Goal: Task Accomplishment & Management: Manage account settings

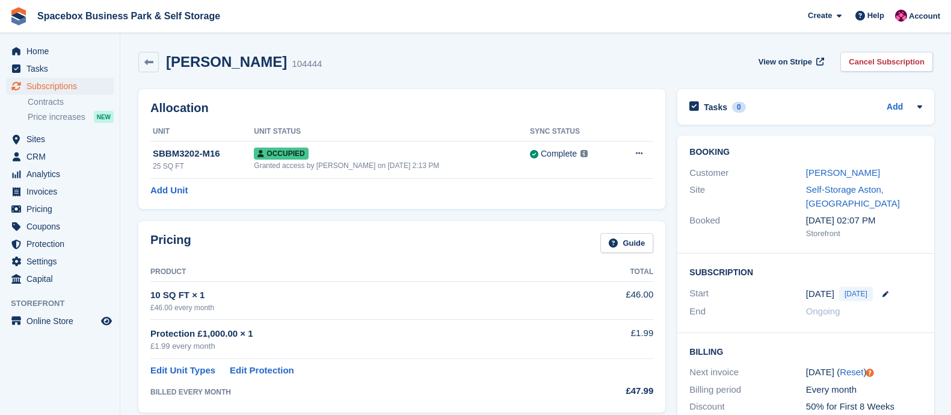
scroll to position [617, 0]
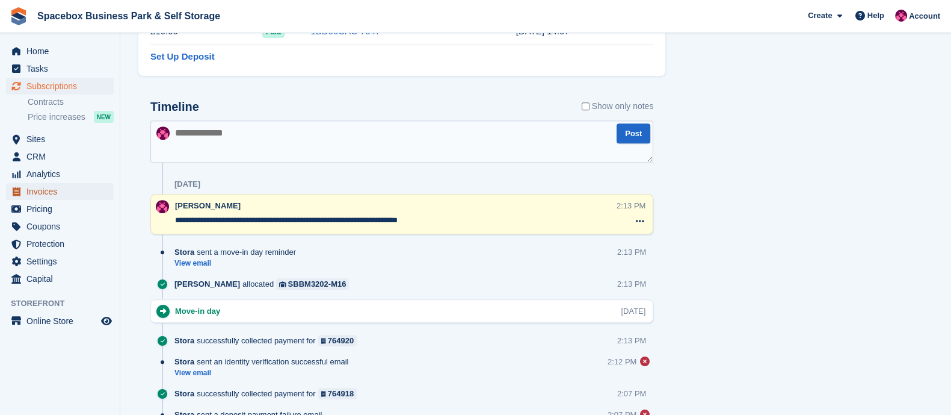
click at [41, 193] on span "Invoices" at bounding box center [62, 191] width 72 height 17
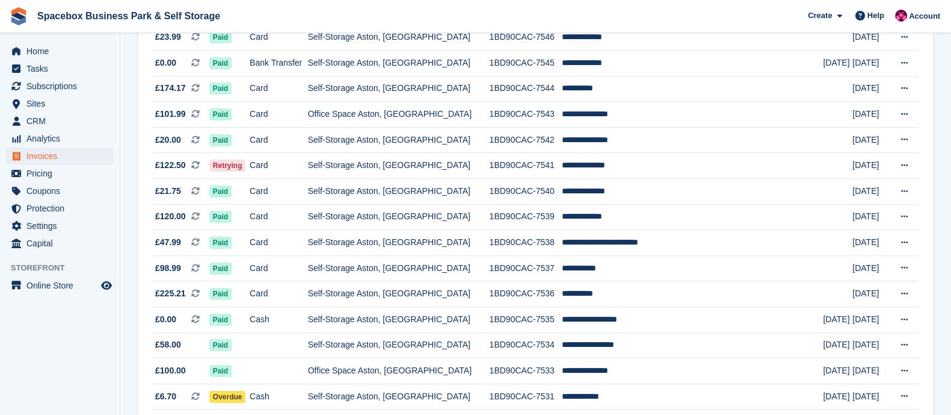
scroll to position [237, 0]
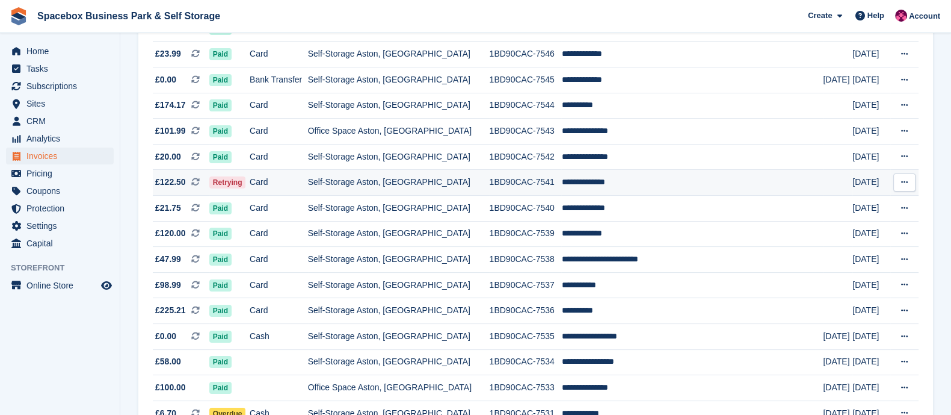
click at [353, 185] on td "Self-Storage Aston, [GEOGRAPHIC_DATA]" at bounding box center [399, 183] width 182 height 26
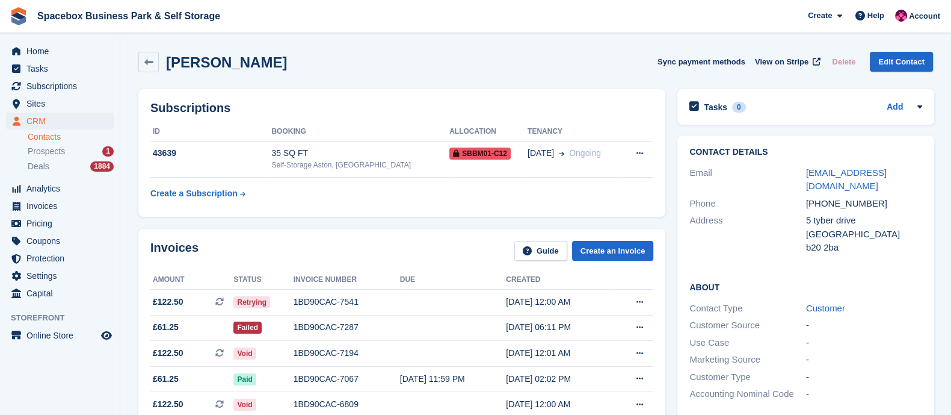
scroll to position [58, 0]
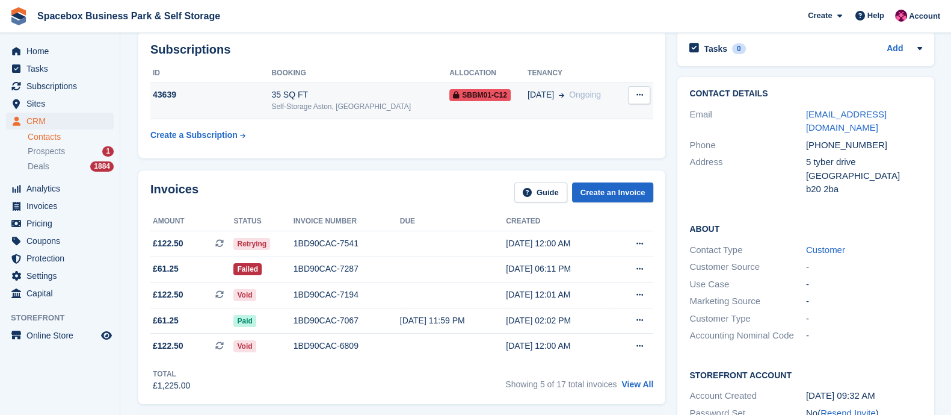
click at [280, 86] on td "35 SQ FT Self-Storage Aston, Birmingham" at bounding box center [360, 100] width 178 height 37
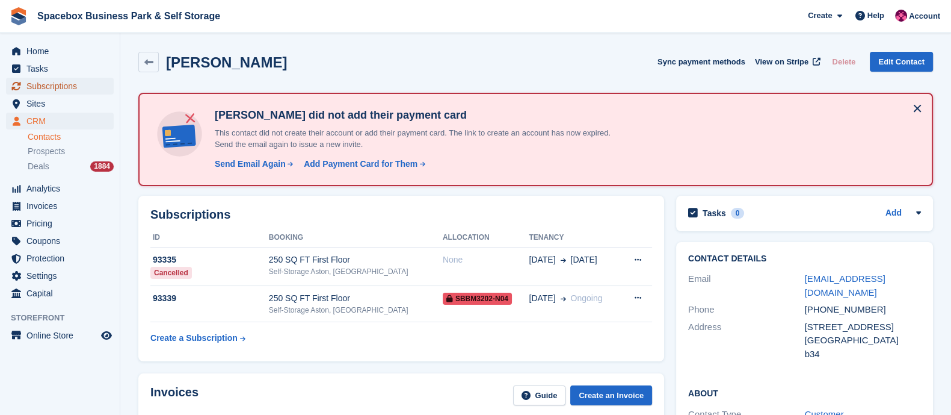
click at [32, 85] on span "Subscriptions" at bounding box center [62, 86] width 72 height 17
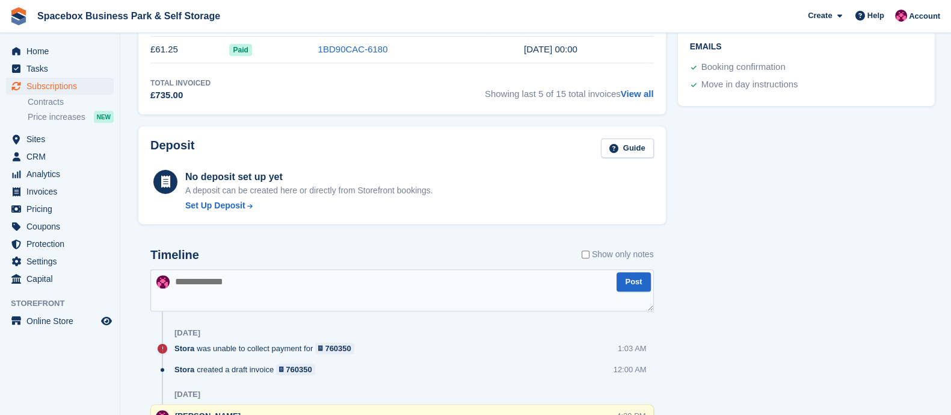
scroll to position [663, 0]
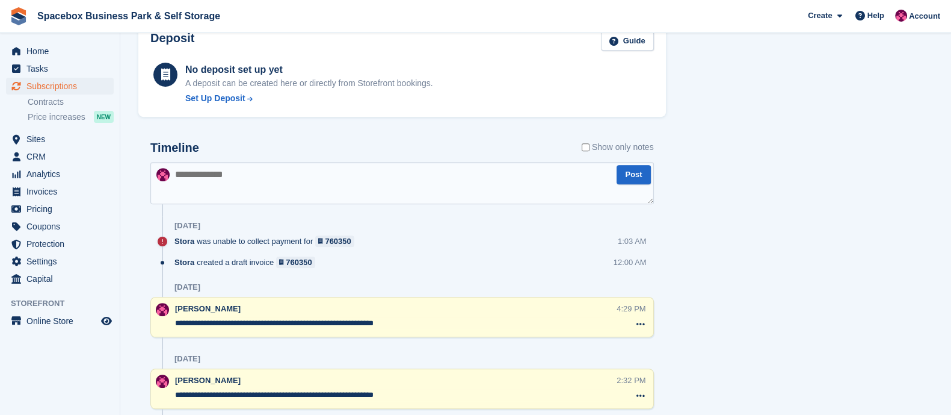
click at [274, 187] on textarea at bounding box center [402, 183] width 504 height 42
type textarea "**********"
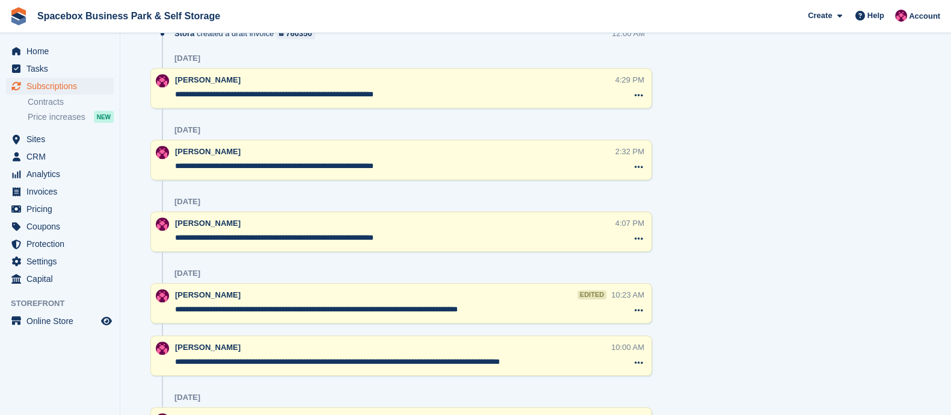
scroll to position [944, 0]
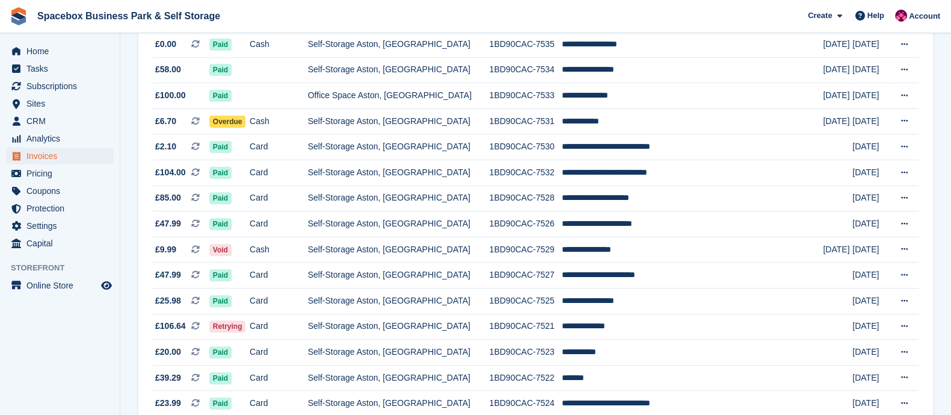
scroll to position [567, 0]
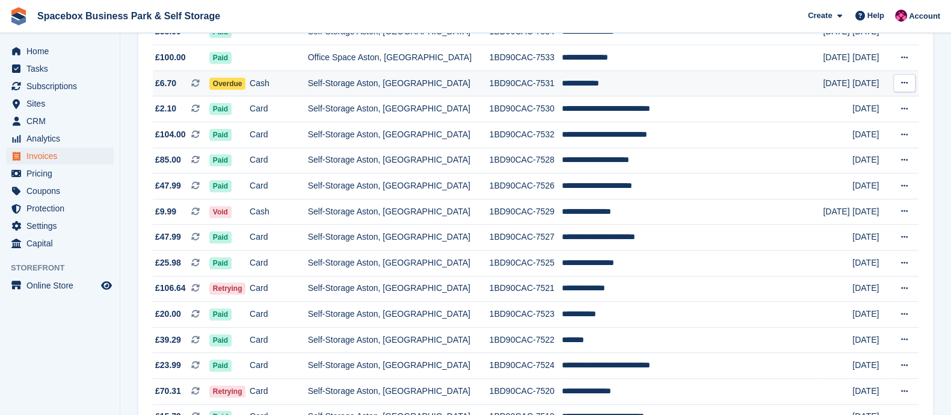
click at [308, 96] on td "Cash" at bounding box center [279, 83] width 58 height 26
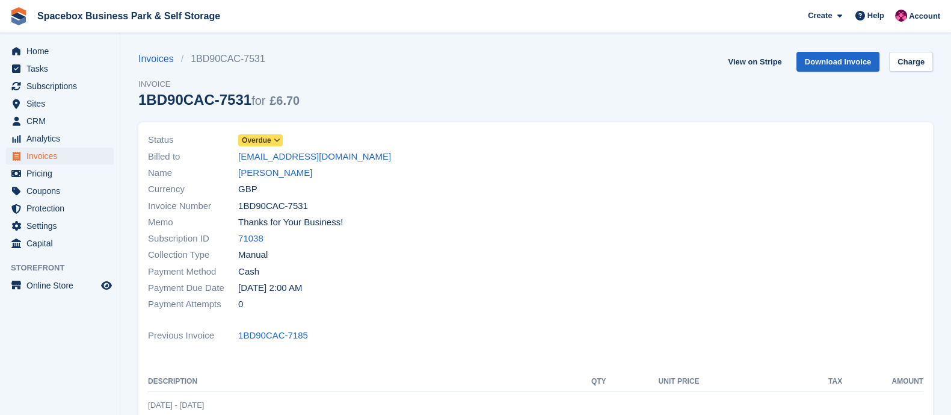
click at [265, 173] on link "[PERSON_NAME]" at bounding box center [275, 173] width 74 height 14
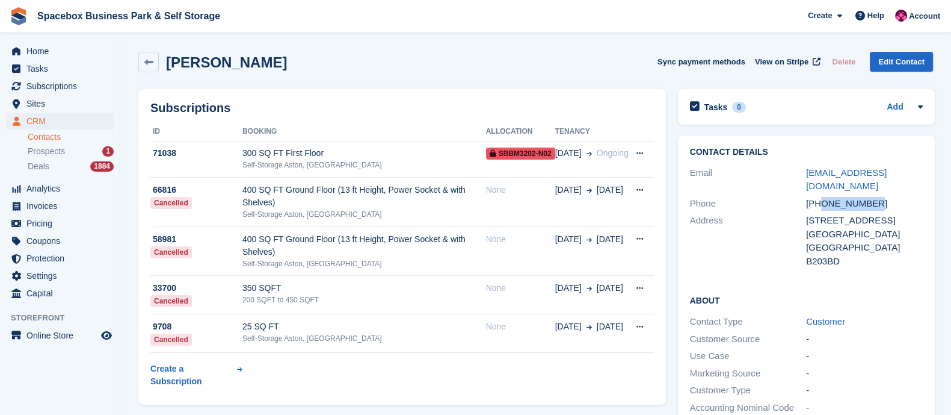
drag, startPoint x: 870, startPoint y: 200, endPoint x: 821, endPoint y: 203, distance: 48.2
click at [821, 203] on div "[PHONE_NUMBER]" at bounding box center [864, 204] width 117 height 14
copy div "7564770530"
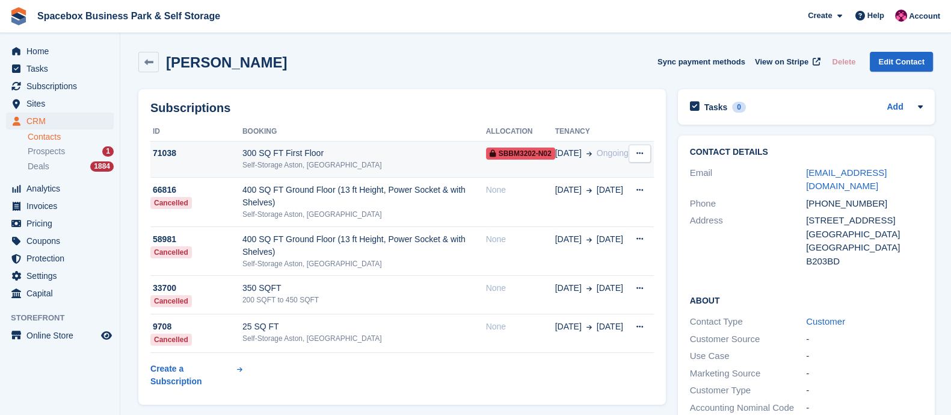
click at [306, 157] on div "300 SQ FT First Floor" at bounding box center [365, 153] width 244 height 13
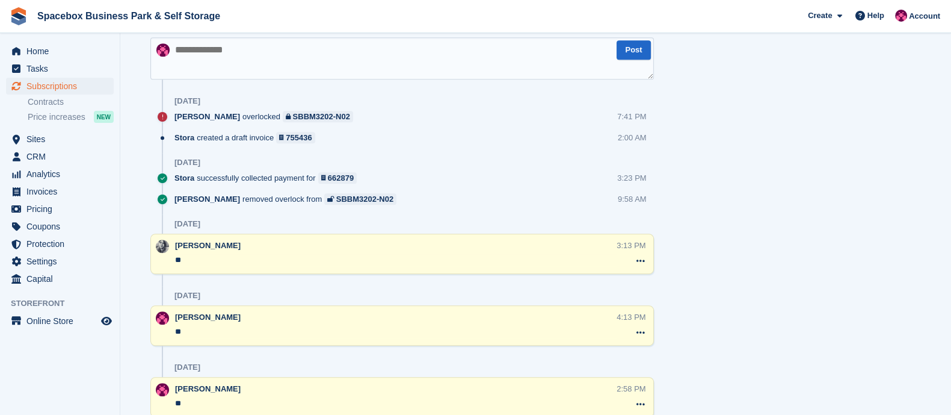
scroll to position [761, 0]
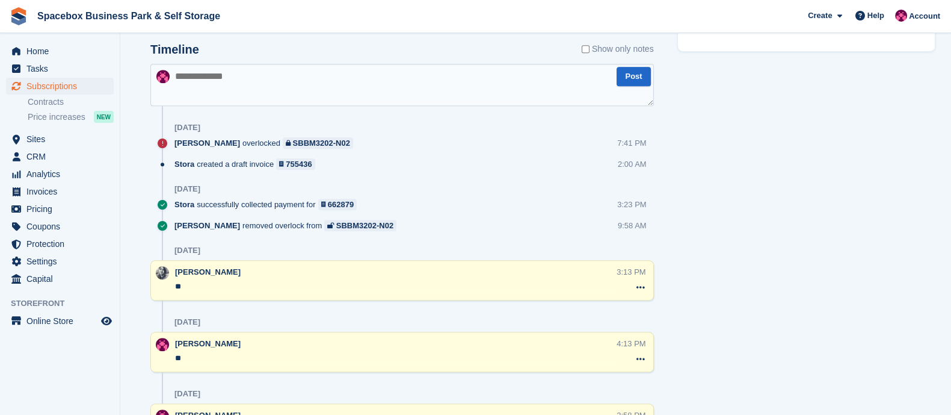
click at [230, 96] on textarea at bounding box center [402, 85] width 504 height 42
type textarea "**"
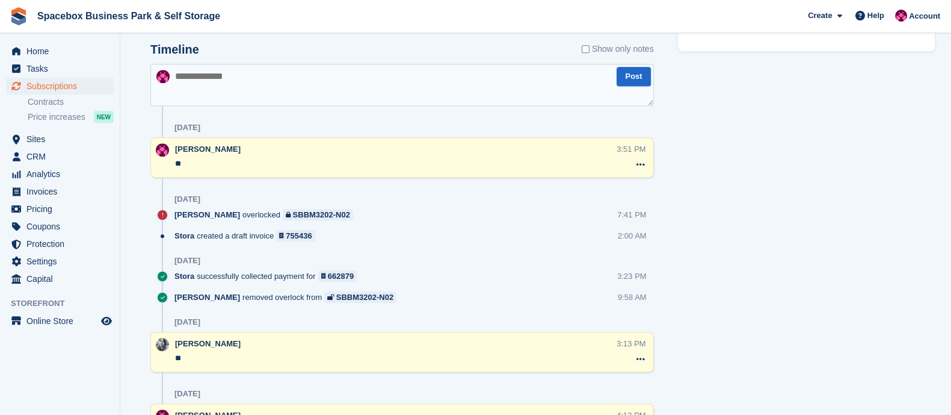
scroll to position [0, 0]
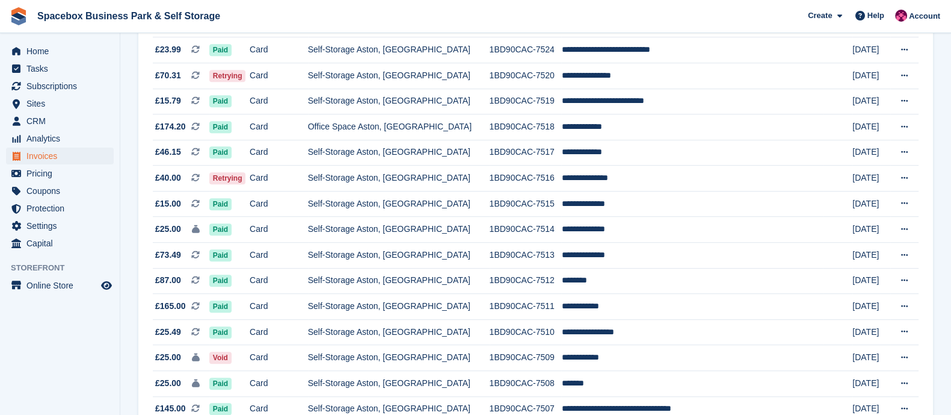
scroll to position [883, 0]
click at [358, 87] on td "Self-Storage Aston, [GEOGRAPHIC_DATA]" at bounding box center [399, 75] width 182 height 26
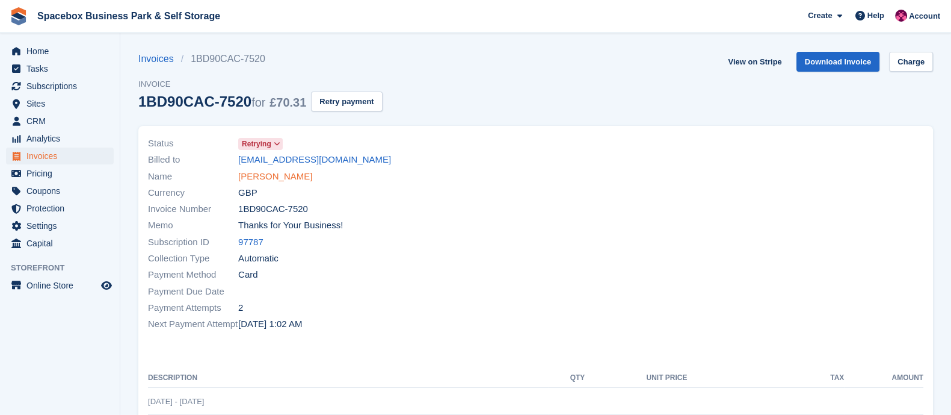
click at [277, 177] on link "[PERSON_NAME]" at bounding box center [275, 177] width 74 height 14
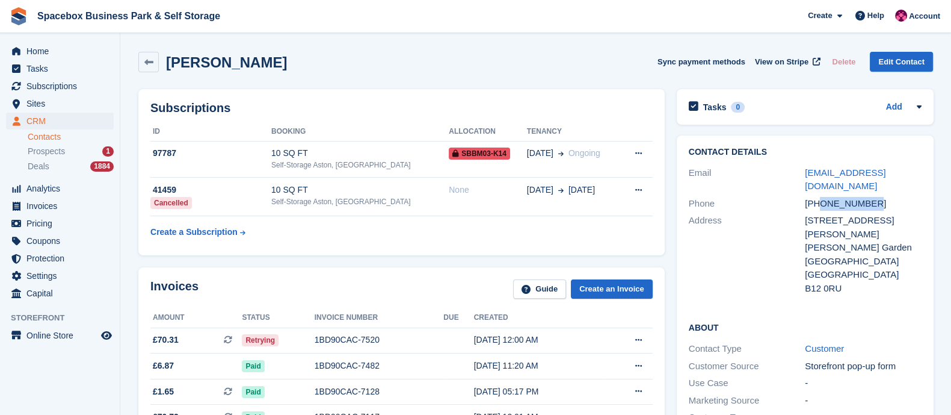
drag, startPoint x: 819, startPoint y: 188, endPoint x: 879, endPoint y: 197, distance: 60.3
click at [879, 197] on div "Phone +447340949747" at bounding box center [805, 203] width 233 height 17
copy div "7340949747"
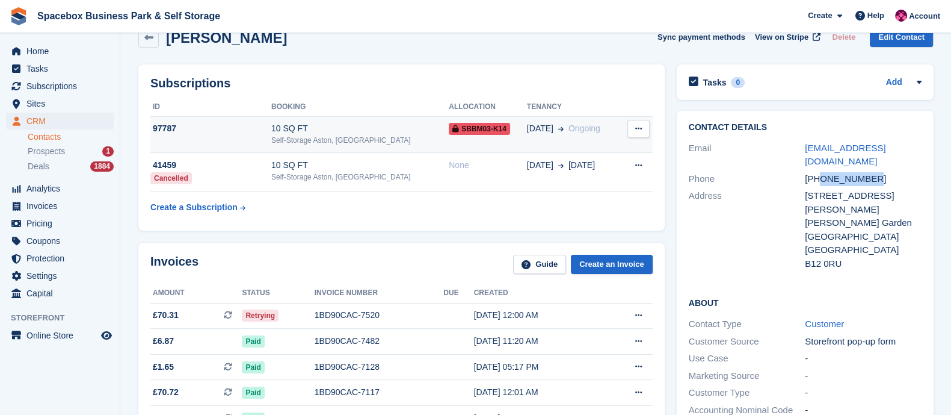
scroll to position [26, 0]
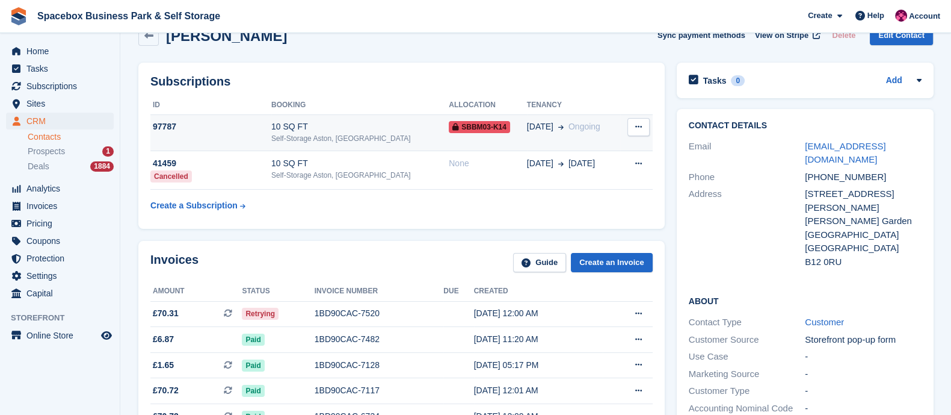
click at [377, 138] on div "Self-Storage Aston, [GEOGRAPHIC_DATA]" at bounding box center [360, 138] width 178 height 11
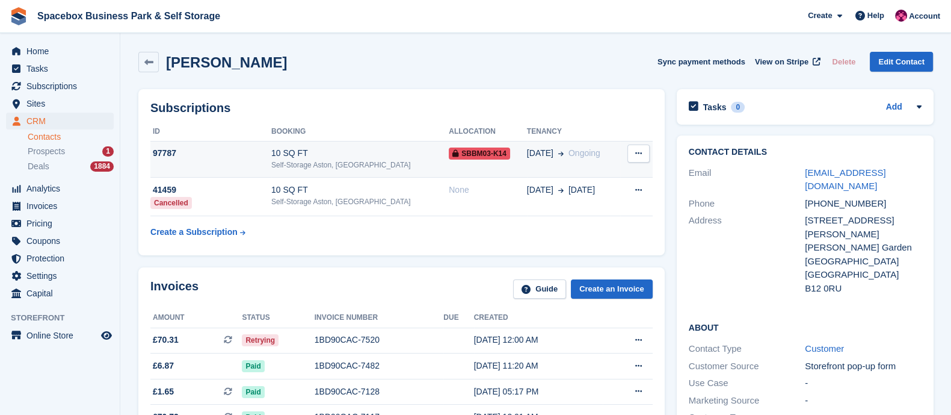
click at [307, 171] on td "10 SQ FT Self-Storage Aston, Birmingham" at bounding box center [360, 159] width 178 height 37
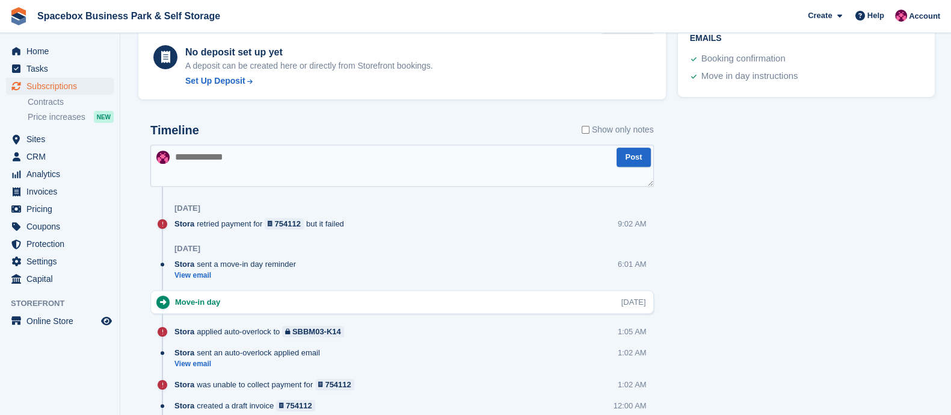
scroll to position [571, 0]
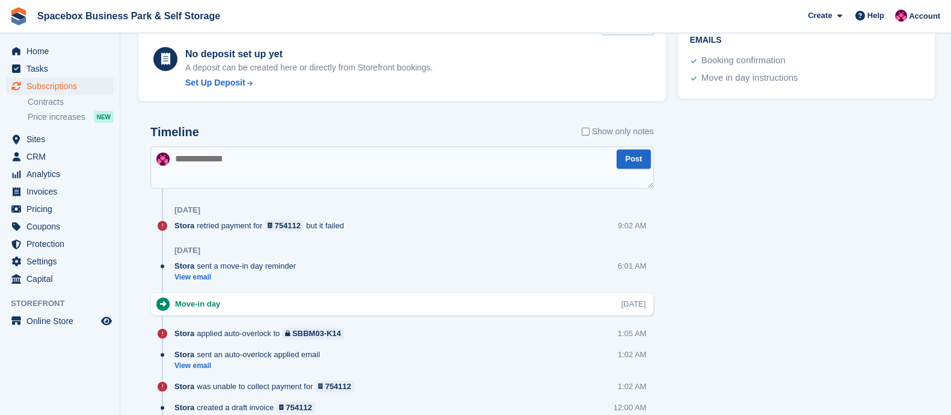
click at [221, 164] on textarea at bounding box center [402, 167] width 504 height 42
type textarea "**********"
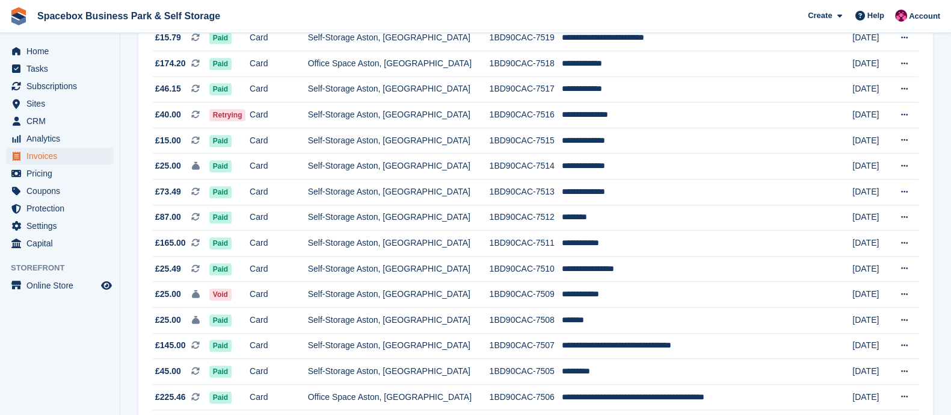
scroll to position [947, 0]
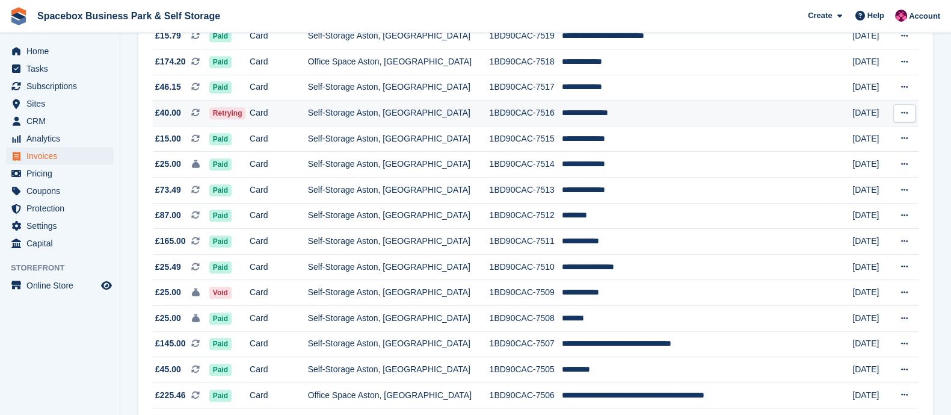
click at [286, 126] on td "Card" at bounding box center [279, 113] width 58 height 26
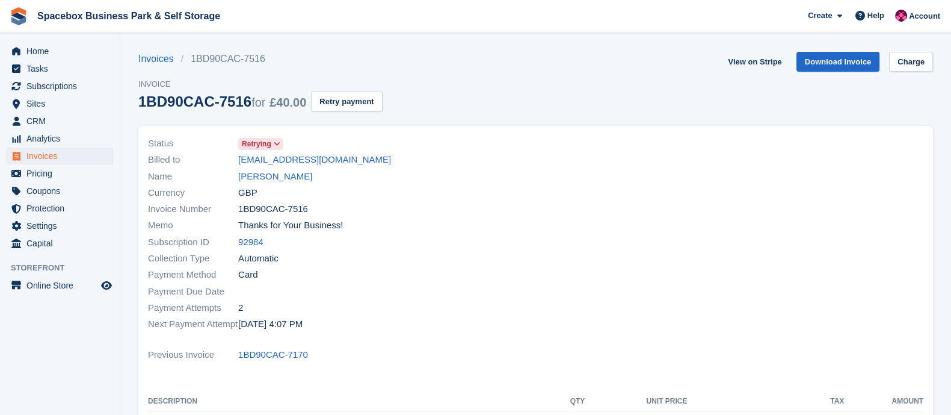
click at [267, 176] on link "[PERSON_NAME]" at bounding box center [275, 177] width 74 height 14
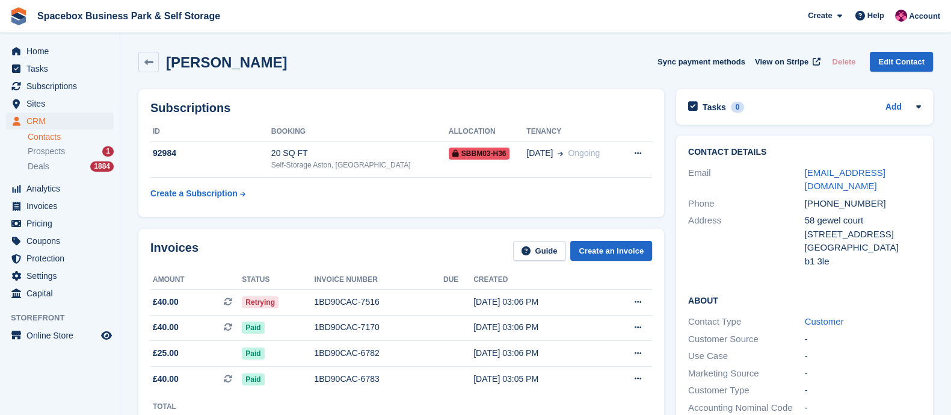
scroll to position [19, 0]
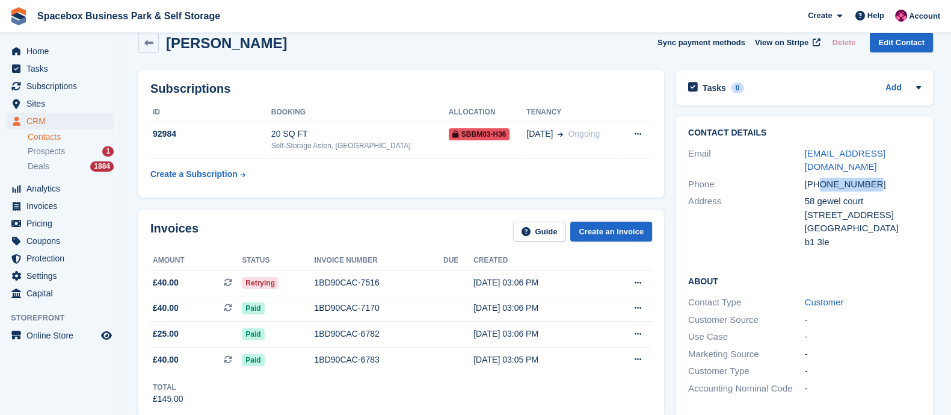
drag, startPoint x: 822, startPoint y: 168, endPoint x: 872, endPoint y: 167, distance: 50.0
click at [872, 178] on div "+447388060405" at bounding box center [863, 185] width 117 height 14
copy div "7388060405"
drag, startPoint x: 897, startPoint y: 152, endPoint x: 803, endPoint y: 158, distance: 94.1
click at [803, 158] on div "Email paula2hdr@gmail.com" at bounding box center [804, 160] width 233 height 31
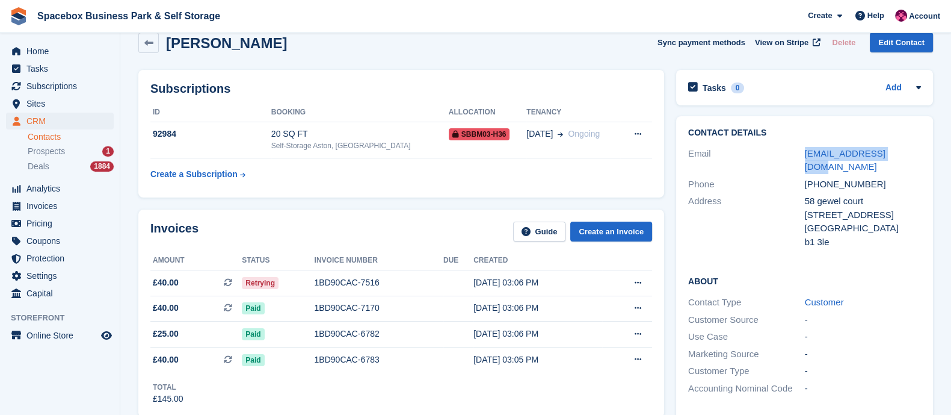
copy div "paula2hdr@gmail.com"
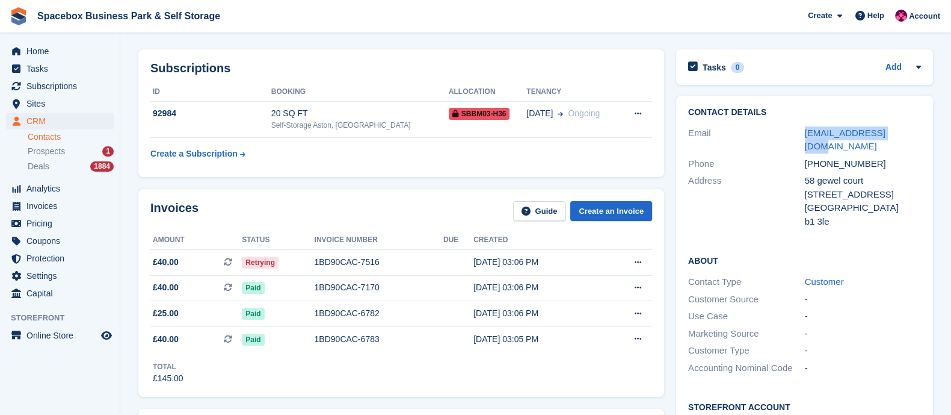
scroll to position [0, 0]
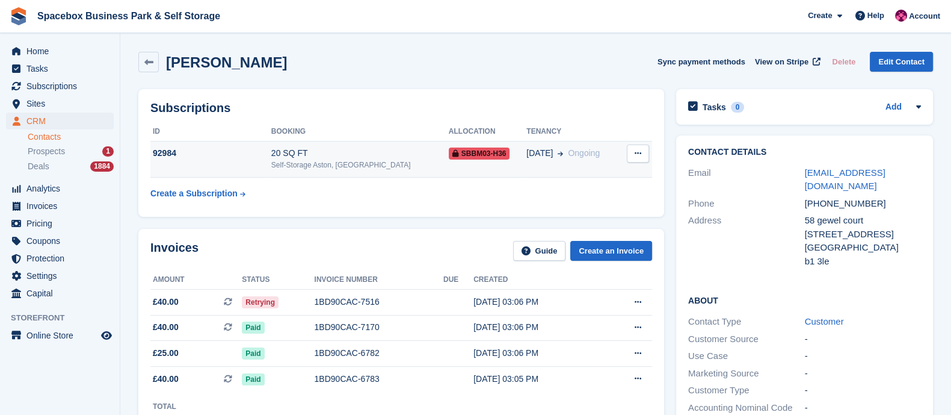
click at [297, 155] on div "20 SQ FT" at bounding box center [360, 153] width 178 height 13
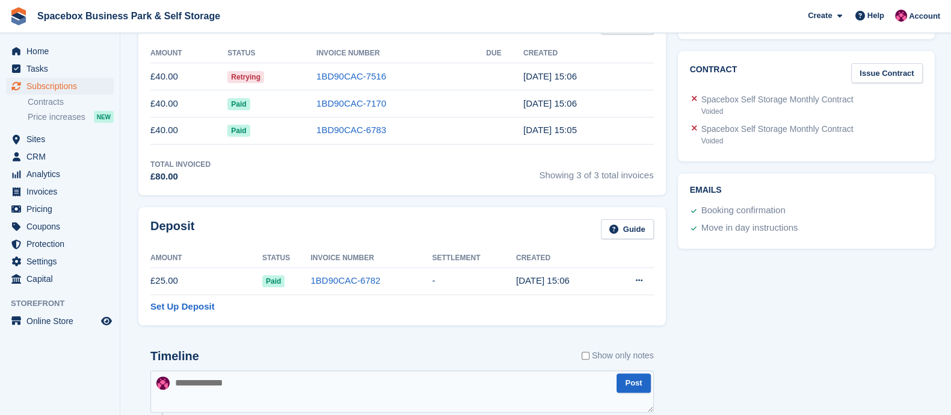
scroll to position [486, 0]
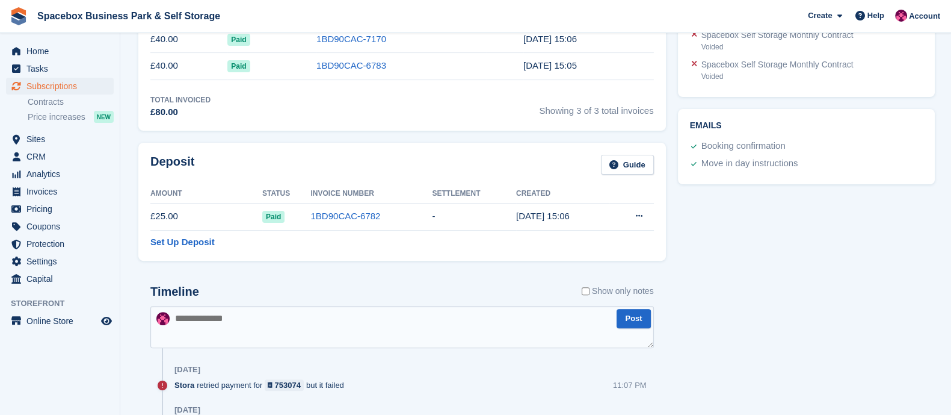
click at [325, 342] on textarea at bounding box center [402, 327] width 504 height 42
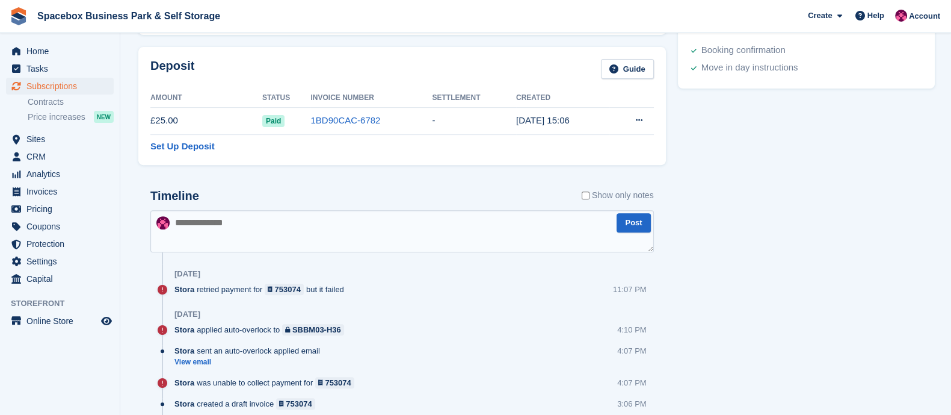
scroll to position [580, 0]
type textarea "*"
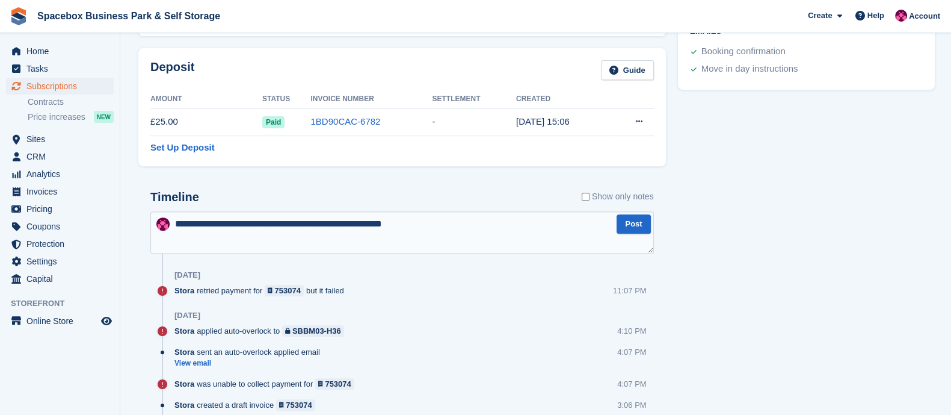
type textarea "**********"
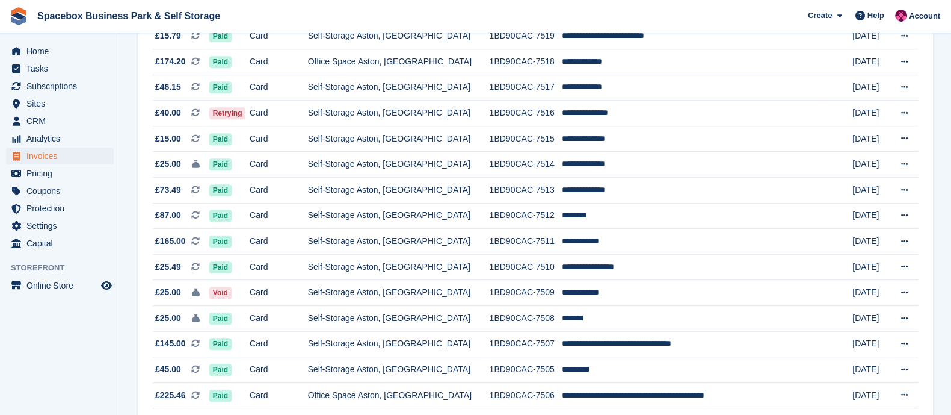
scroll to position [1138, 0]
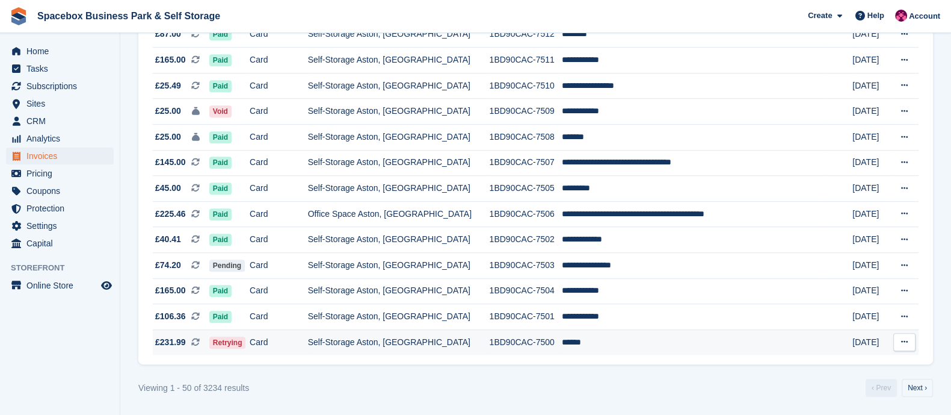
click at [358, 337] on td "Self-Storage Aston, [GEOGRAPHIC_DATA]" at bounding box center [399, 341] width 182 height 25
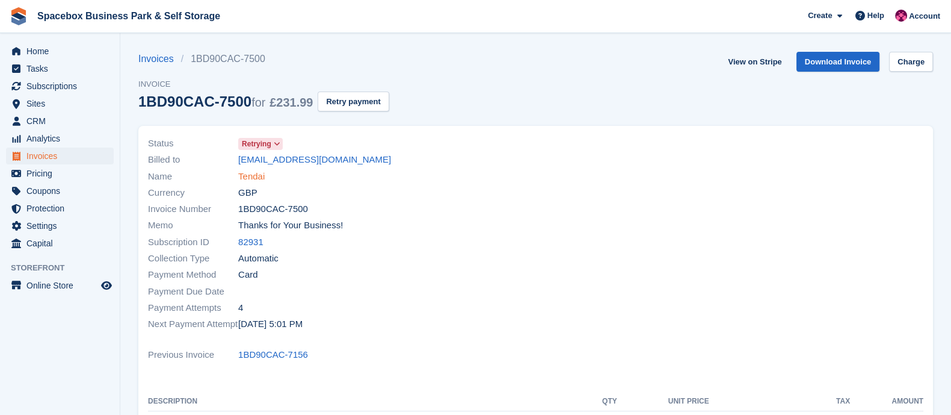
click at [250, 173] on link "Tendai" at bounding box center [251, 177] width 26 height 14
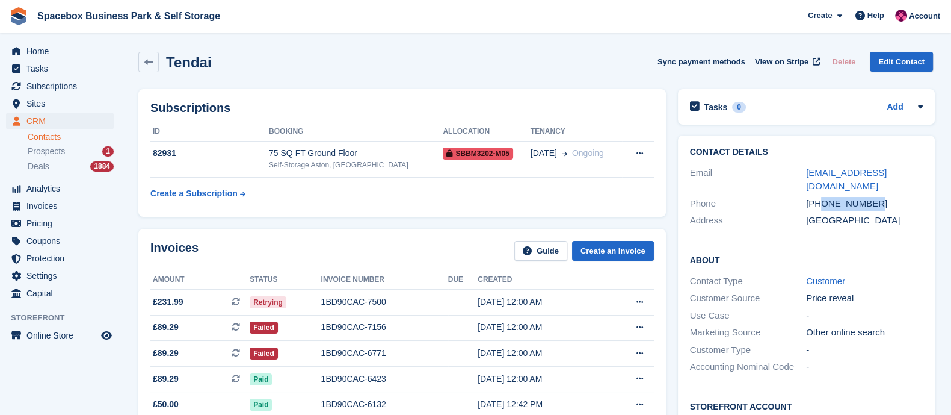
drag, startPoint x: 821, startPoint y: 187, endPoint x: 877, endPoint y: 186, distance: 56.0
click at [877, 197] on div "[PHONE_NUMBER]" at bounding box center [864, 204] width 117 height 14
copy div "7749879534"
drag, startPoint x: 919, startPoint y: 175, endPoint x: 799, endPoint y: 175, distance: 120.4
click at [799, 175] on div "Email tendai44@outlook.com" at bounding box center [806, 179] width 233 height 31
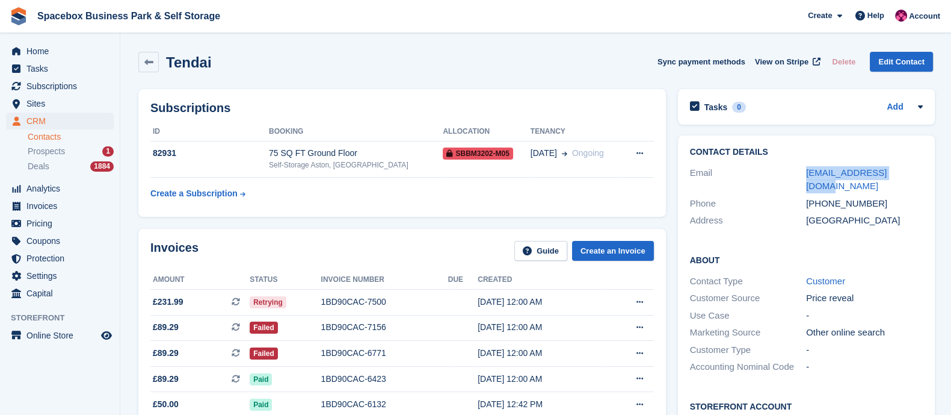
copy div "[EMAIL_ADDRESS][DOMAIN_NAME]"
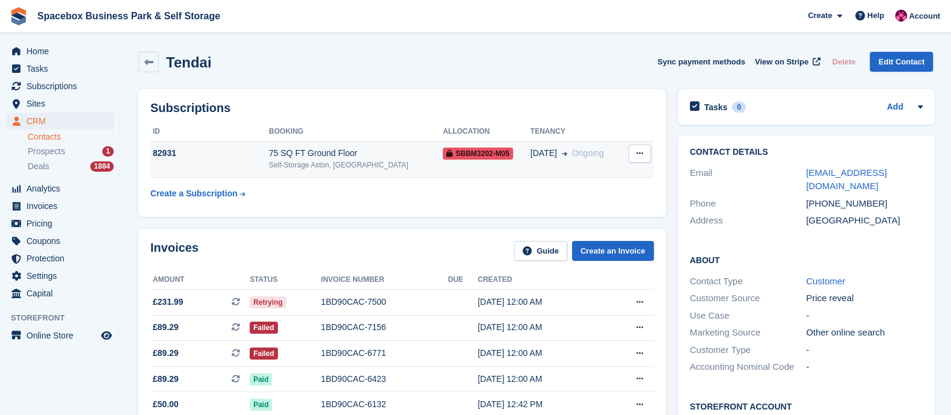
click at [321, 152] on div "75 SQ FT Ground Floor" at bounding box center [356, 153] width 174 height 13
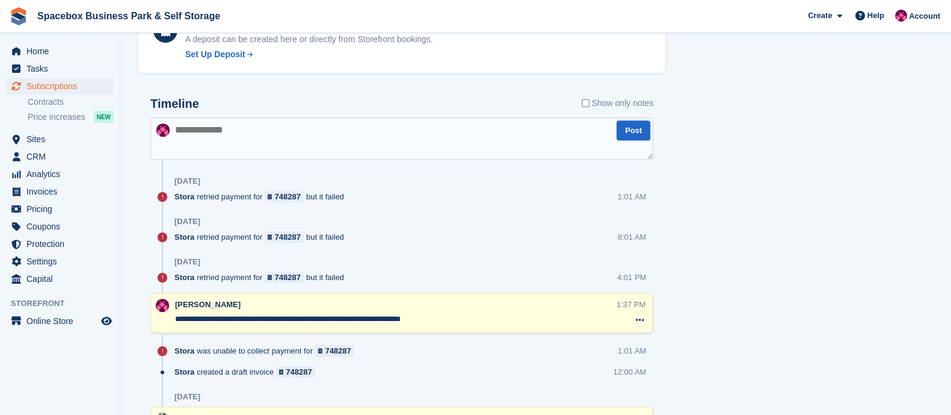
scroll to position [686, 0]
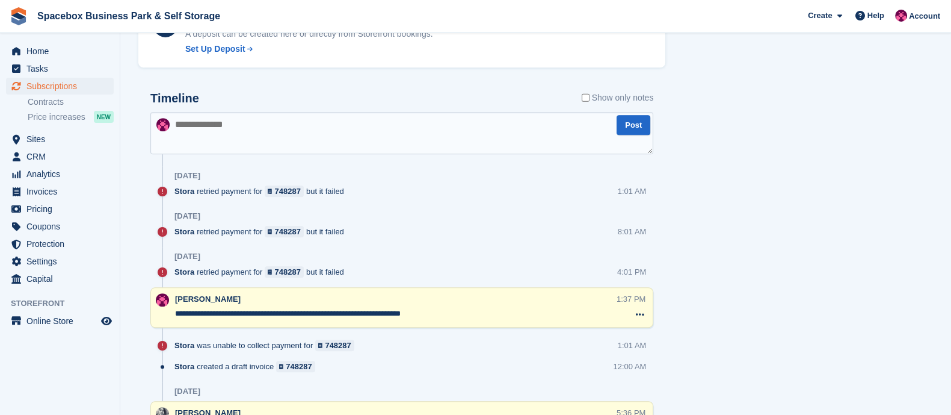
drag, startPoint x: 440, startPoint y: 311, endPoint x: 175, endPoint y: 312, distance: 265.4
click at [175, 312] on div "**********" at bounding box center [401, 307] width 503 height 40
paste textarea "**********"
click at [278, 128] on textarea at bounding box center [401, 133] width 503 height 42
drag, startPoint x: 425, startPoint y: 125, endPoint x: 454, endPoint y: 127, distance: 29.5
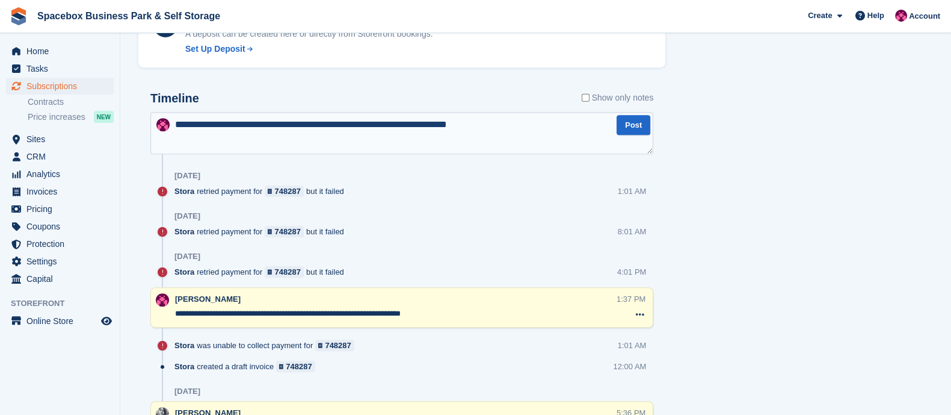
click at [454, 127] on textarea "**********" at bounding box center [401, 133] width 503 height 42
click at [471, 125] on textarea "**********" at bounding box center [401, 133] width 503 height 42
type textarea "**********"
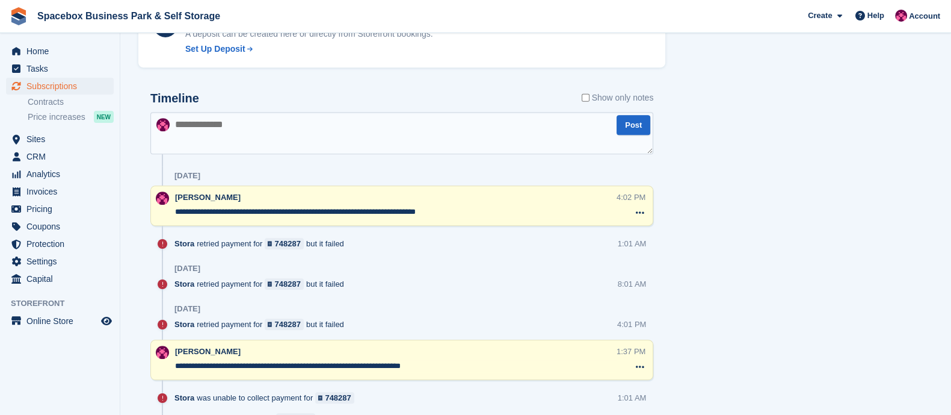
drag, startPoint x: 463, startPoint y: 215, endPoint x: 313, endPoint y: 206, distance: 150.7
click at [313, 206] on textarea "**********" at bounding box center [396, 212] width 442 height 12
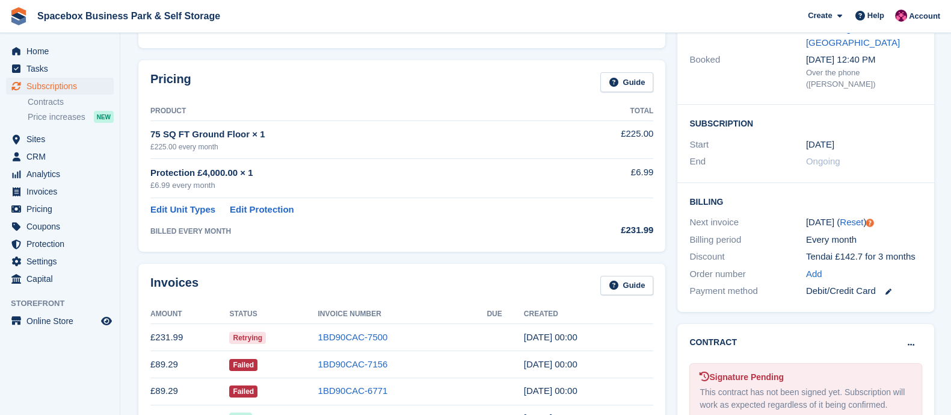
scroll to position [0, 0]
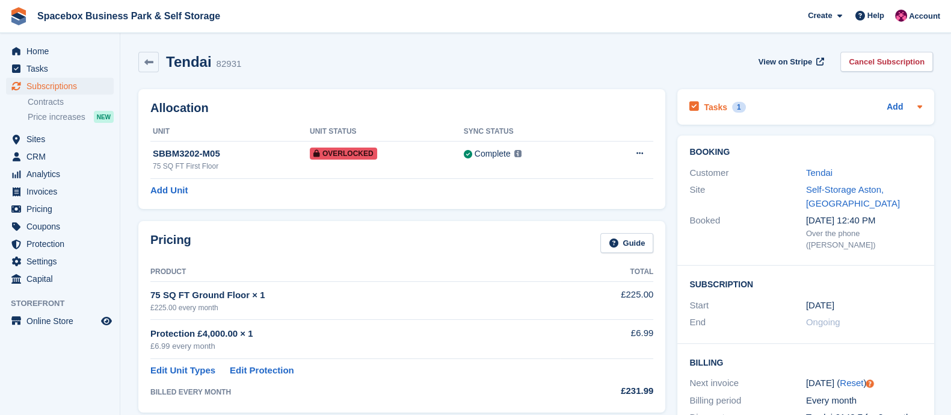
click at [719, 102] on h2 "Tasks" at bounding box center [715, 107] width 23 height 11
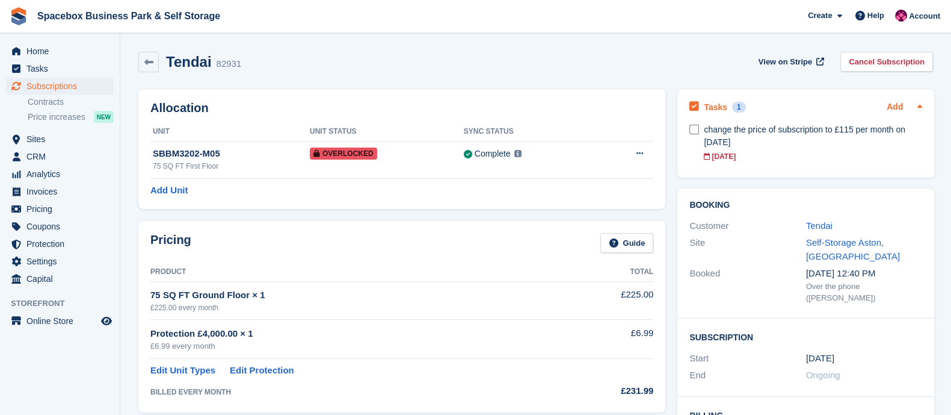
click at [894, 106] on link "Add" at bounding box center [895, 107] width 16 height 14
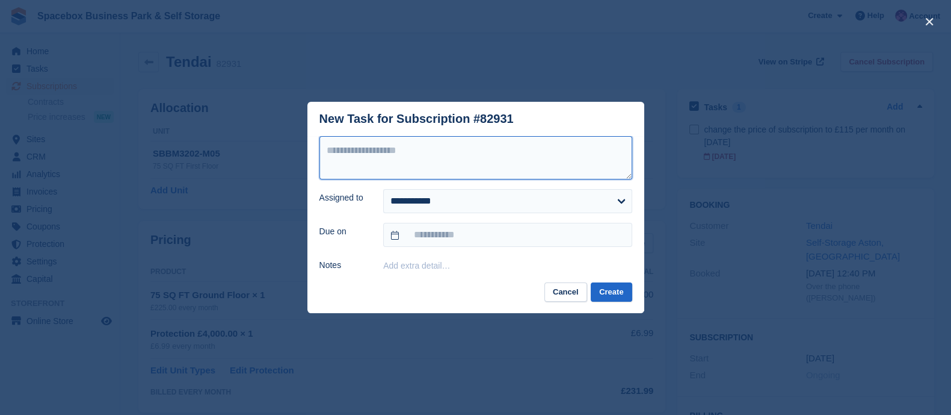
paste textarea "**********"
click at [418, 161] on textarea "**********" at bounding box center [476, 157] width 313 height 43
type textarea "**********"
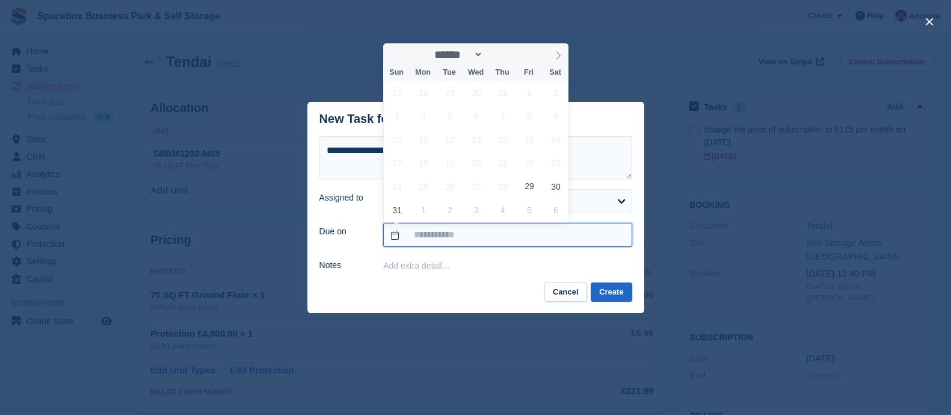
click at [447, 241] on input "text" at bounding box center [507, 235] width 249 height 24
click at [557, 51] on icon at bounding box center [558, 55] width 8 height 8
select select "*"
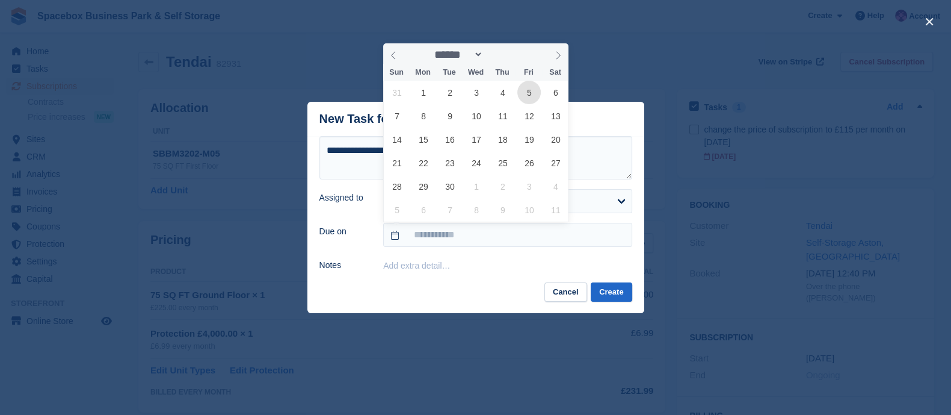
click at [525, 94] on span "5" at bounding box center [529, 92] width 23 height 23
type input "**********"
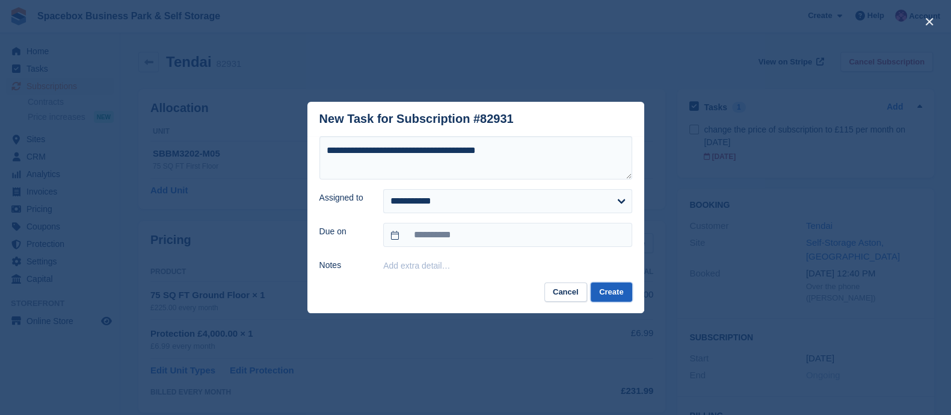
click at [614, 293] on button "Create" at bounding box center [611, 292] width 41 height 20
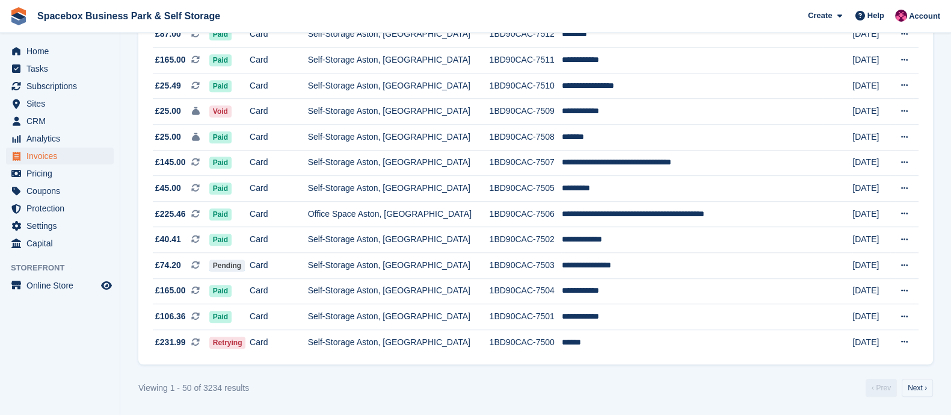
scroll to position [1138, 0]
click at [917, 392] on link "Next ›" at bounding box center [917, 388] width 31 height 18
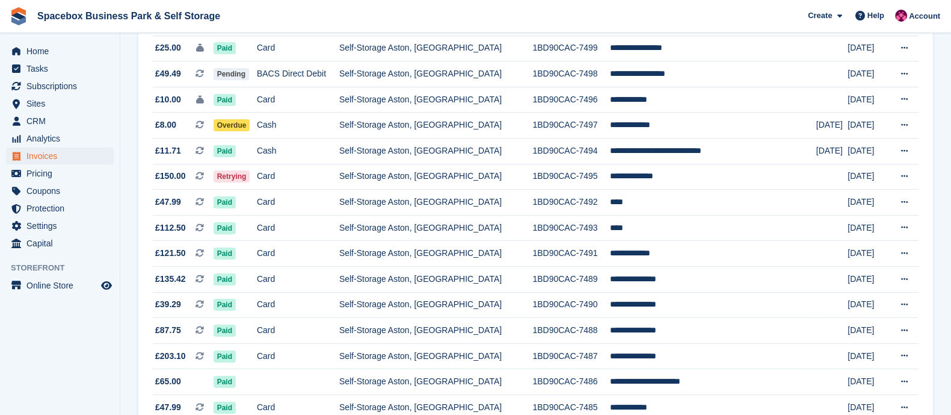
scroll to position [167, 0]
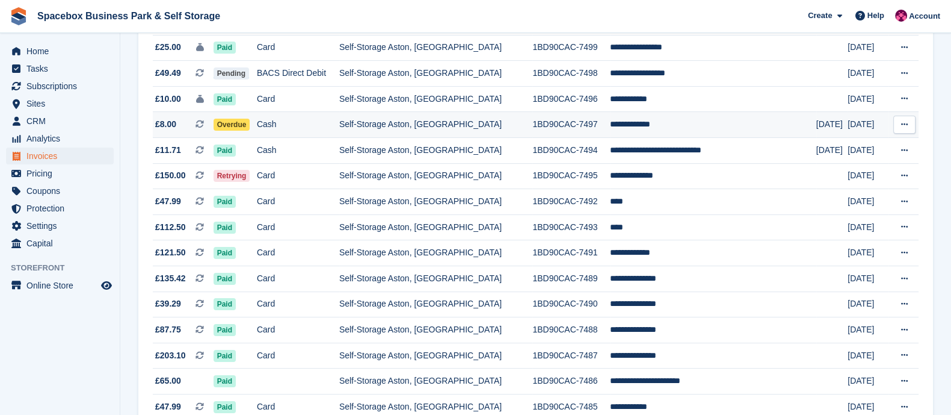
click at [325, 125] on td "Cash" at bounding box center [298, 125] width 82 height 26
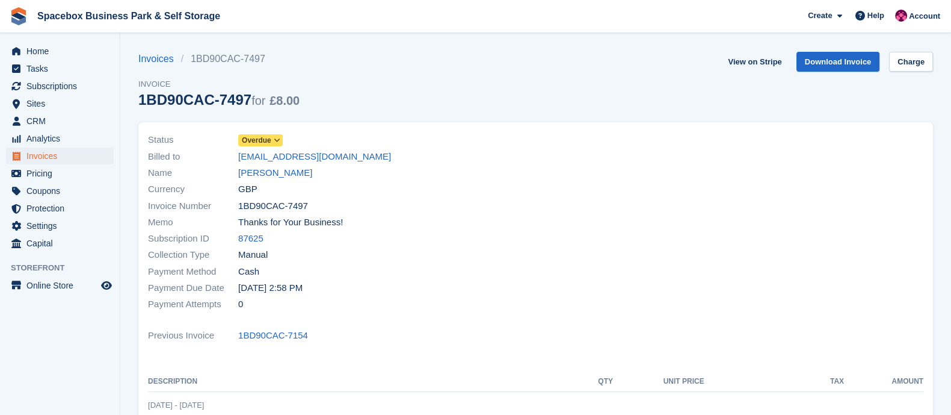
click at [274, 173] on link "[PERSON_NAME]" at bounding box center [275, 173] width 74 height 14
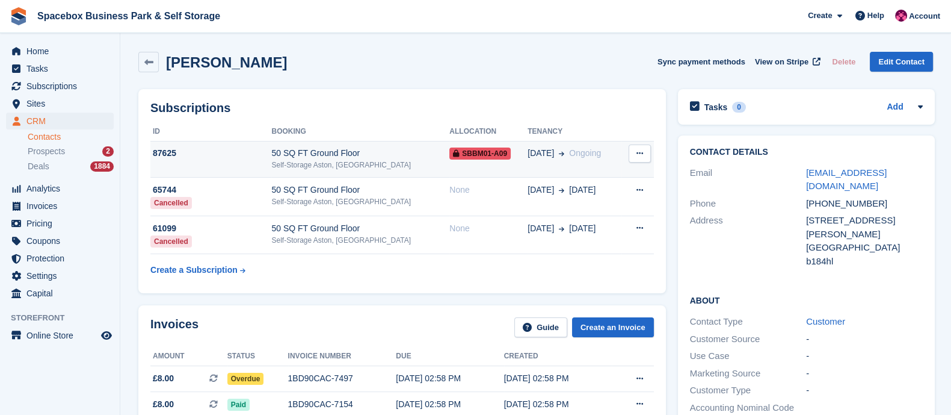
click at [271, 150] on div "87625" at bounding box center [210, 153] width 121 height 13
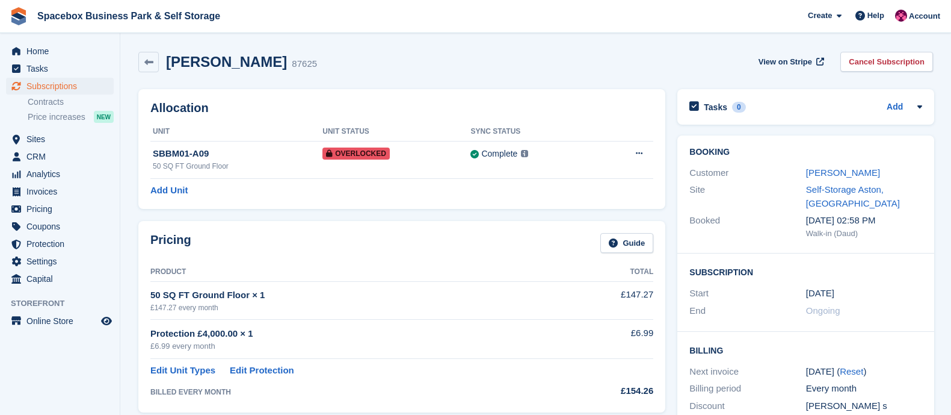
scroll to position [480, 0]
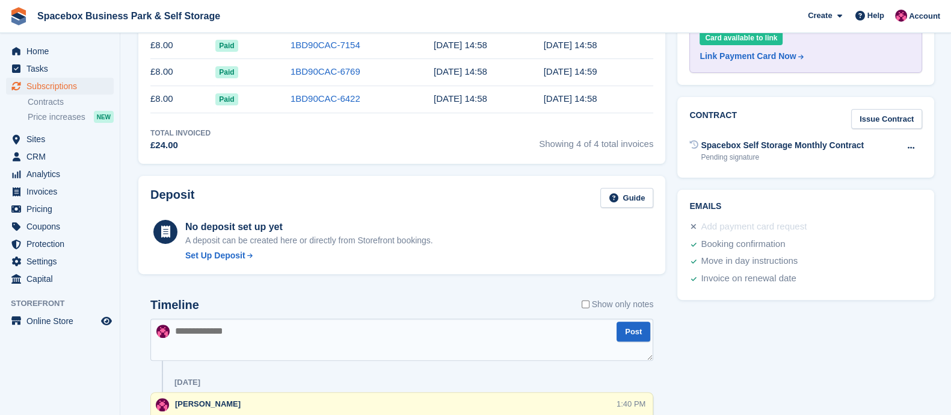
click at [215, 336] on textarea at bounding box center [401, 339] width 503 height 42
type textarea "**"
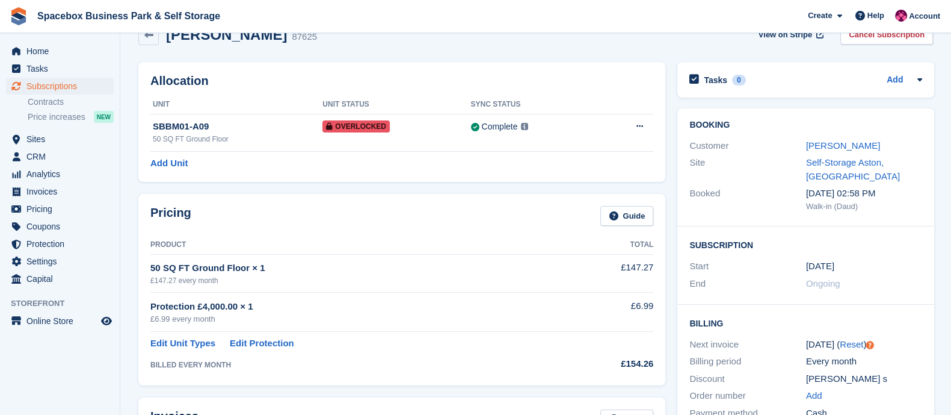
scroll to position [0, 0]
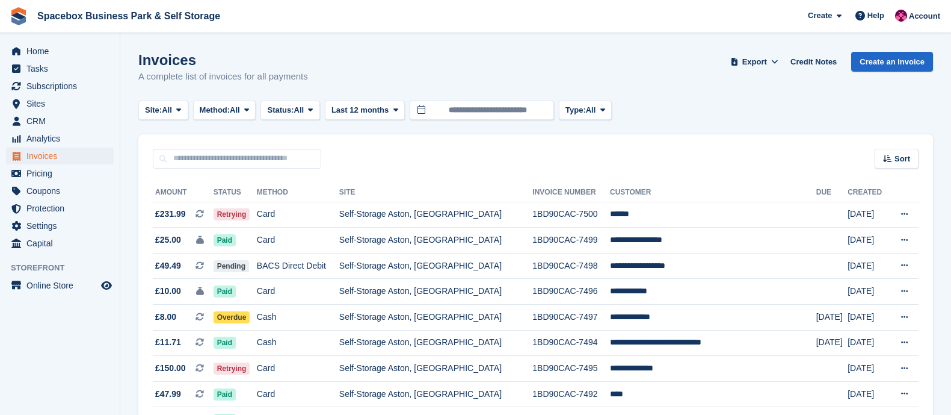
scroll to position [167, 0]
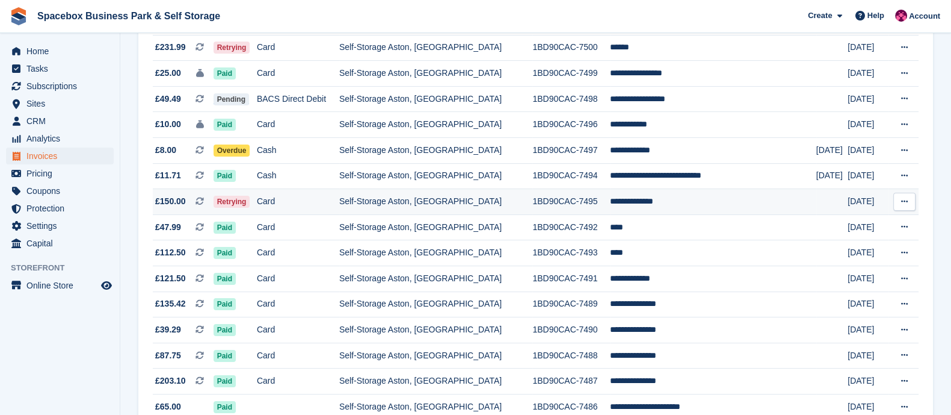
click at [290, 197] on td "Card" at bounding box center [298, 202] width 82 height 26
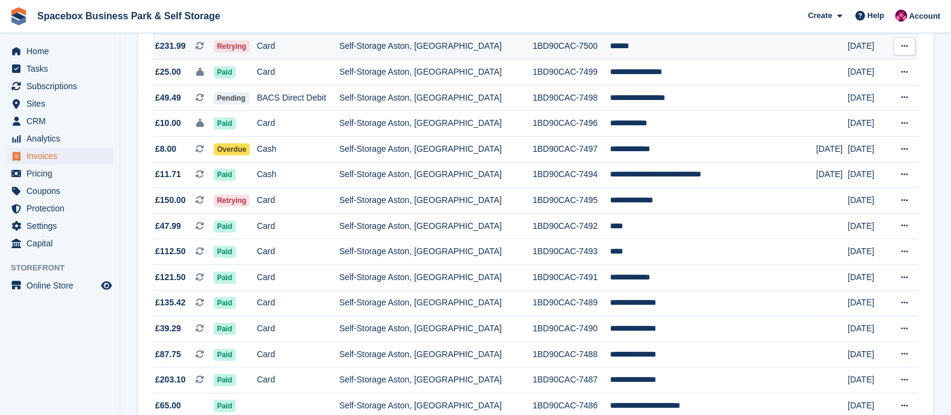
scroll to position [230, 0]
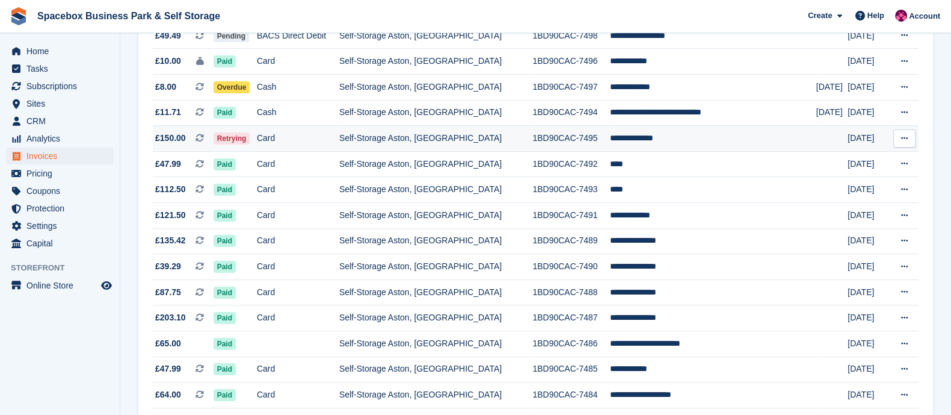
click at [339, 148] on td "Card" at bounding box center [298, 139] width 82 height 26
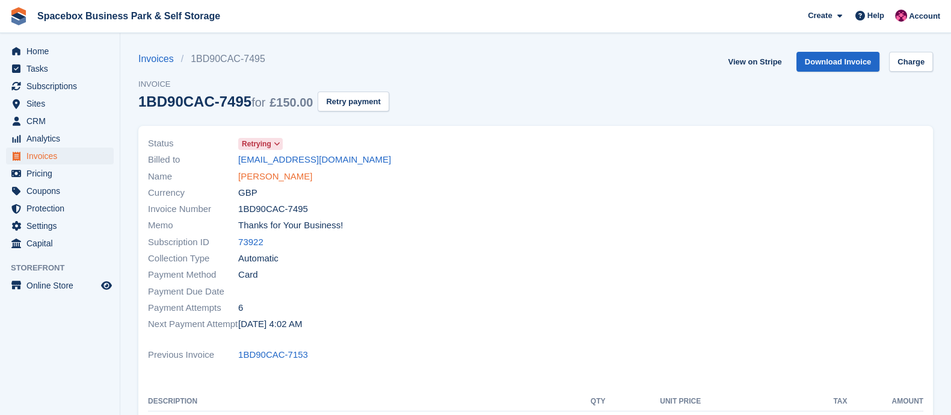
click at [273, 173] on link "[PERSON_NAME]" at bounding box center [275, 177] width 74 height 14
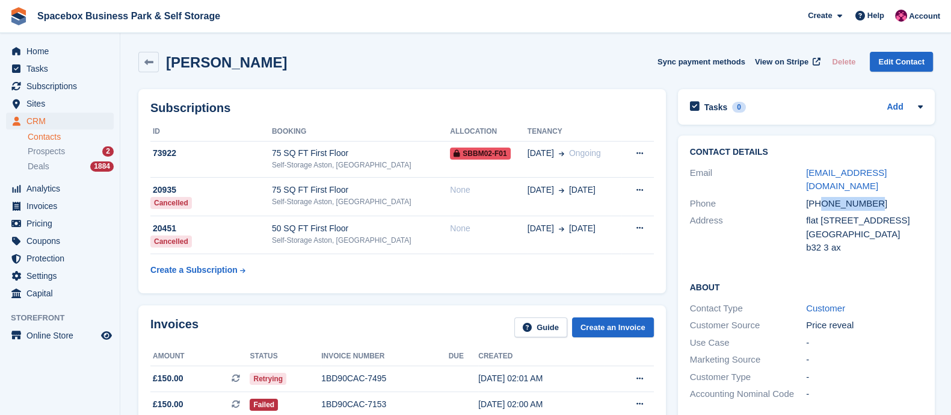
copy div "7736797669"
drag, startPoint x: 818, startPoint y: 188, endPoint x: 873, endPoint y: 189, distance: 54.2
click at [873, 197] on div "+447736797669" at bounding box center [864, 204] width 117 height 14
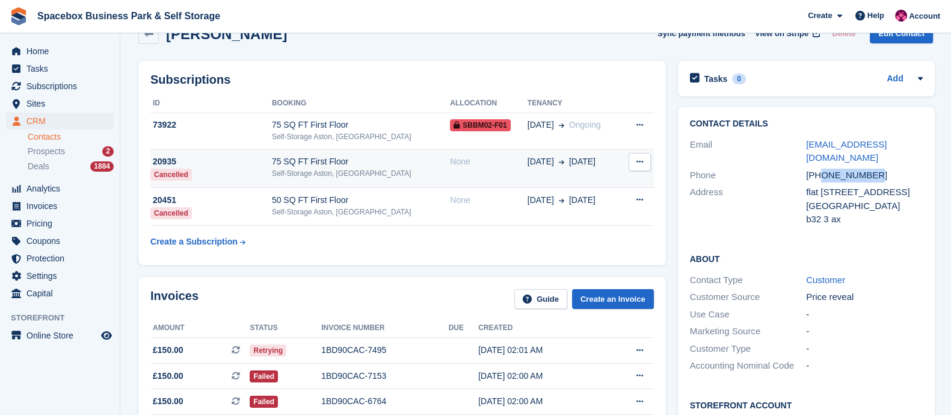
scroll to position [29, 0]
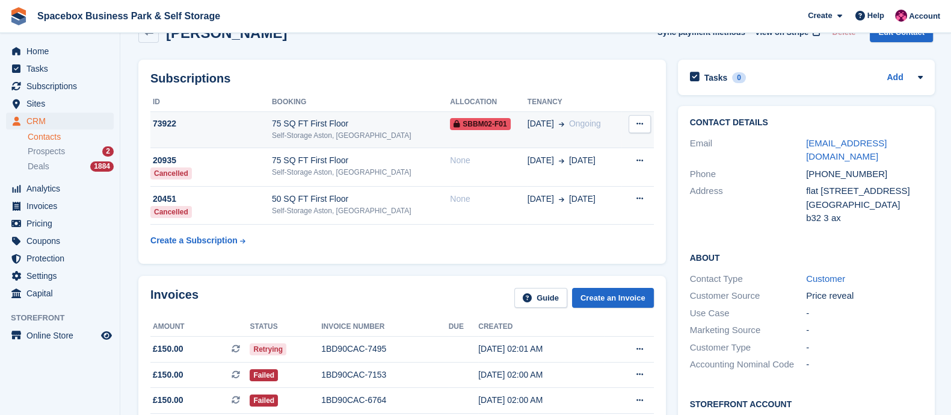
click at [297, 125] on div "75 SQ FT First Floor" at bounding box center [361, 123] width 178 height 13
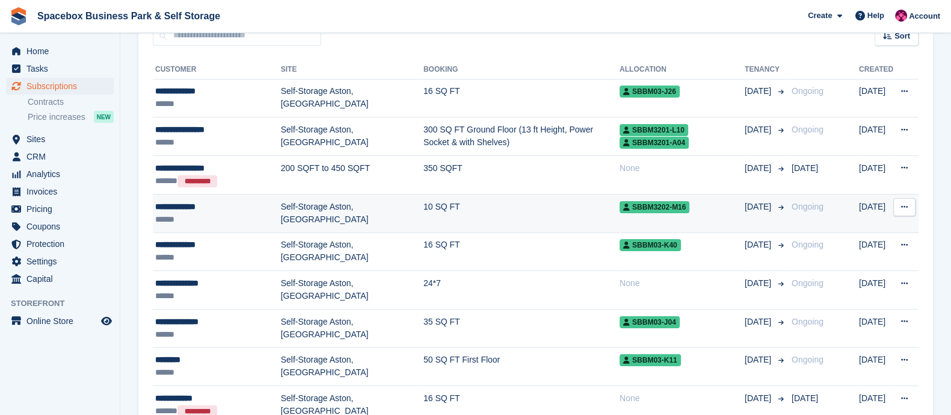
scroll to position [123, 0]
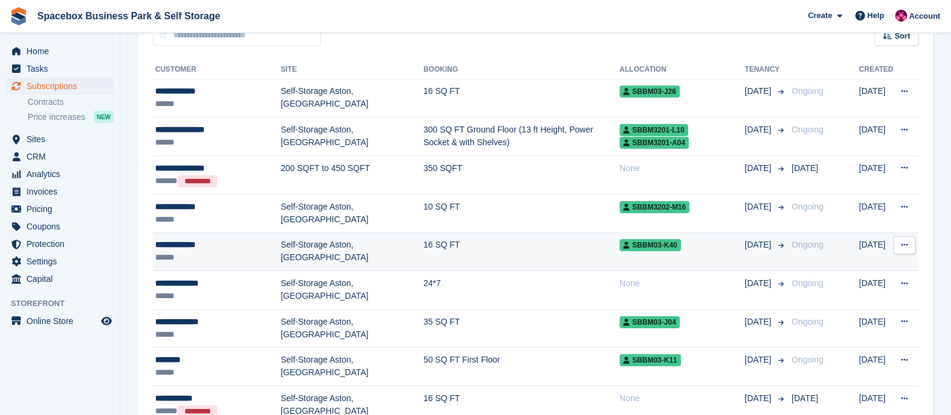
click at [249, 242] on div "**********" at bounding box center [218, 244] width 126 height 13
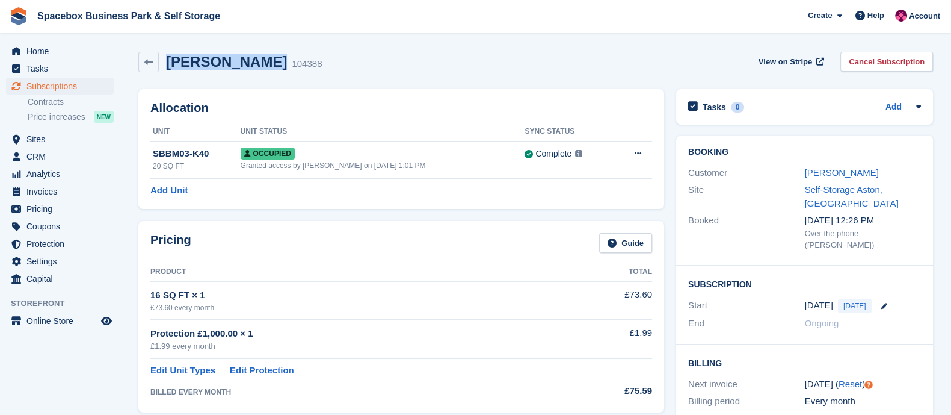
copy h2 "[PERSON_NAME]"
drag, startPoint x: 258, startPoint y: 58, endPoint x: 168, endPoint y: 49, distance: 90.1
click at [168, 49] on div "[PERSON_NAME] 104388 View on Stripe Cancel Subscription" at bounding box center [535, 64] width 807 height 37
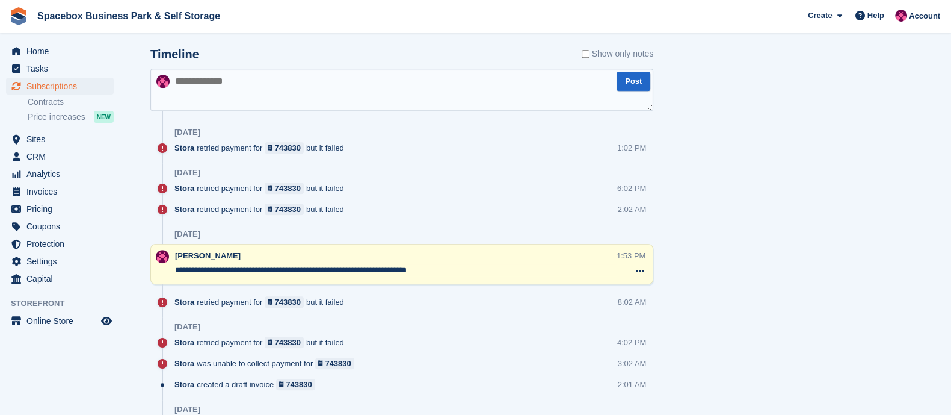
scroll to position [758, 0]
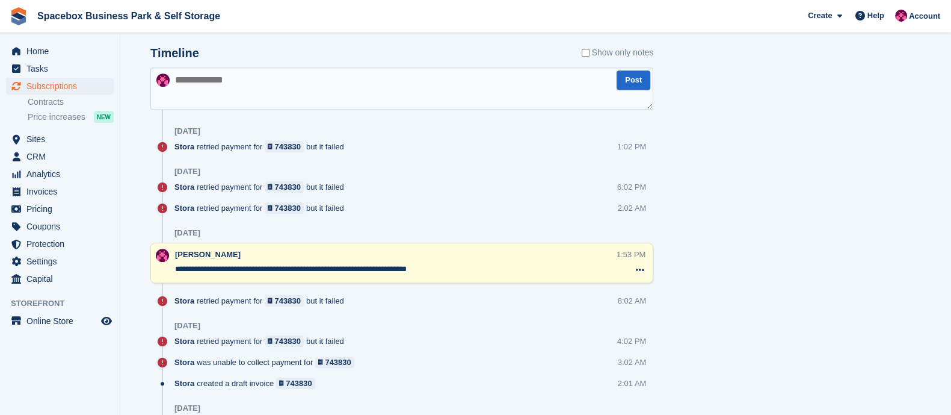
drag, startPoint x: 454, startPoint y: 269, endPoint x: 168, endPoint y: 261, distance: 286.0
click at [168, 261] on div "**********" at bounding box center [401, 263] width 503 height 40
click at [303, 94] on textarea at bounding box center [401, 88] width 503 height 42
paste textarea "**********"
type textarea "**********"
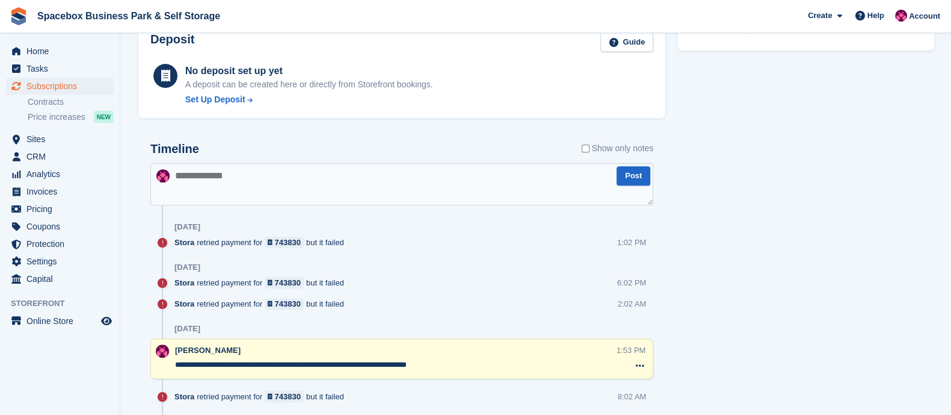
scroll to position [614, 0]
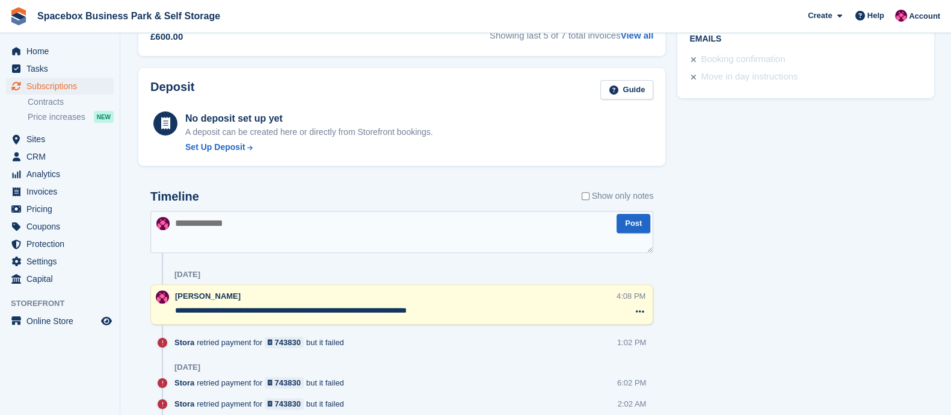
drag, startPoint x: 343, startPoint y: 308, endPoint x: 471, endPoint y: 308, distance: 128.2
click at [471, 308] on textarea "**********" at bounding box center [396, 310] width 442 height 12
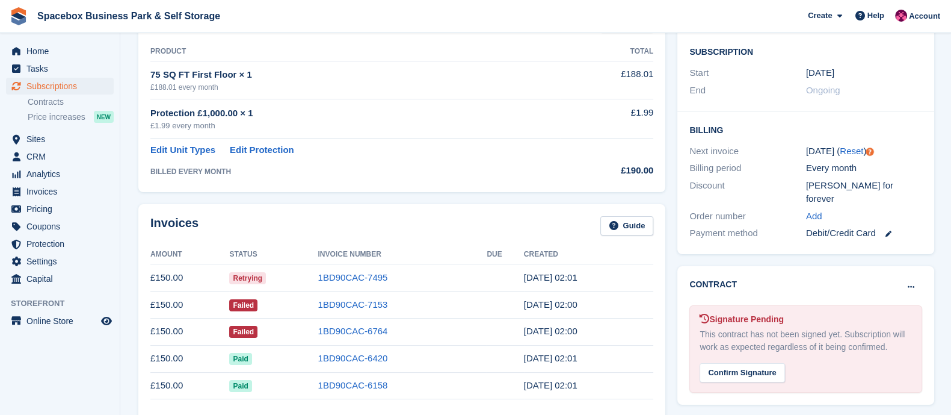
scroll to position [0, 0]
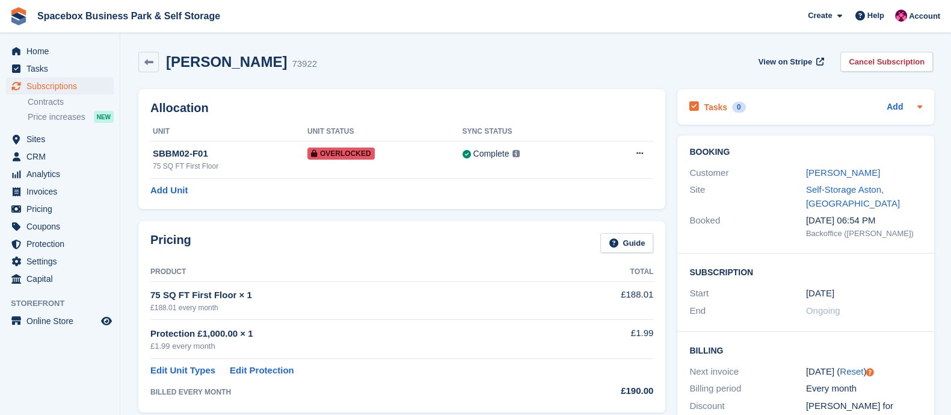
click at [708, 102] on h2 "Tasks" at bounding box center [715, 107] width 23 height 11
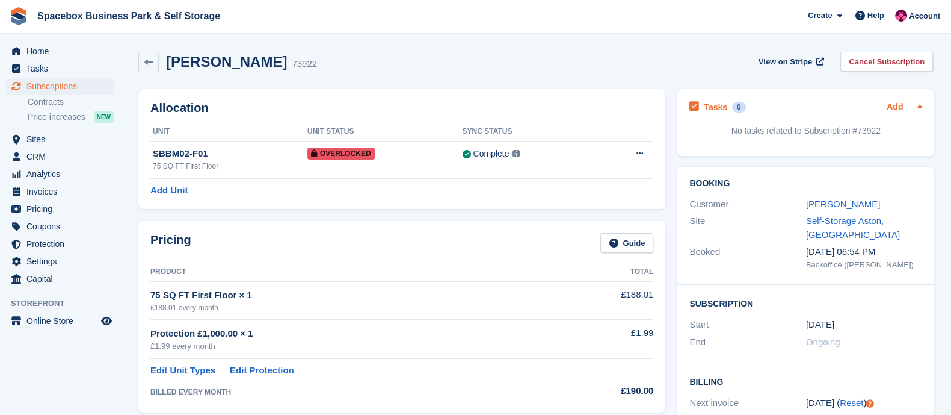
click at [891, 105] on link "Add" at bounding box center [895, 107] width 16 height 14
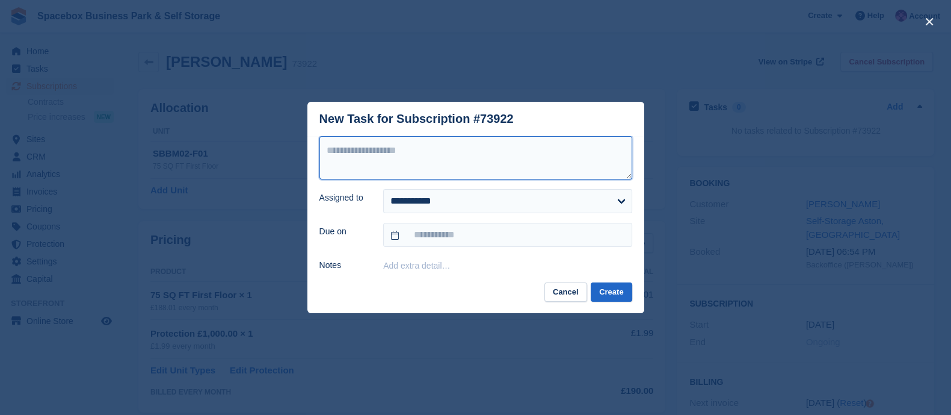
paste textarea "**********"
click at [512, 161] on textarea "**********" at bounding box center [476, 157] width 313 height 43
type textarea "**********"
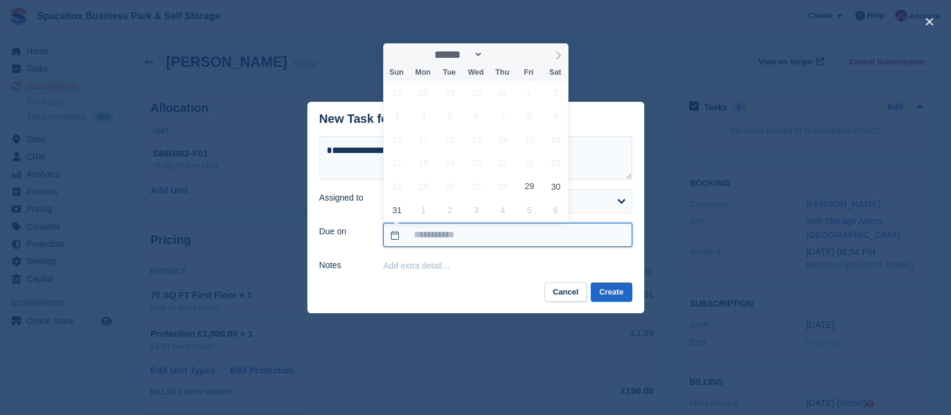
click at [427, 242] on input "text" at bounding box center [507, 235] width 249 height 24
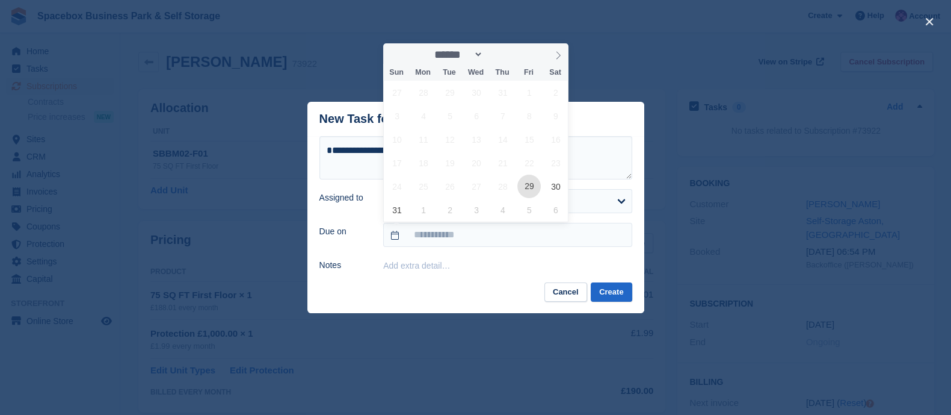
click at [528, 184] on span "29" at bounding box center [529, 186] width 23 height 23
type input "**********"
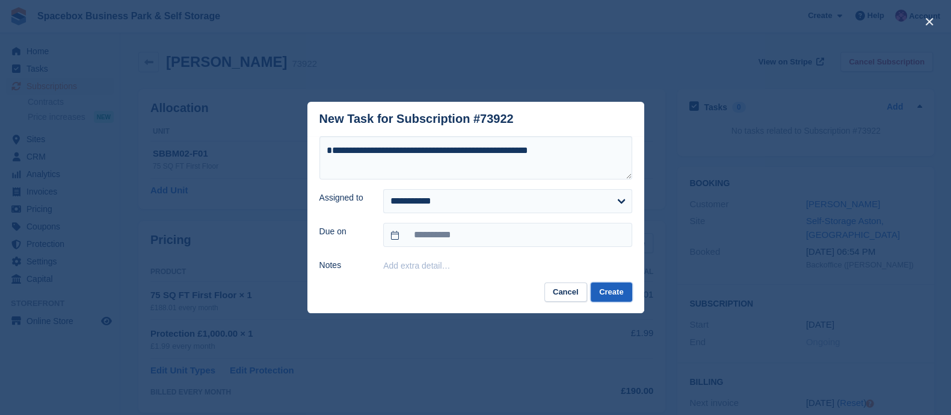
click at [619, 295] on button "Create" at bounding box center [611, 292] width 41 height 20
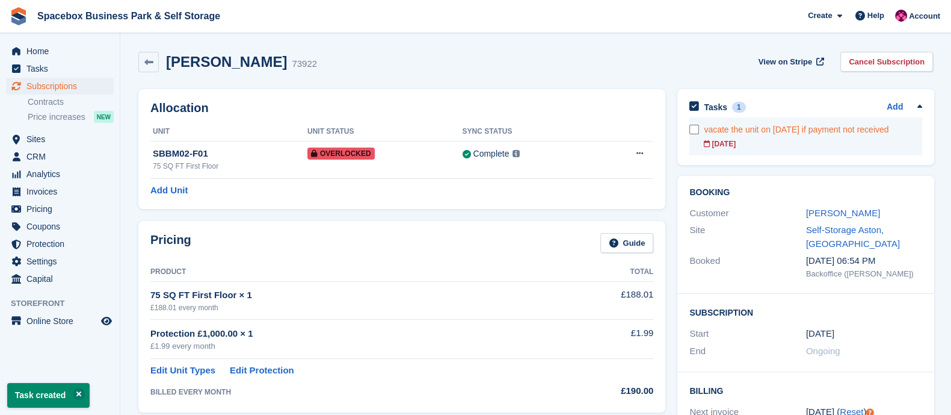
click at [773, 131] on div "vacate the unit on 01-09-2025 if payment not received" at bounding box center [813, 129] width 218 height 13
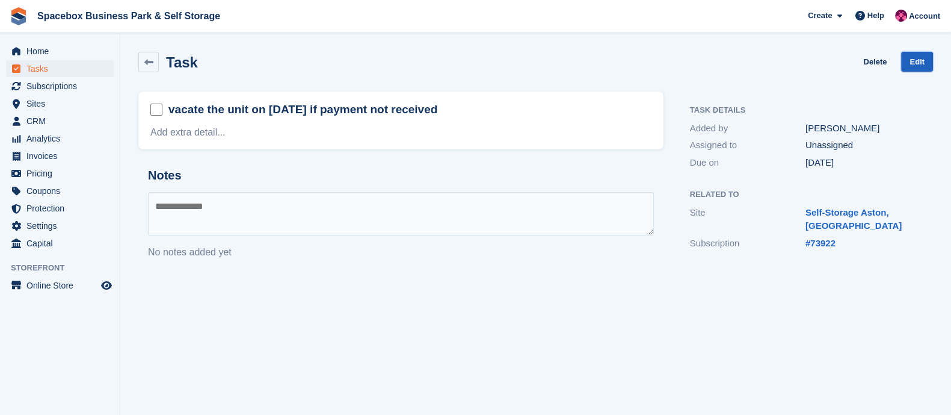
click at [915, 53] on link "Edit" at bounding box center [917, 62] width 32 height 20
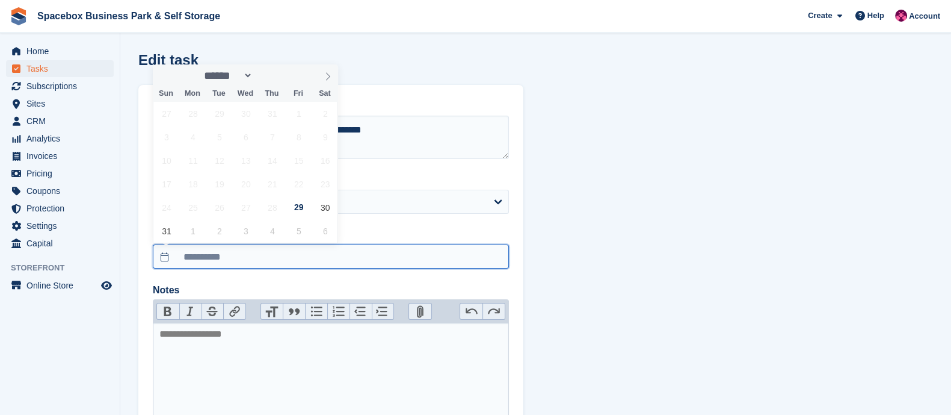
click at [241, 259] on input "**********" at bounding box center [331, 256] width 356 height 24
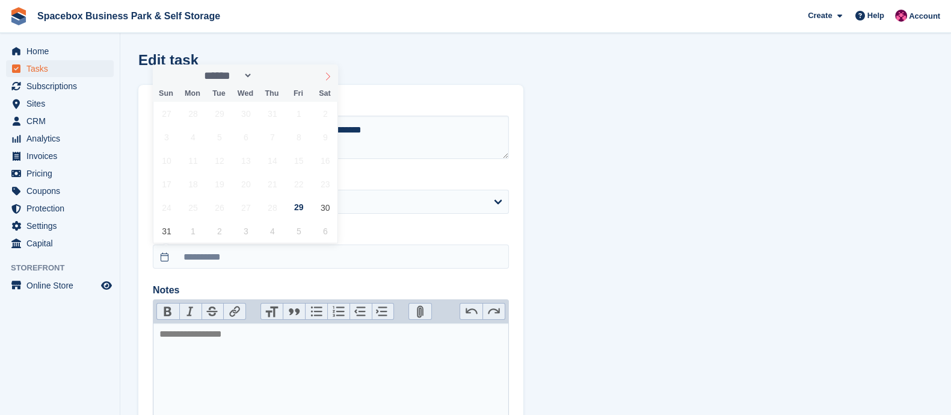
click at [327, 67] on span at bounding box center [328, 74] width 20 height 20
select select "*"
click at [191, 119] on span "1" at bounding box center [192, 113] width 23 height 23
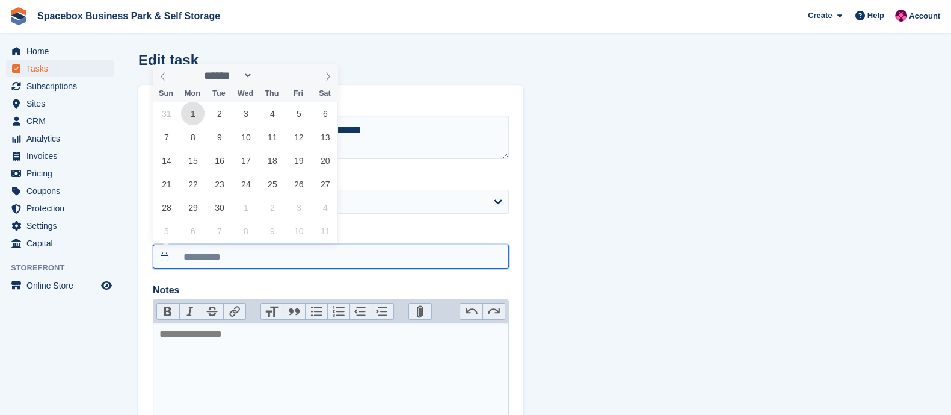
type input "**********"
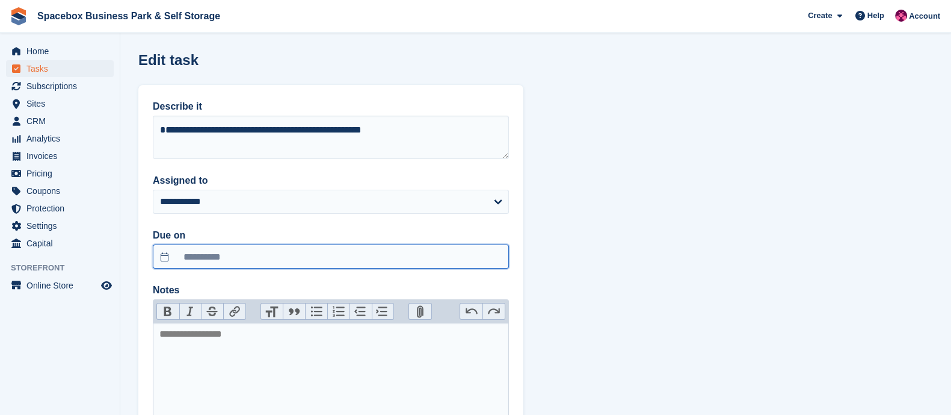
scroll to position [113, 0]
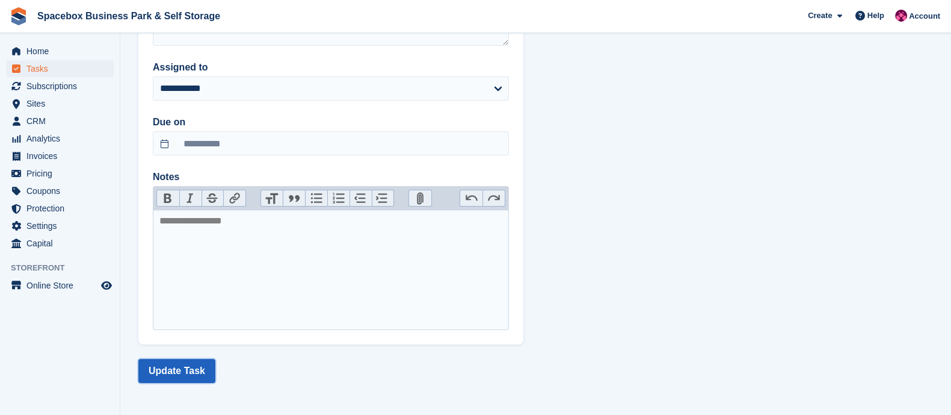
click at [173, 374] on button "Update Task" at bounding box center [176, 371] width 77 height 24
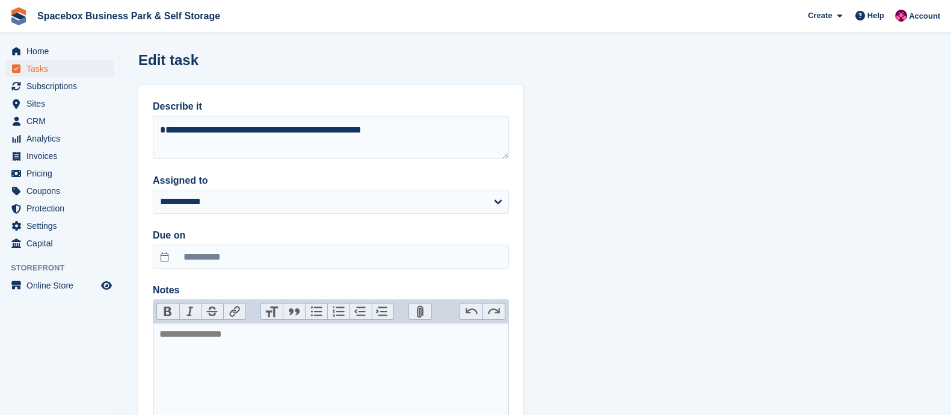
scroll to position [113, 0]
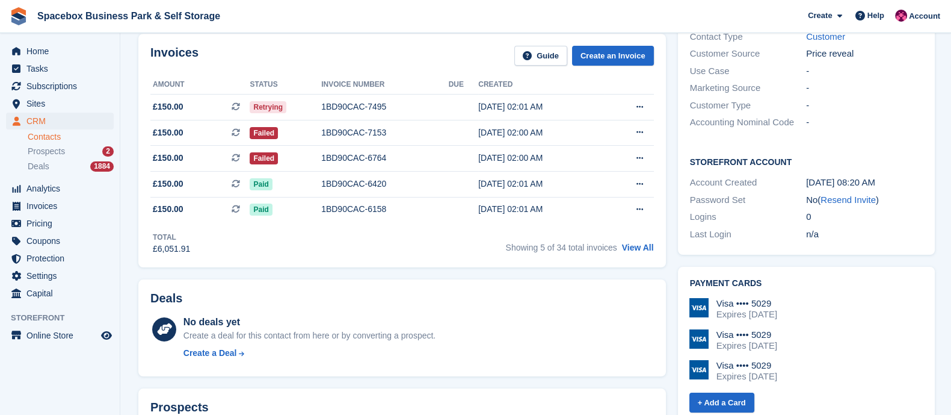
scroll to position [314, 0]
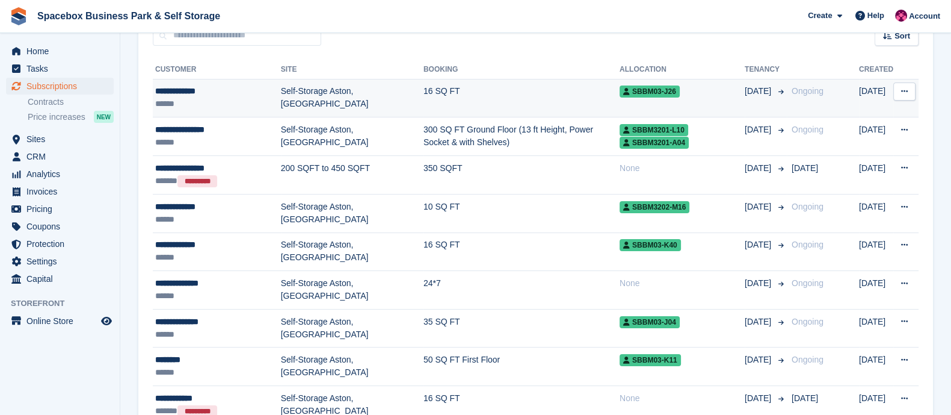
scroll to position [123, 0]
click at [286, 107] on td "Self-Storage Aston, [GEOGRAPHIC_DATA]" at bounding box center [352, 98] width 143 height 39
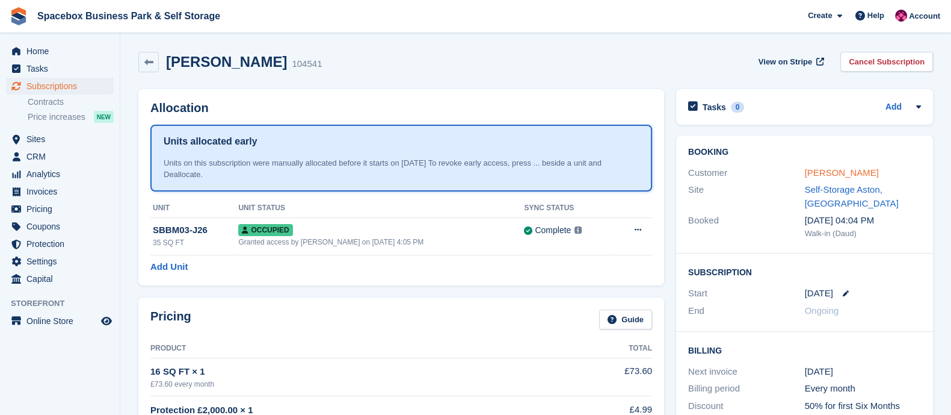
click at [820, 170] on link "Salma Dakhchi" at bounding box center [842, 172] width 74 height 10
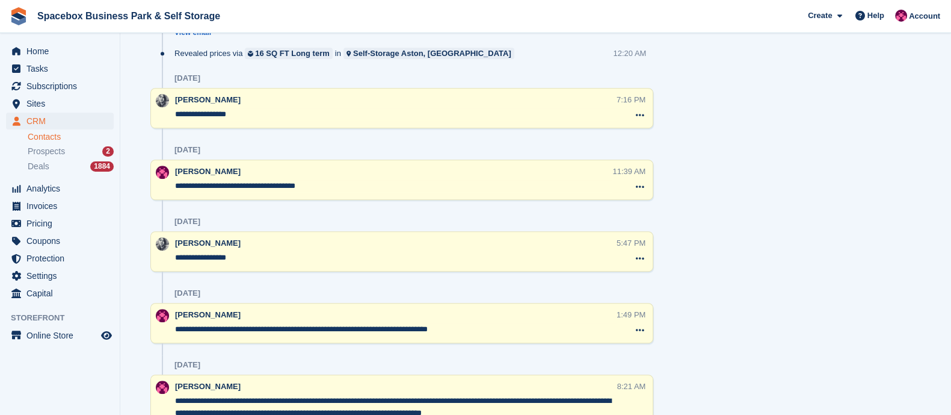
scroll to position [1028, 0]
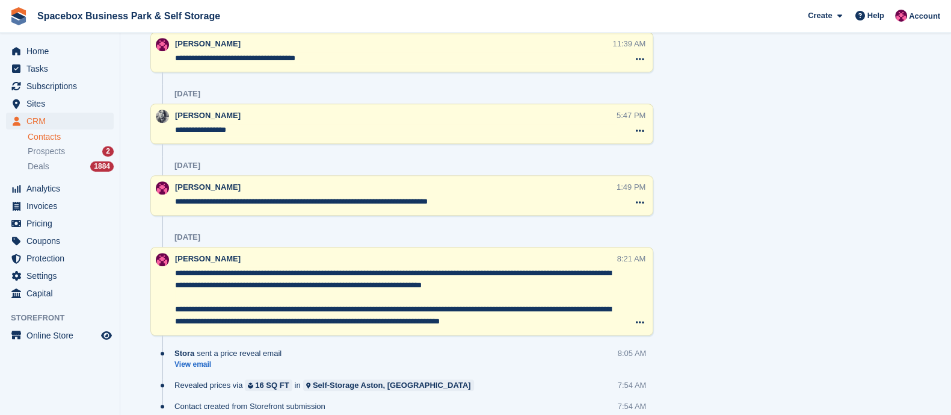
drag, startPoint x: 402, startPoint y: 285, endPoint x: 503, endPoint y: 287, distance: 101.1
click at [503, 287] on textarea "**********" at bounding box center [395, 297] width 441 height 60
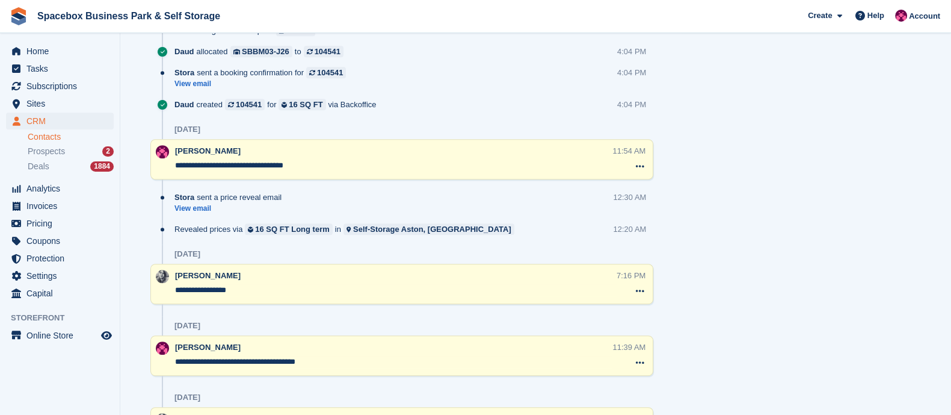
scroll to position [1077, 0]
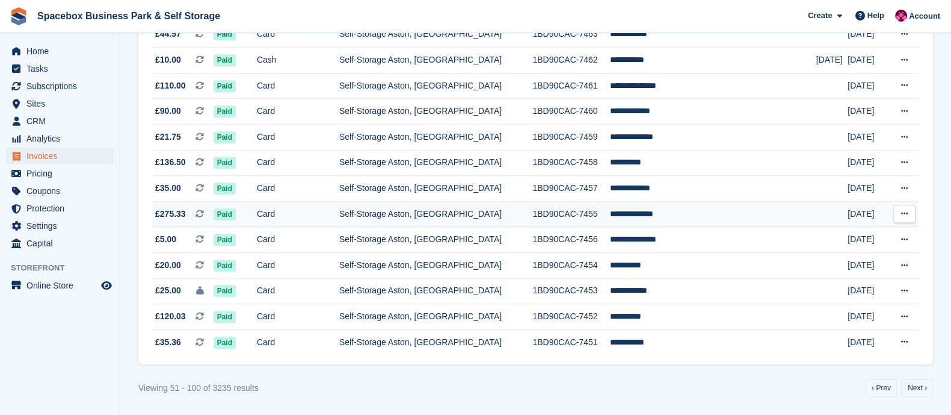
scroll to position [903, 0]
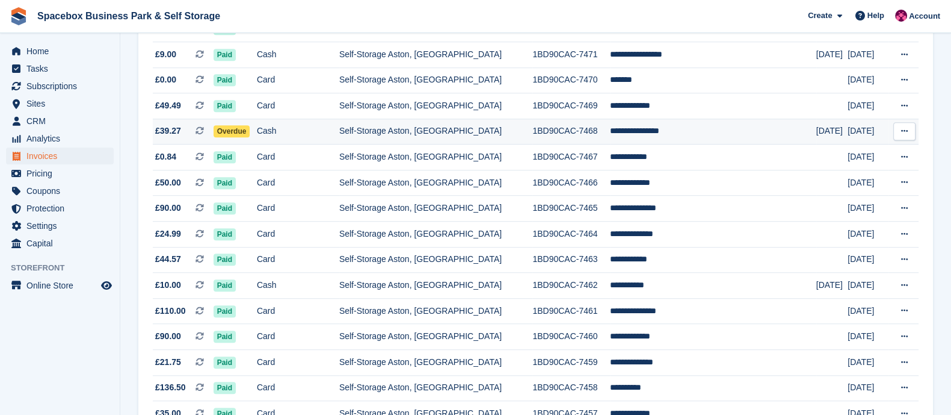
click at [328, 140] on td "Cash" at bounding box center [298, 132] width 82 height 26
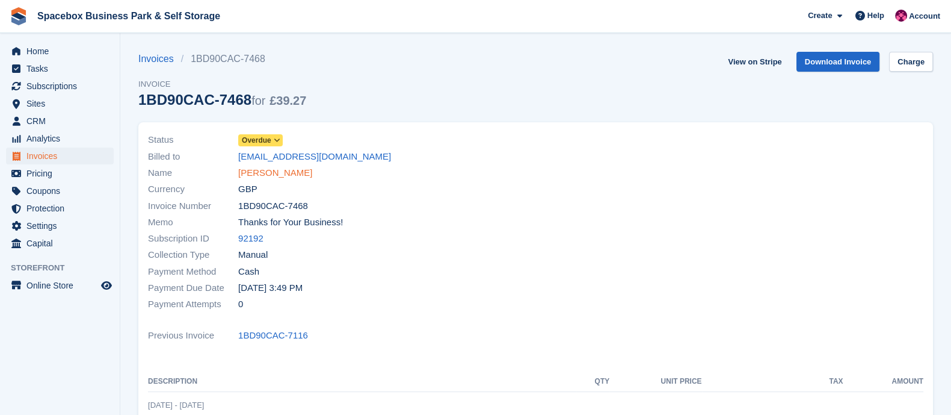
click at [270, 174] on link "[PERSON_NAME]" at bounding box center [275, 173] width 74 height 14
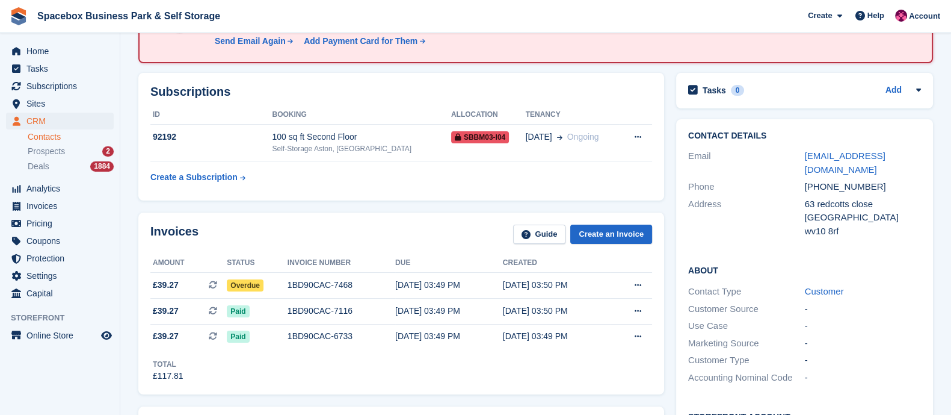
scroll to position [155, 0]
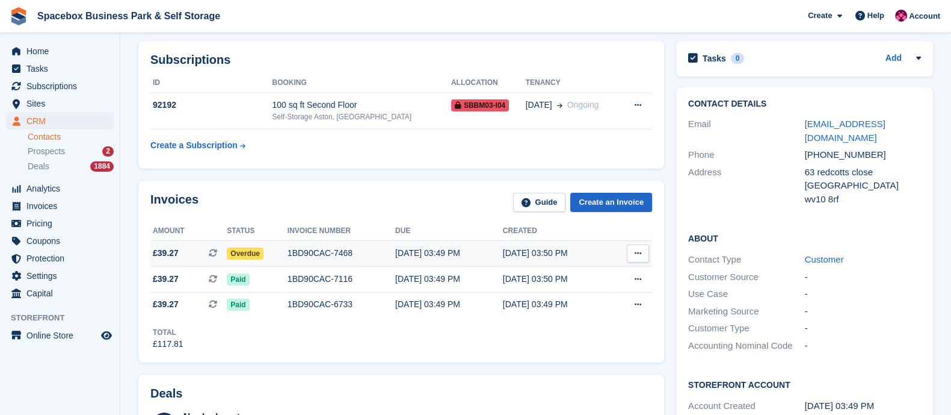
click at [319, 256] on div "1BD90CAC-7468" at bounding box center [342, 253] width 108 height 13
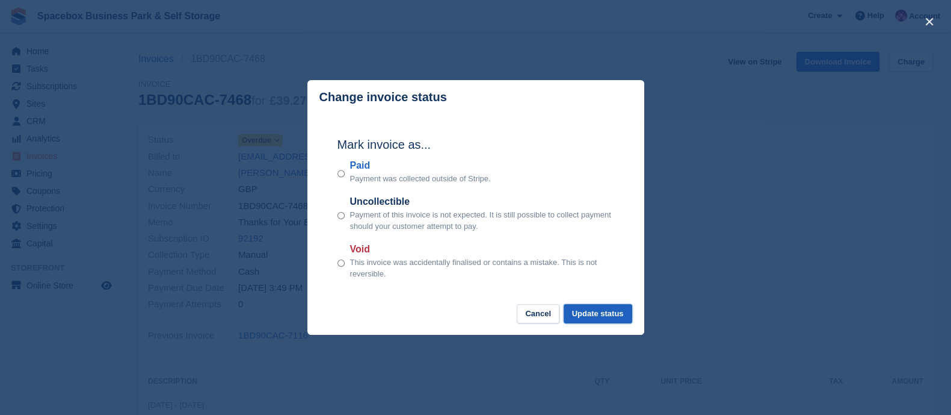
click at [610, 315] on button "Update status" at bounding box center [598, 314] width 69 height 20
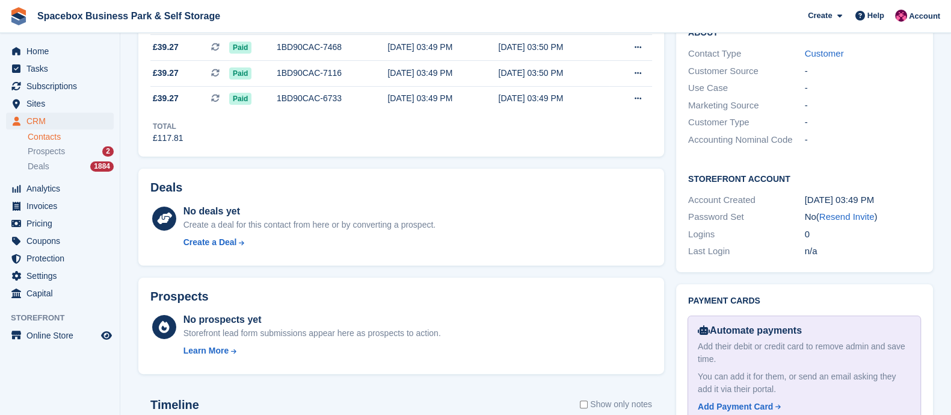
scroll to position [361, 0]
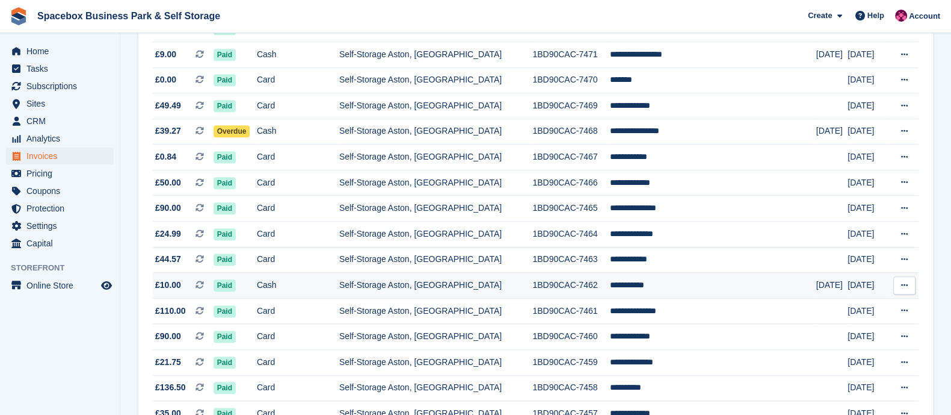
scroll to position [1138, 0]
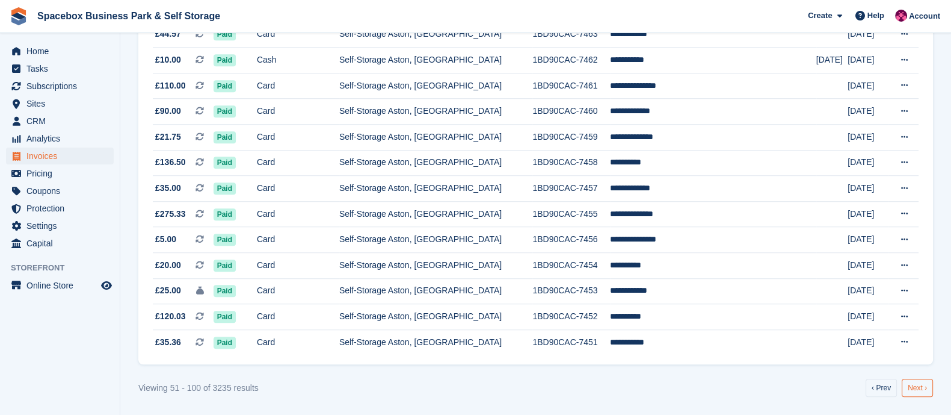
click at [926, 386] on link "Next ›" at bounding box center [917, 388] width 31 height 18
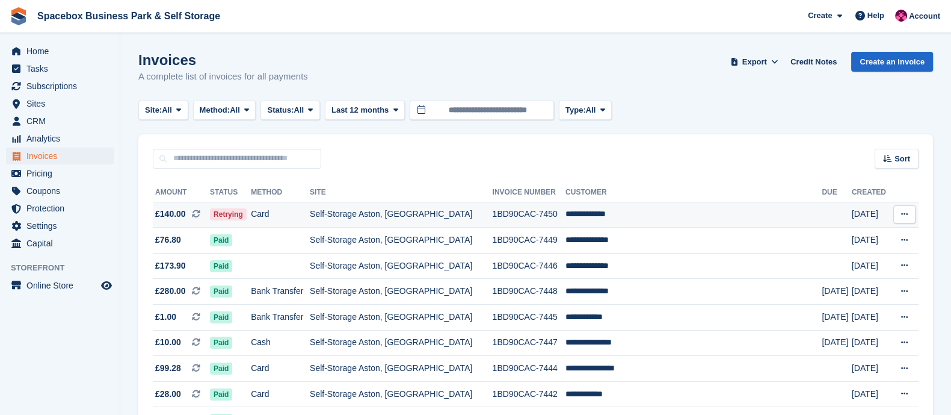
click at [354, 210] on td "Self-Storage Aston, [GEOGRAPHIC_DATA]" at bounding box center [401, 215] width 183 height 26
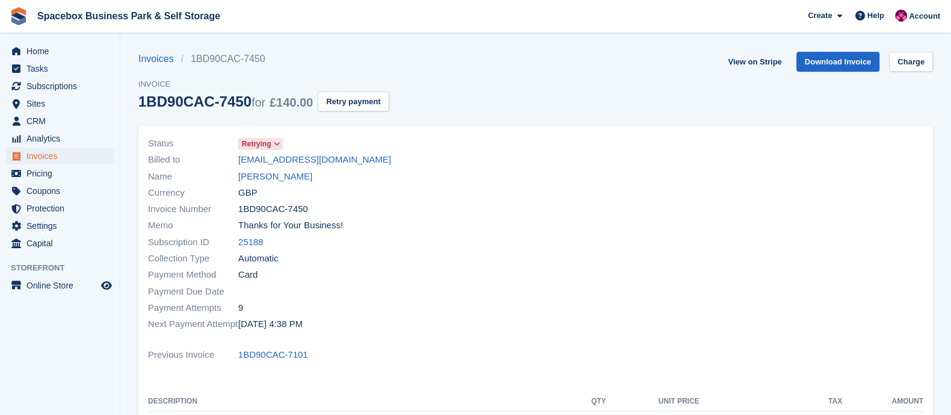
click at [262, 177] on link "[PERSON_NAME]" at bounding box center [275, 177] width 74 height 14
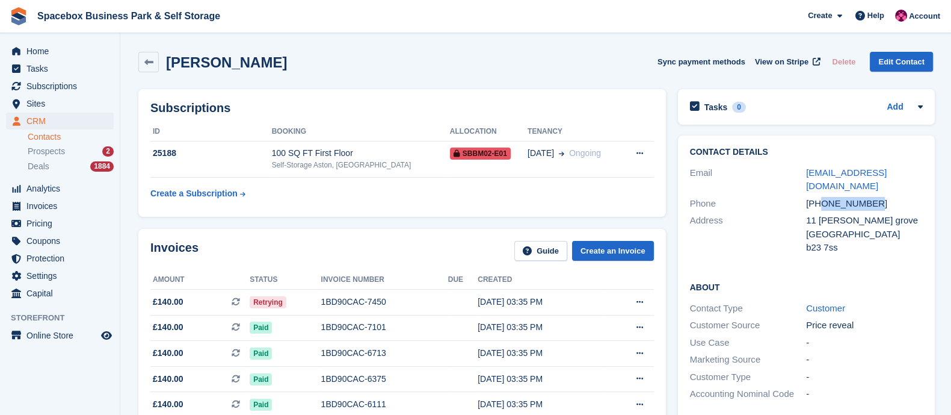
copy div "7453325065"
drag, startPoint x: 821, startPoint y: 187, endPoint x: 895, endPoint y: 190, distance: 74.7
click at [895, 197] on div "+447453325065" at bounding box center [864, 204] width 117 height 14
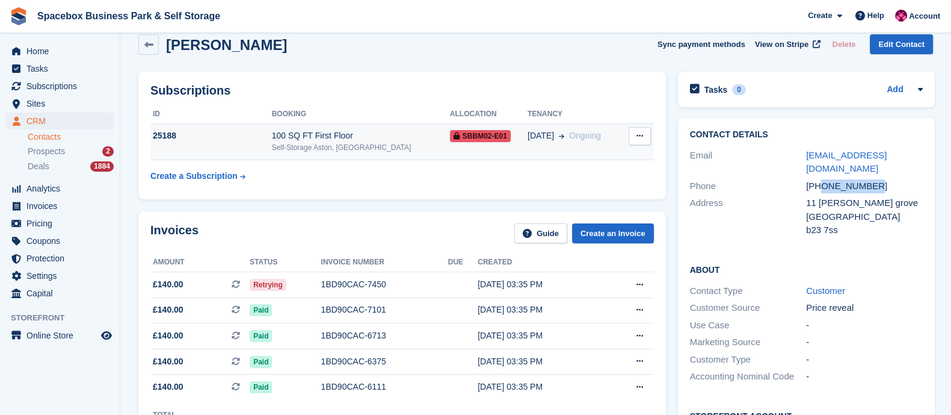
scroll to position [17, 0]
click at [286, 142] on div "Self-Storage Aston, [GEOGRAPHIC_DATA]" at bounding box center [361, 147] width 178 height 11
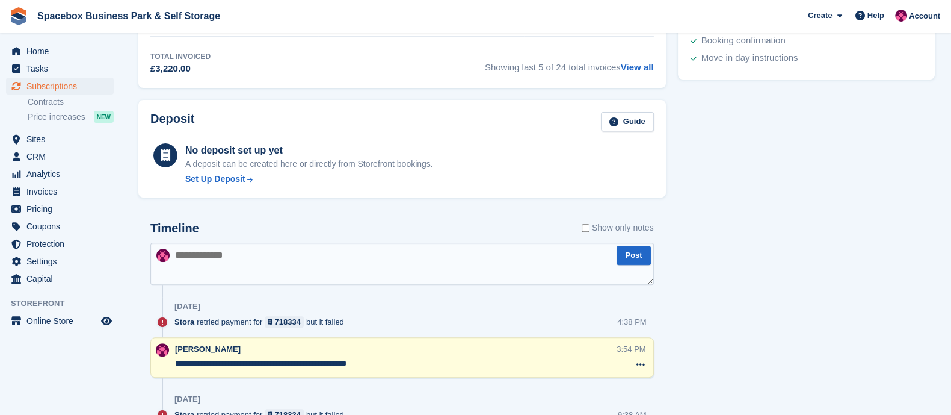
scroll to position [660, 0]
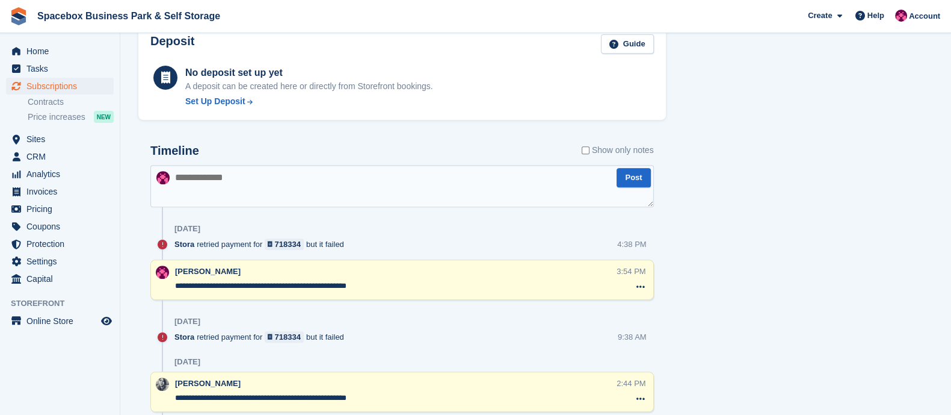
click at [250, 184] on textarea at bounding box center [402, 186] width 504 height 42
type textarea "**********"
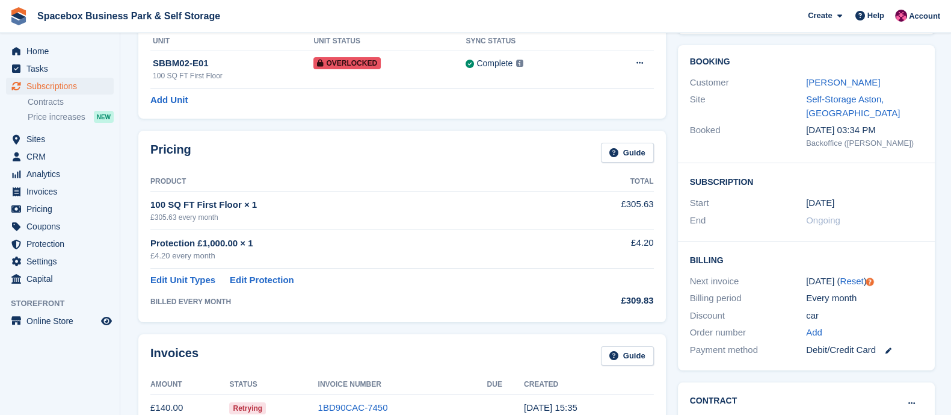
scroll to position [0, 0]
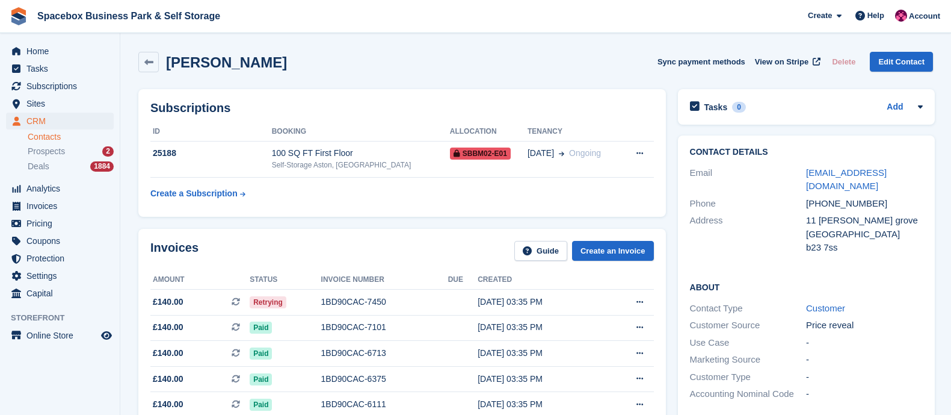
scroll to position [17, 0]
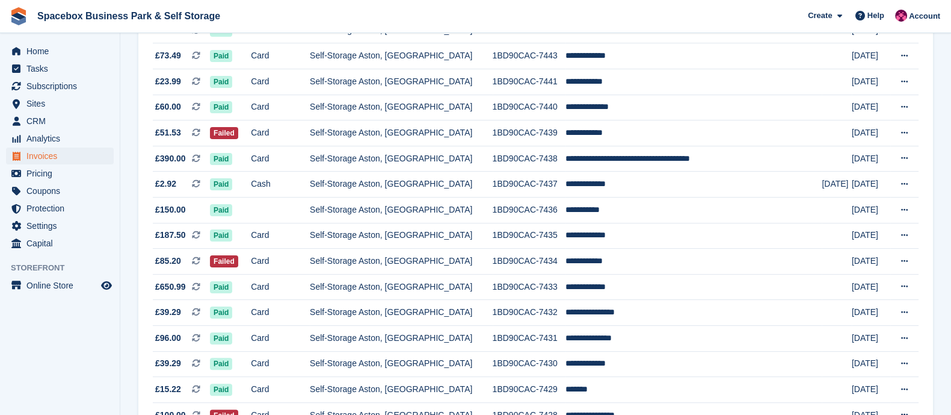
scroll to position [373, 0]
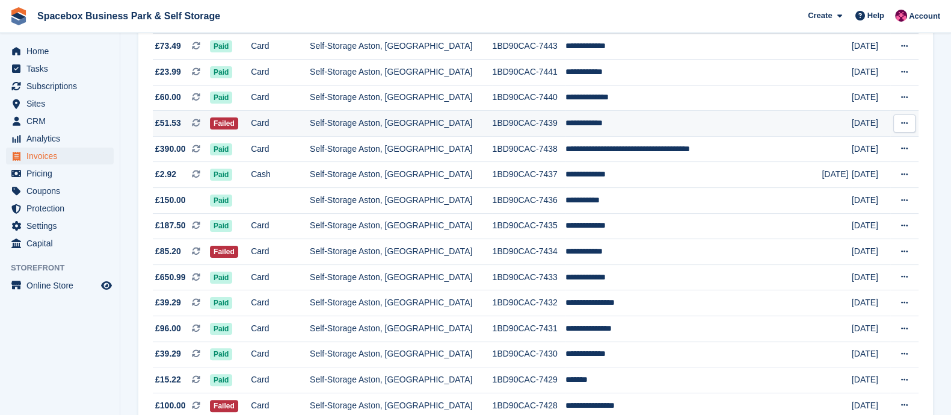
click at [379, 135] on td "Self-Storage Aston, [GEOGRAPHIC_DATA]" at bounding box center [401, 124] width 183 height 26
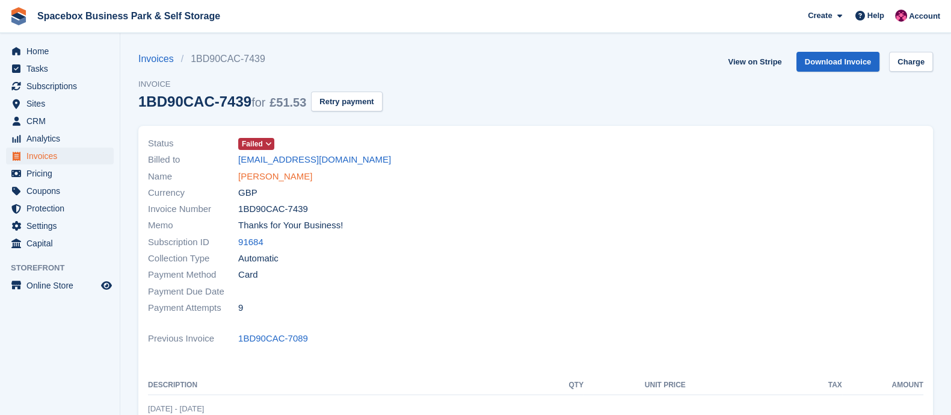
drag, startPoint x: 0, startPoint y: 0, endPoint x: 258, endPoint y: 182, distance: 316.1
click at [258, 182] on link "[PERSON_NAME]" at bounding box center [275, 177] width 74 height 14
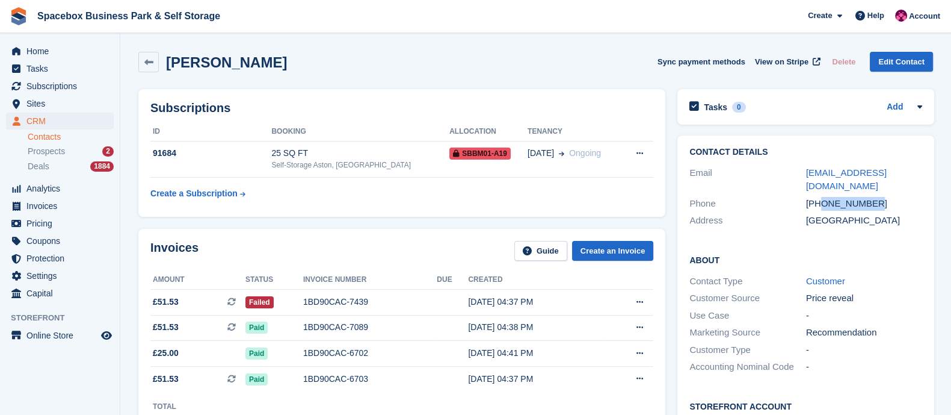
drag, startPoint x: 820, startPoint y: 188, endPoint x: 903, endPoint y: 194, distance: 82.7
click at [903, 197] on div "[PHONE_NUMBER]" at bounding box center [864, 204] width 117 height 14
copy div "7400228720"
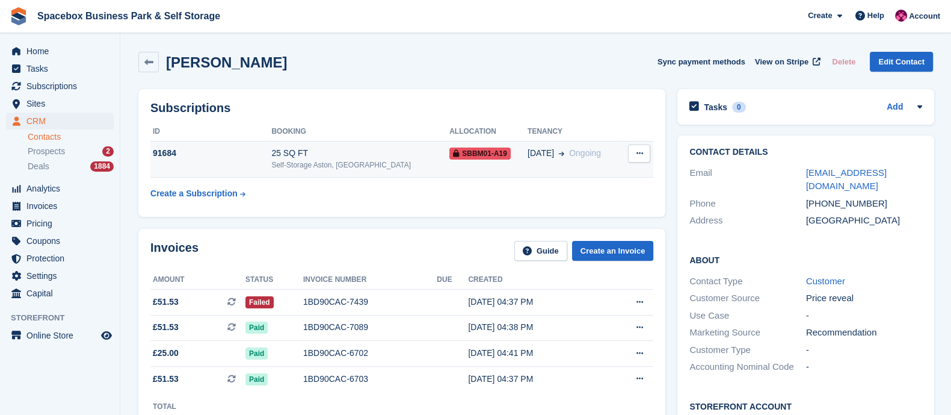
click at [217, 164] on td "91684" at bounding box center [210, 159] width 121 height 37
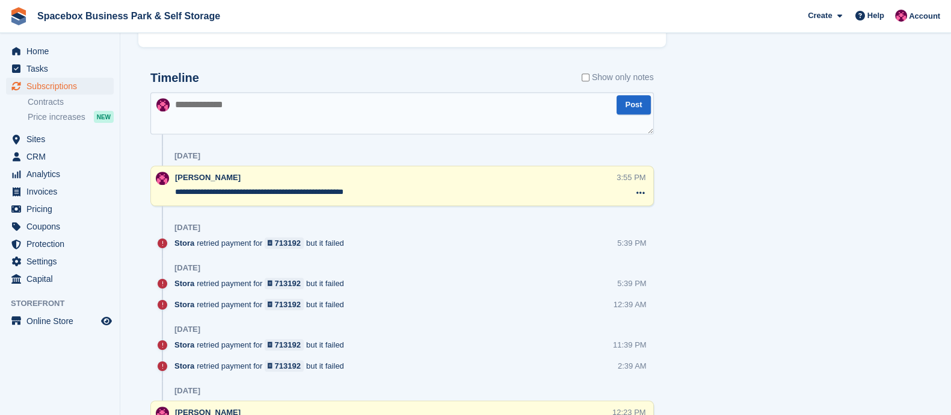
scroll to position [701, 0]
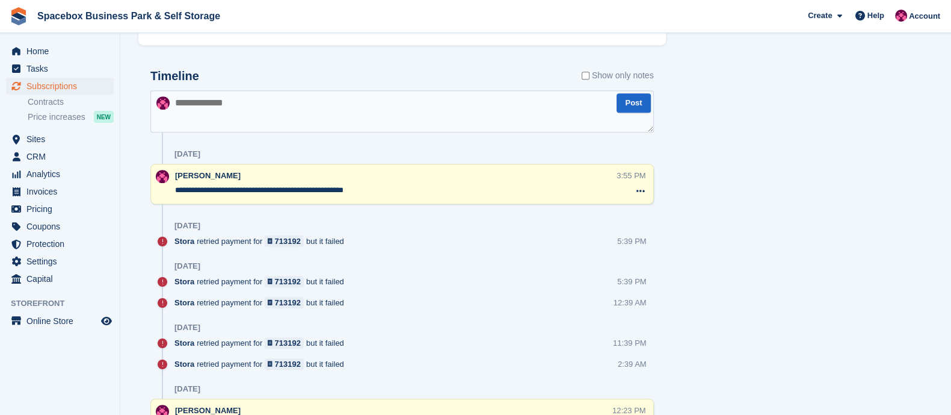
drag, startPoint x: 385, startPoint y: 193, endPoint x: 171, endPoint y: 197, distance: 214.3
click at [171, 197] on div "**********" at bounding box center [402, 184] width 504 height 40
paste textarea "**********"
type textarea "**********"
click at [256, 90] on textarea "**********" at bounding box center [402, 111] width 504 height 42
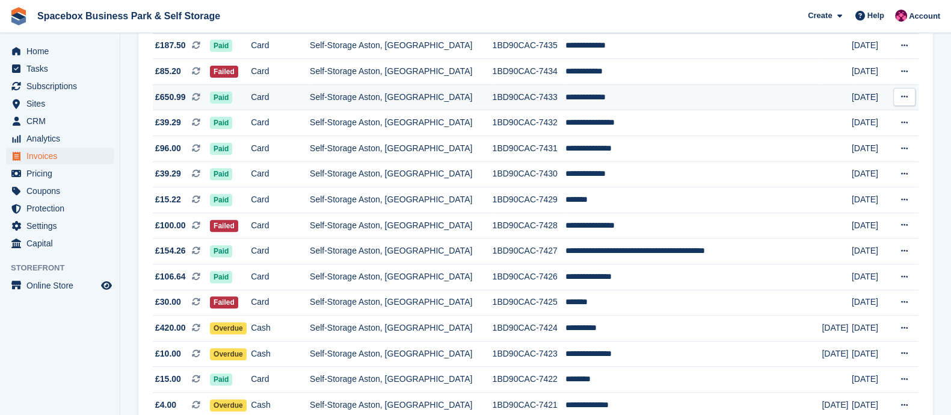
scroll to position [549, 0]
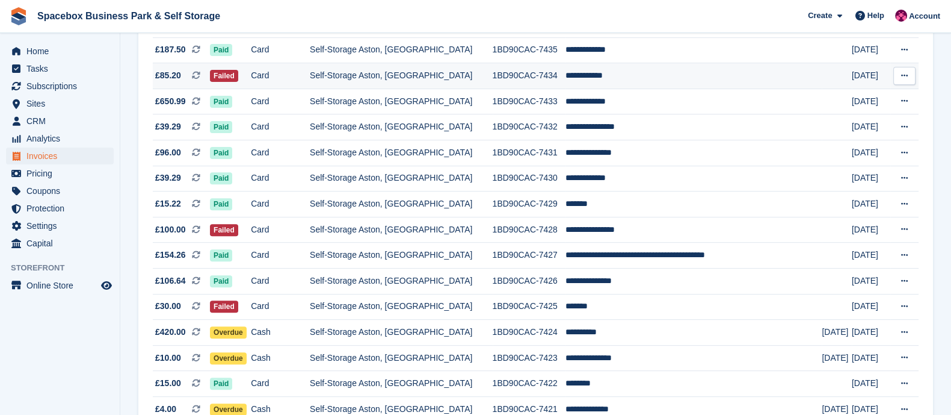
click at [403, 76] on td "Self-Storage Aston, [GEOGRAPHIC_DATA]" at bounding box center [401, 76] width 183 height 26
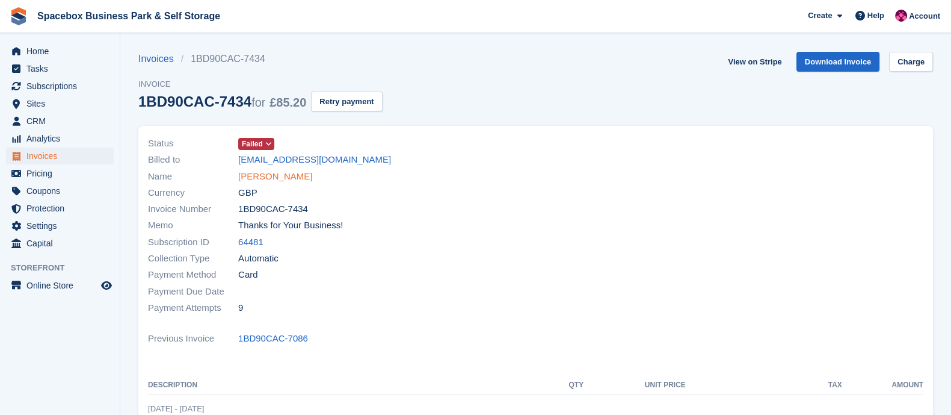
click at [285, 179] on link "[PERSON_NAME]" at bounding box center [275, 177] width 74 height 14
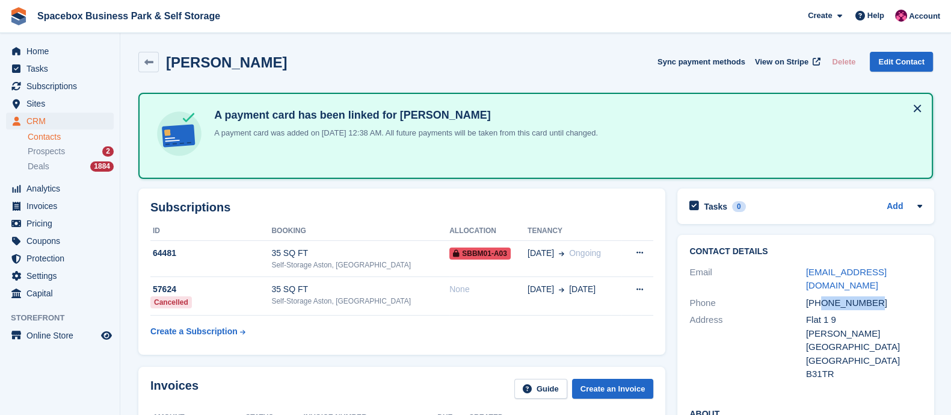
drag, startPoint x: 821, startPoint y: 288, endPoint x: 877, endPoint y: 285, distance: 56.0
click at [877, 296] on div "+447379639124" at bounding box center [864, 303] width 117 height 14
copy div "7379639124"
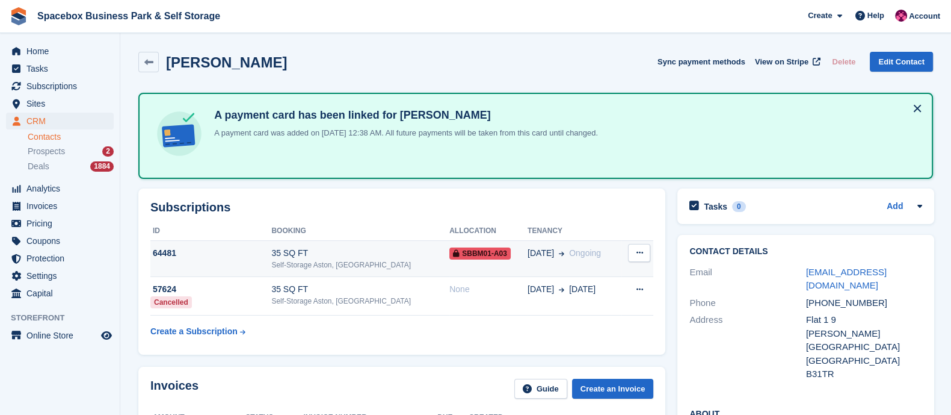
click at [368, 256] on div "35 SQ FT" at bounding box center [360, 253] width 178 height 13
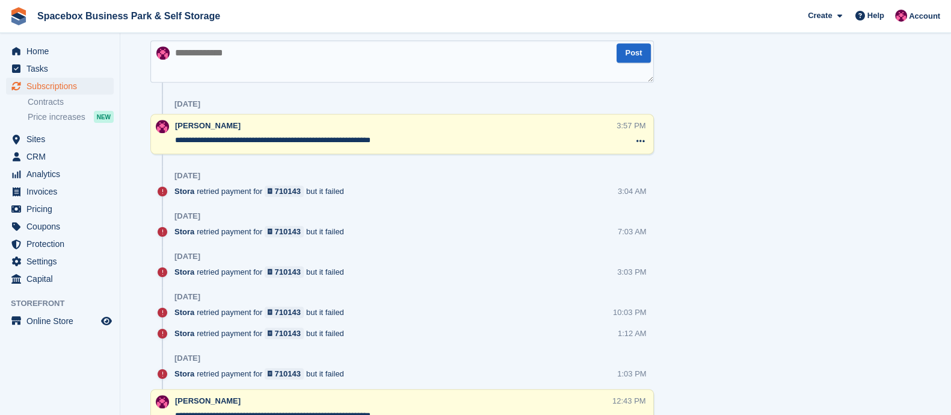
scroll to position [768, 0]
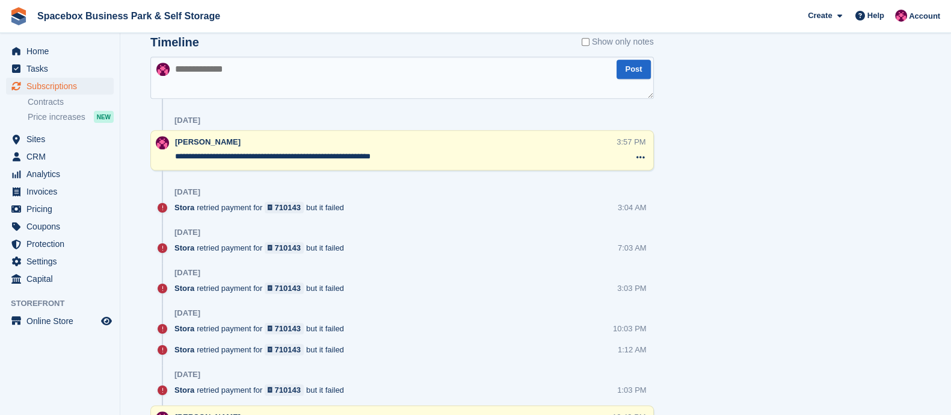
drag, startPoint x: 422, startPoint y: 152, endPoint x: 156, endPoint y: 150, distance: 265.4
click at [156, 150] on div "**********" at bounding box center [402, 150] width 504 height 40
paste textarea "**********"
type textarea "**********"
click at [235, 79] on textarea "**********" at bounding box center [402, 78] width 504 height 42
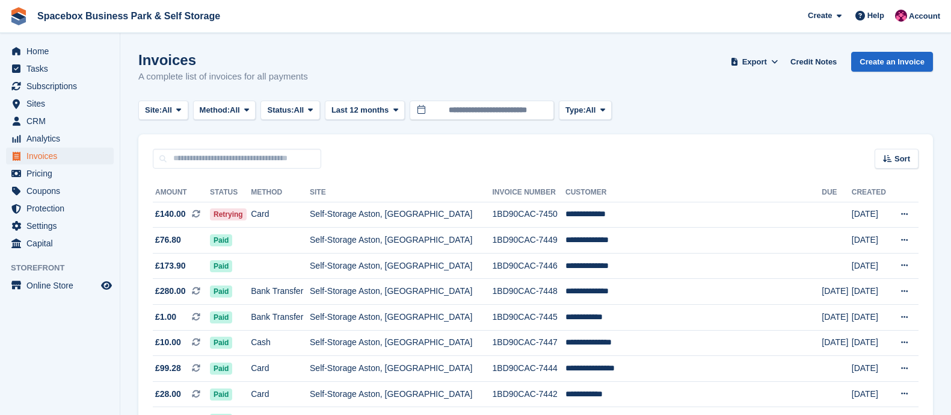
scroll to position [779, 0]
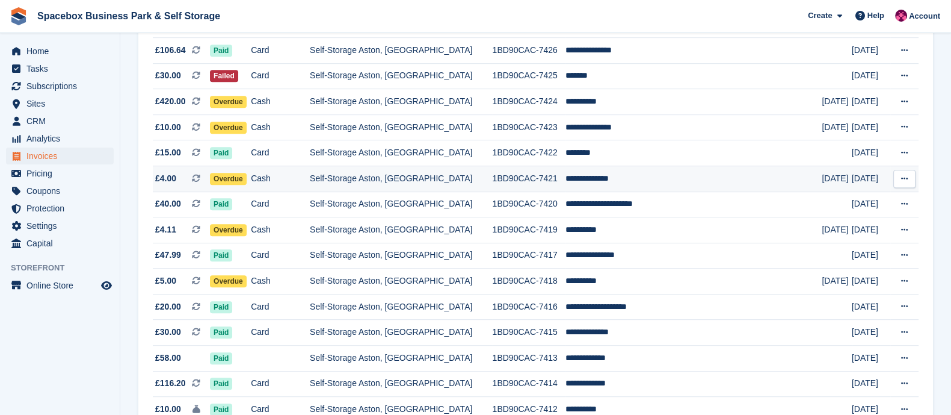
click at [285, 190] on td "Cash" at bounding box center [280, 178] width 59 height 26
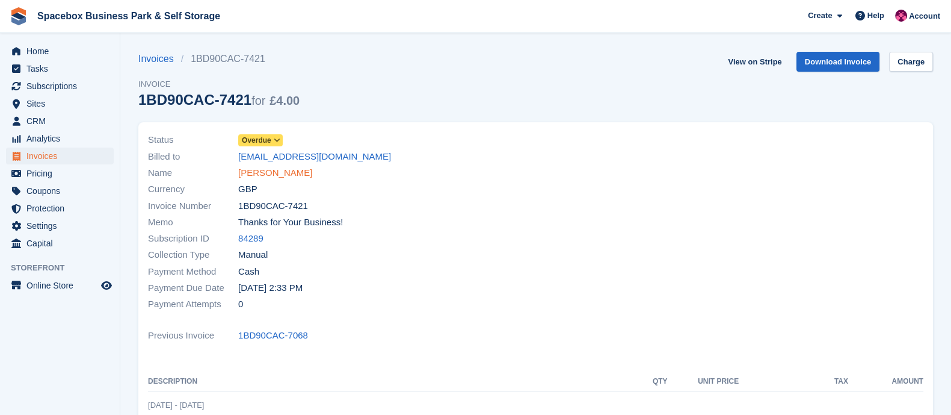
click at [268, 176] on link "[PERSON_NAME]" at bounding box center [275, 173] width 74 height 14
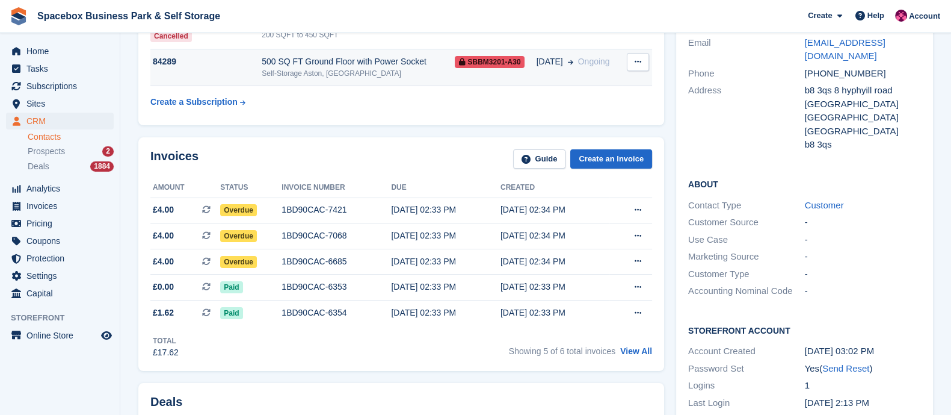
scroll to position [131, 0]
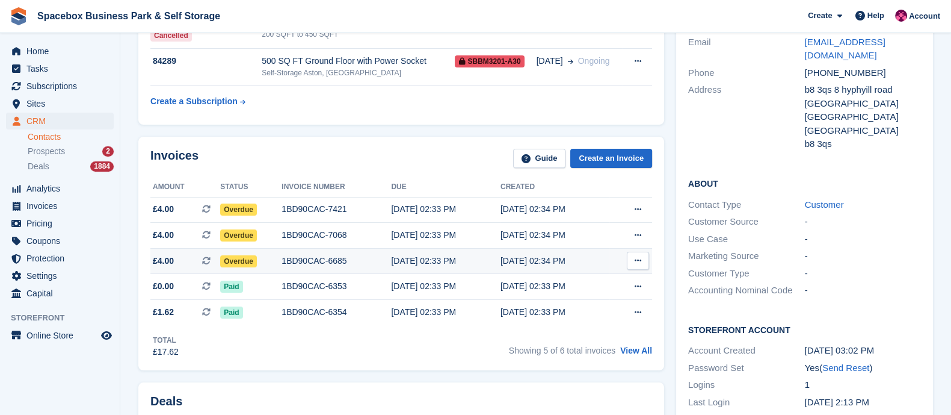
click at [289, 255] on div "1BD90CAC-6685" at bounding box center [337, 261] width 110 height 13
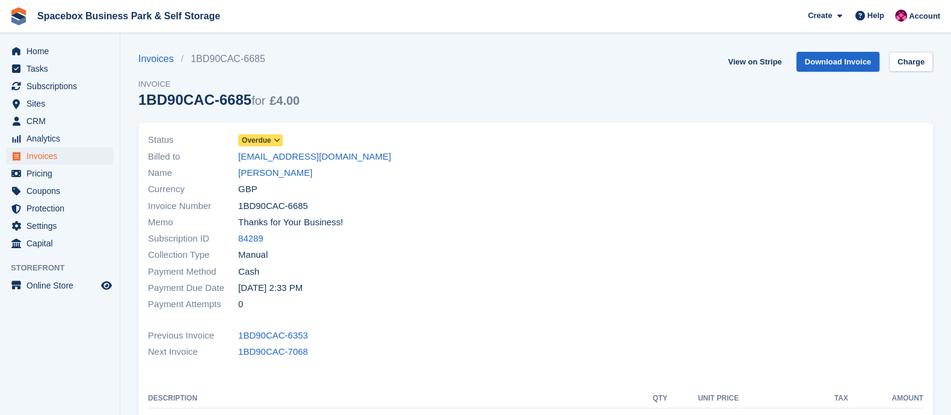
click at [279, 141] on icon at bounding box center [277, 140] width 7 height 7
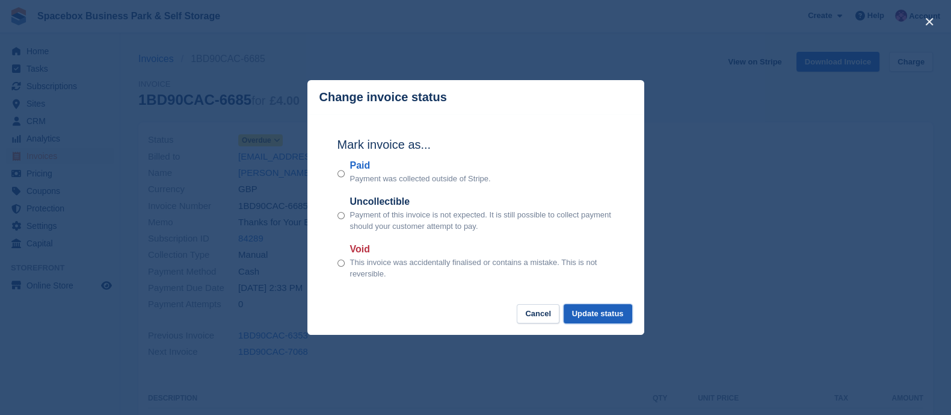
click at [599, 314] on button "Update status" at bounding box center [598, 314] width 69 height 20
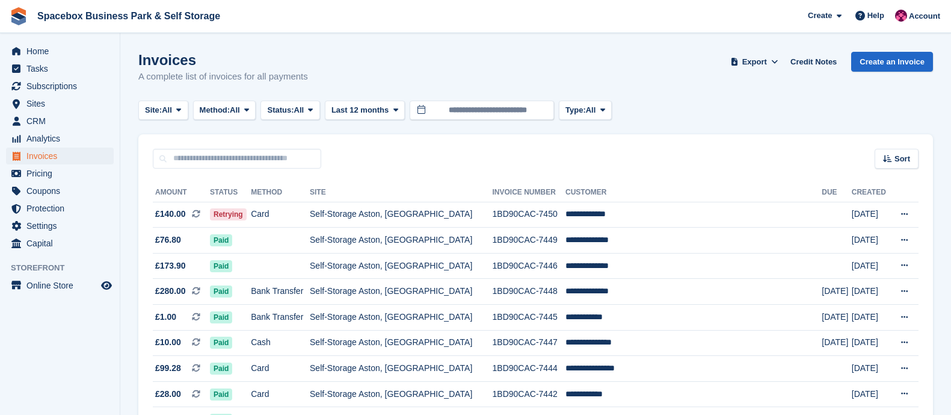
scroll to position [779, 0]
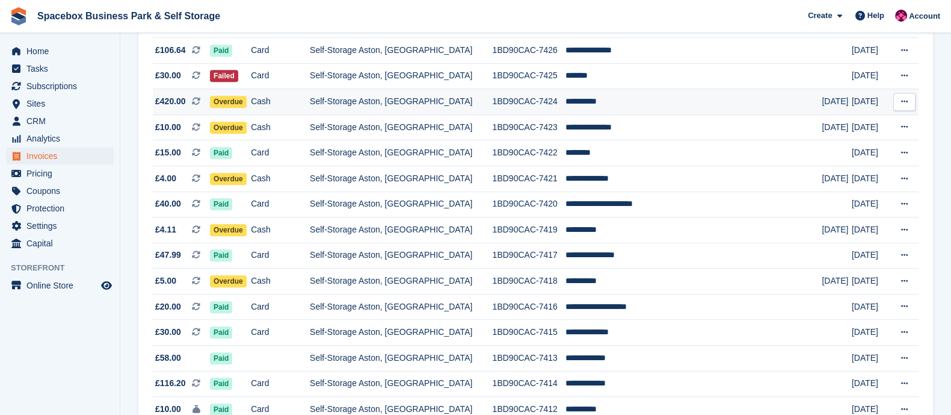
click at [294, 112] on td "Cash" at bounding box center [280, 102] width 59 height 26
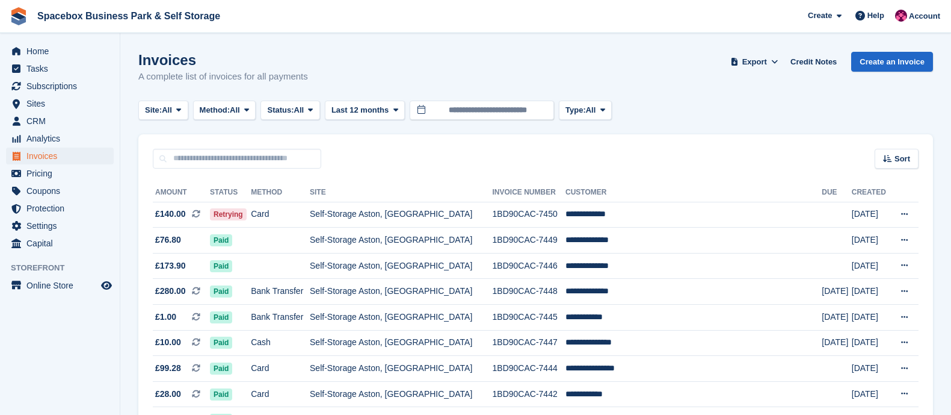
scroll to position [779, 0]
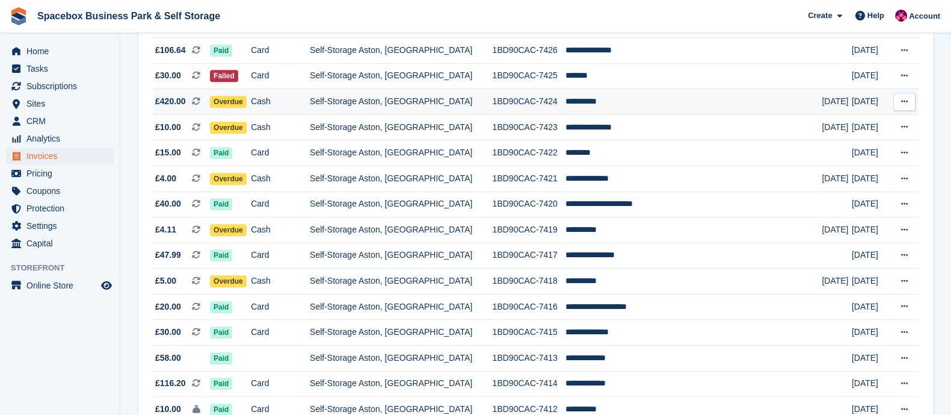
click at [301, 107] on td "Cash" at bounding box center [280, 102] width 59 height 26
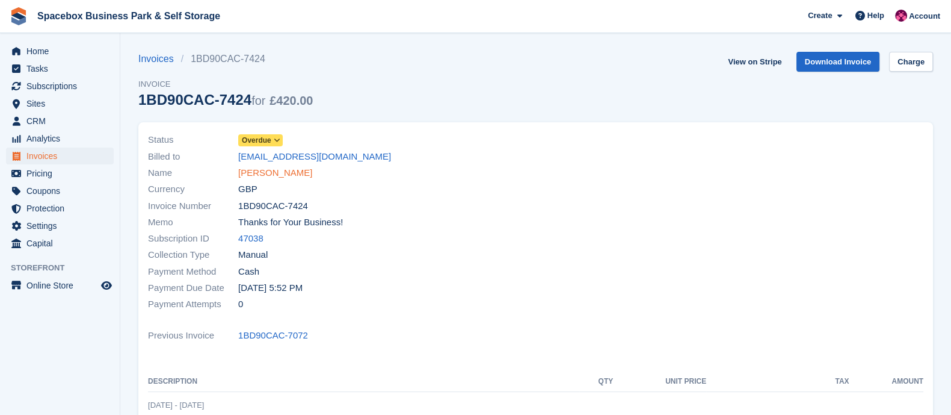
click at [251, 173] on link "[PERSON_NAME]" at bounding box center [275, 173] width 74 height 14
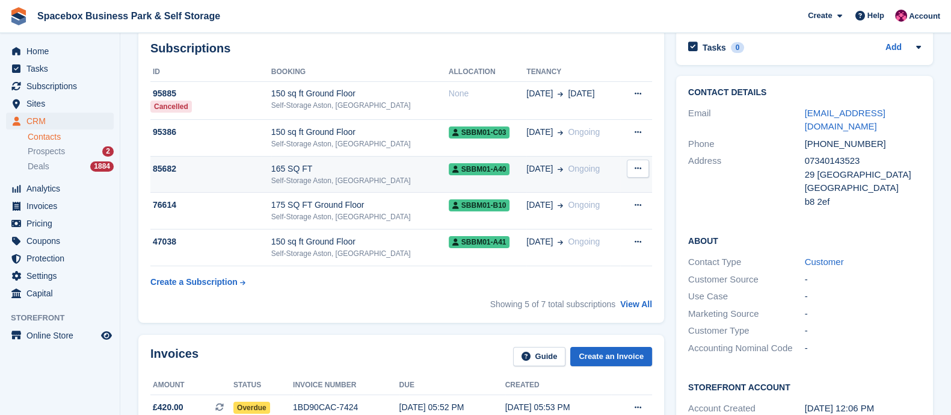
scroll to position [60, 0]
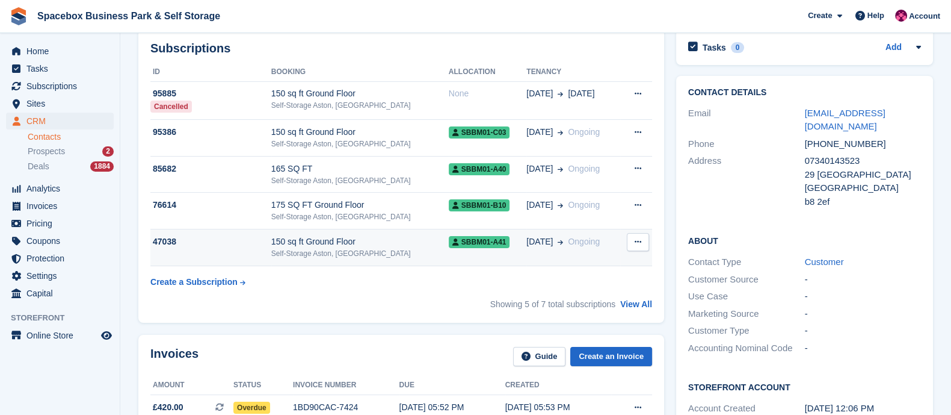
click at [356, 246] on div "150 sq ft Ground Floor" at bounding box center [360, 241] width 178 height 13
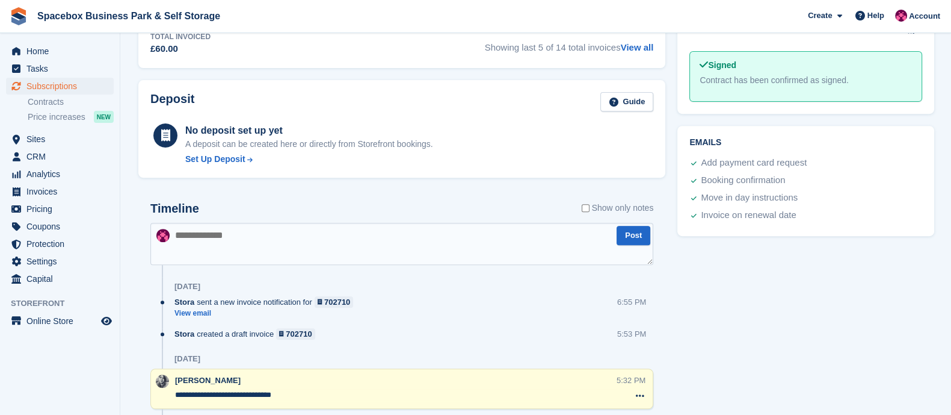
scroll to position [556, 0]
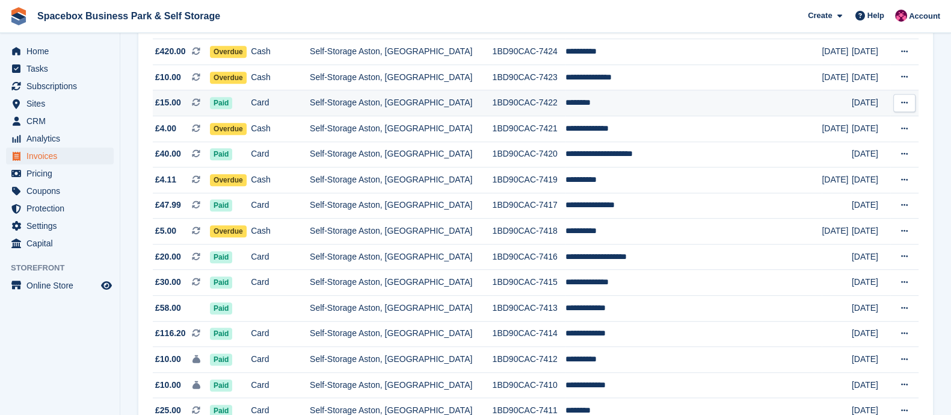
scroll to position [760, 0]
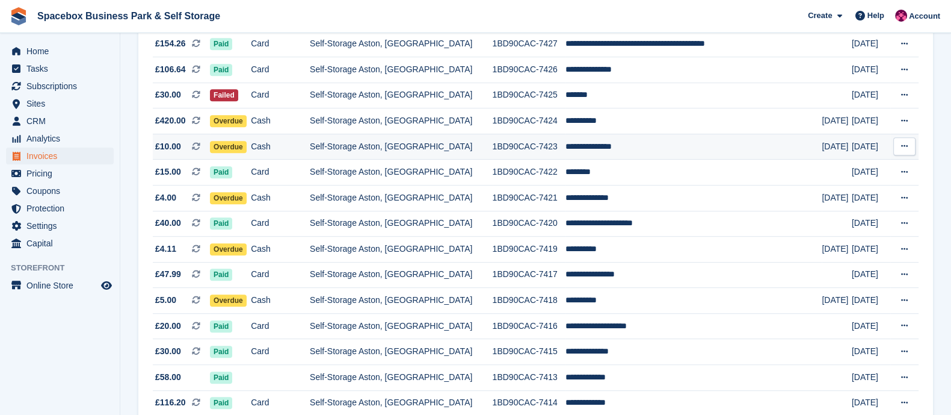
click at [308, 152] on td "Cash" at bounding box center [280, 147] width 59 height 26
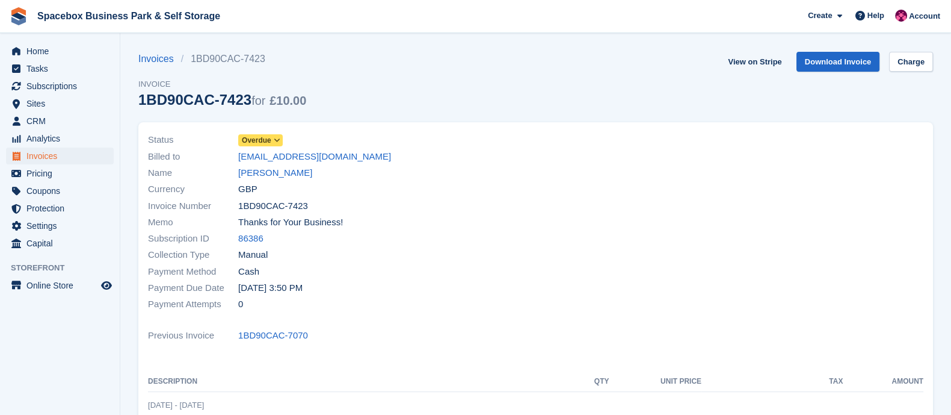
click at [274, 175] on link "Mohammed Naseem" at bounding box center [275, 173] width 74 height 14
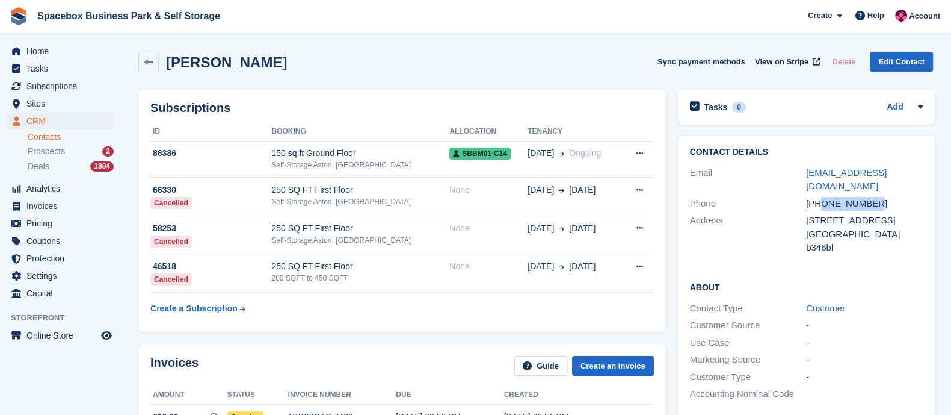
drag, startPoint x: 819, startPoint y: 203, endPoint x: 874, endPoint y: 197, distance: 55.8
click at [874, 197] on div "+447488347981" at bounding box center [864, 204] width 117 height 14
copy div "7488347981"
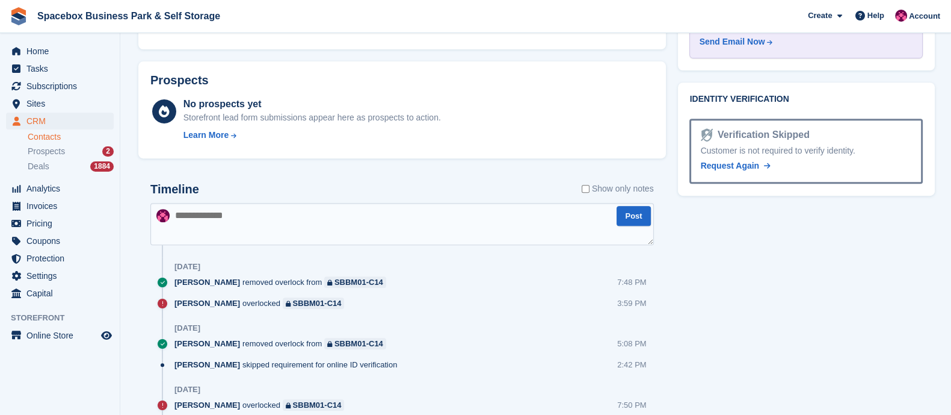
scroll to position [635, 0]
click at [236, 218] on textarea at bounding box center [402, 224] width 504 height 42
type textarea "**"
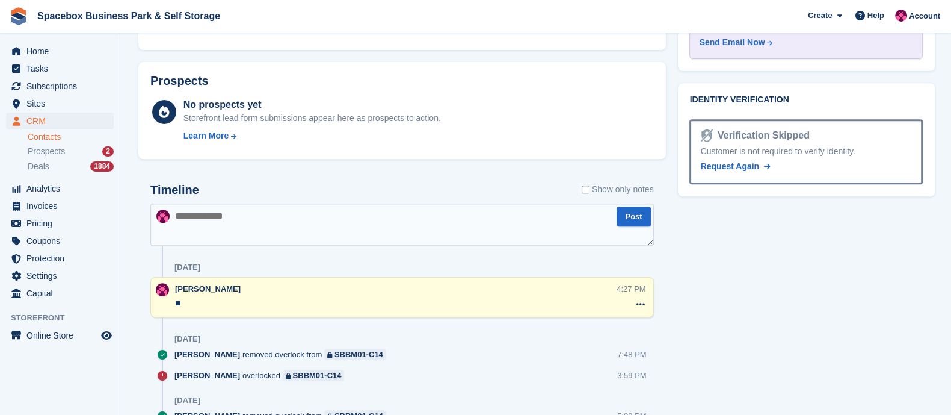
click at [211, 303] on textarea "**" at bounding box center [396, 303] width 442 height 12
type textarea "*"
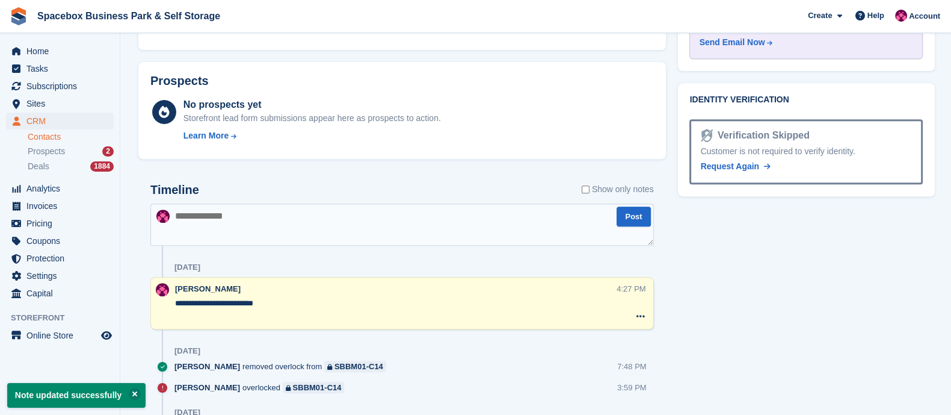
type textarea "**********"
click at [280, 242] on textarea at bounding box center [402, 224] width 504 height 42
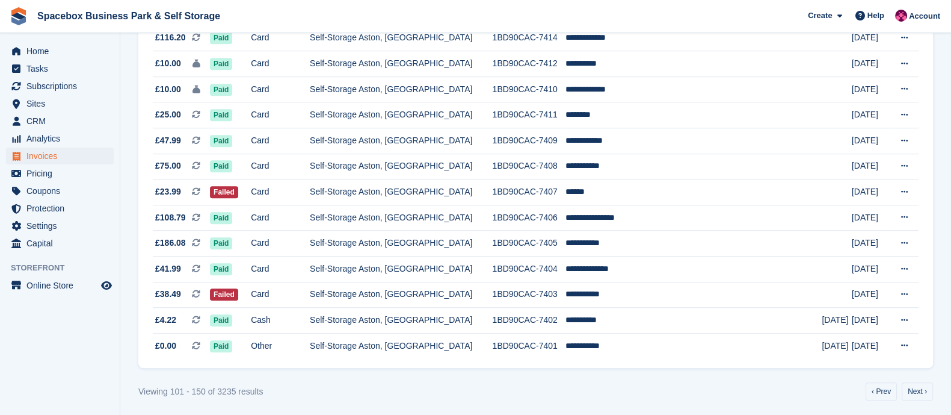
scroll to position [1138, 0]
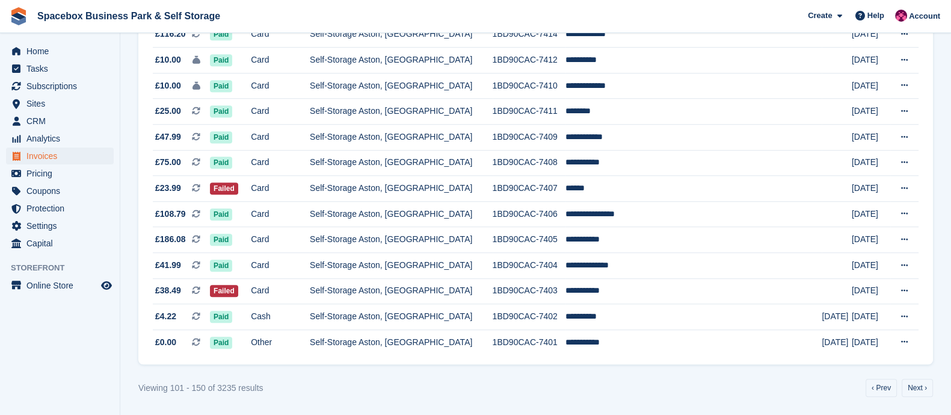
click at [310, 198] on td "Card" at bounding box center [280, 189] width 59 height 26
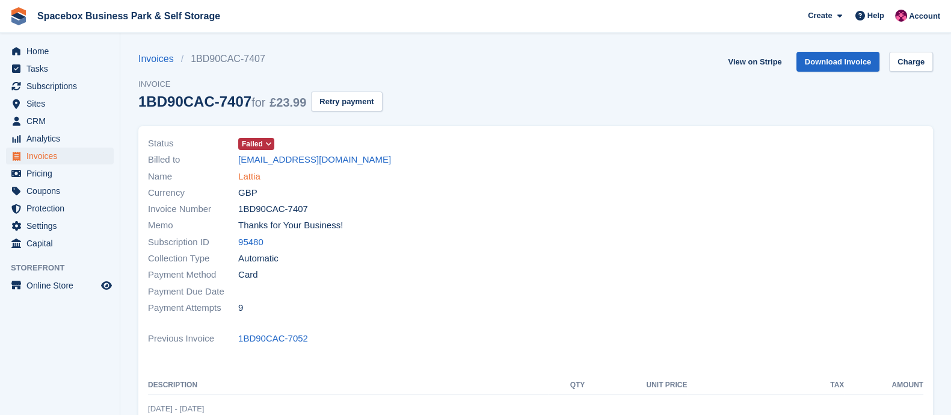
click at [256, 175] on link "Lattia" at bounding box center [249, 177] width 22 height 14
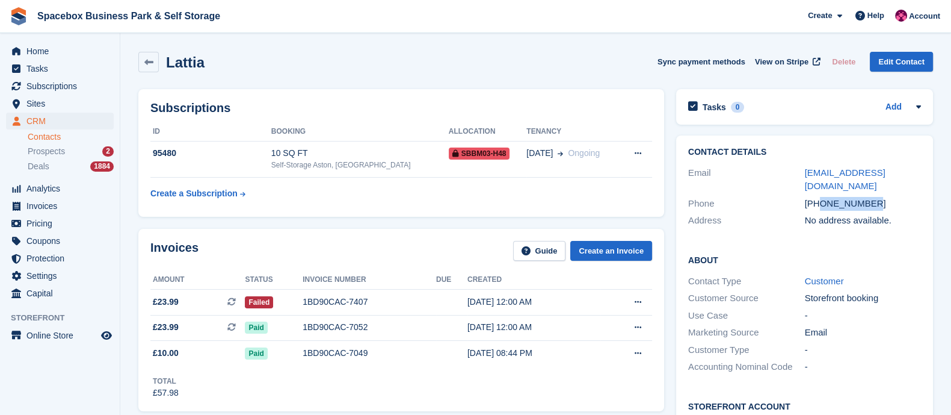
drag, startPoint x: 821, startPoint y: 188, endPoint x: 887, endPoint y: 193, distance: 66.4
click at [887, 197] on div "[PHONE_NUMBER]" at bounding box center [863, 204] width 117 height 14
copy div "7591715347"
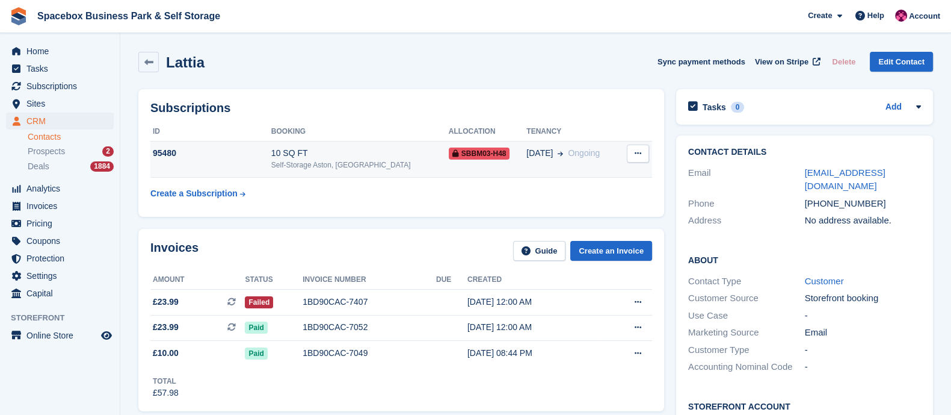
click at [271, 162] on td "95480" at bounding box center [210, 159] width 121 height 37
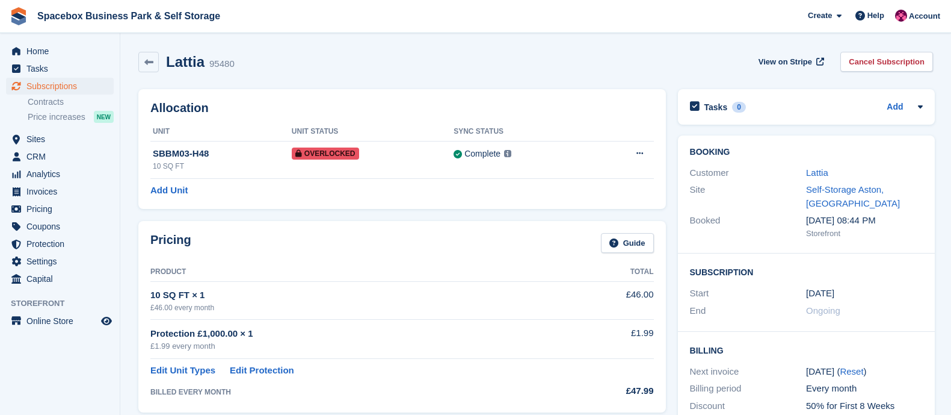
scroll to position [737, 0]
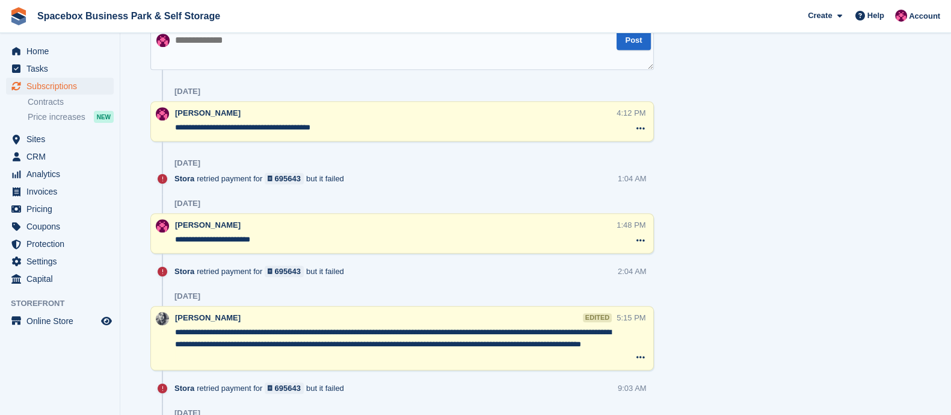
drag, startPoint x: 344, startPoint y: 131, endPoint x: 175, endPoint y: 131, distance: 169.1
click at [175, 131] on textarea "**********" at bounding box center [396, 128] width 442 height 12
paste textarea "**********"
type textarea "**********"
click at [243, 40] on textarea "**********" at bounding box center [402, 49] width 504 height 42
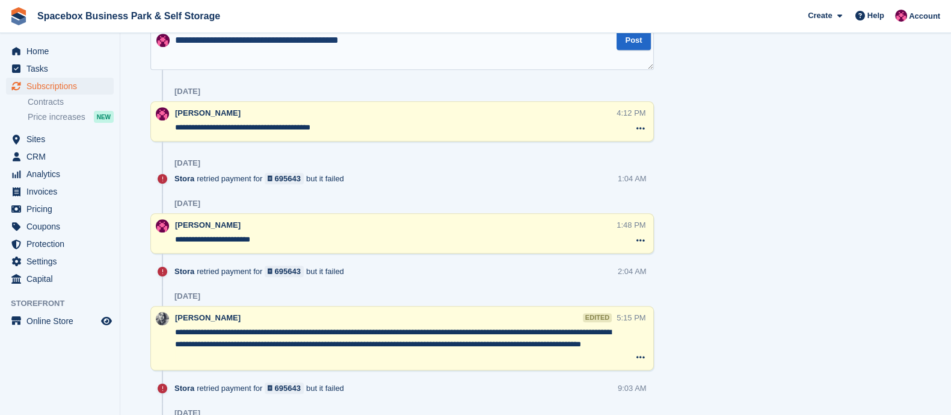
scroll to position [736, 0]
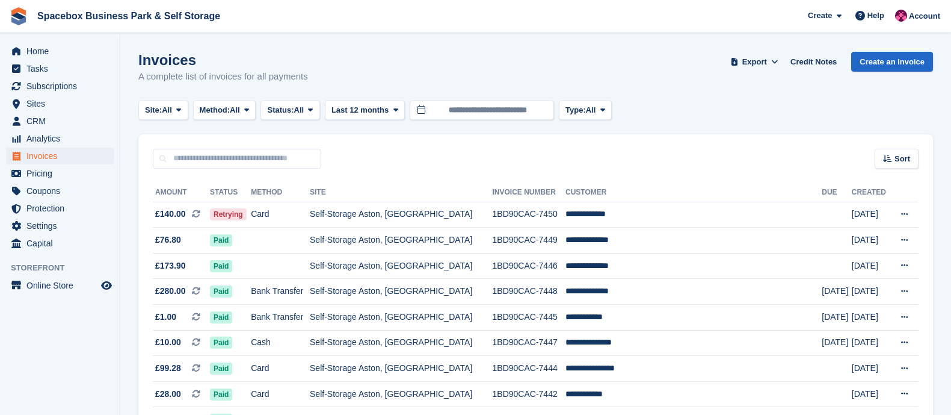
scroll to position [1138, 0]
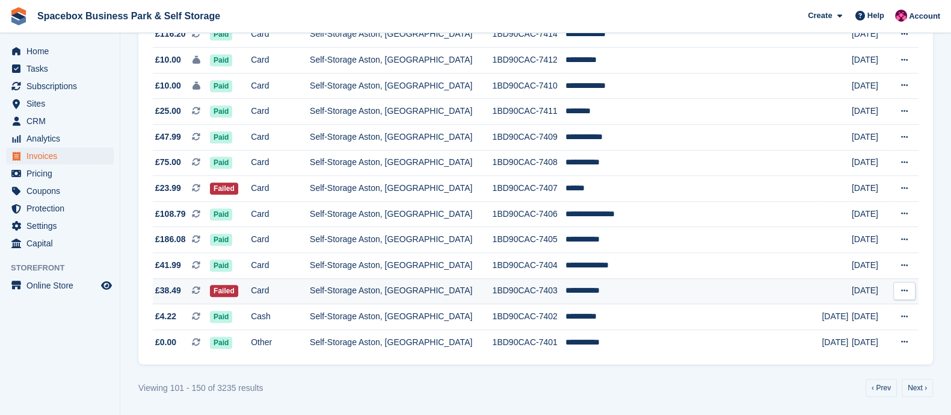
click at [310, 291] on td "Card" at bounding box center [280, 291] width 59 height 26
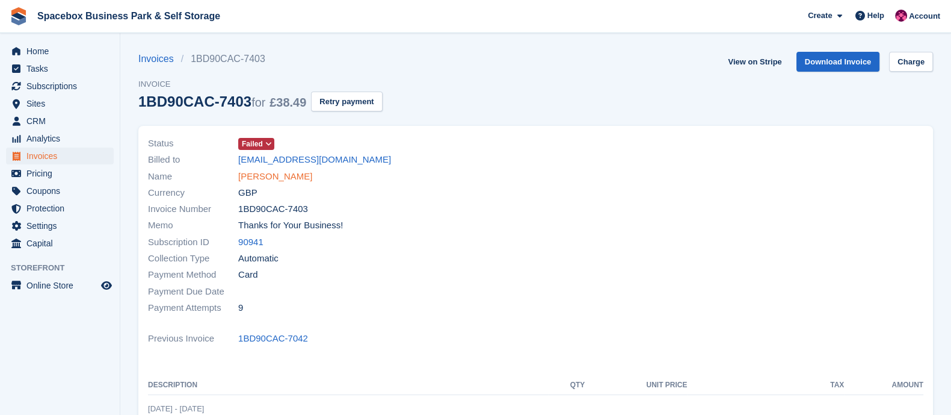
click at [249, 182] on link "[PERSON_NAME]" at bounding box center [275, 177] width 74 height 14
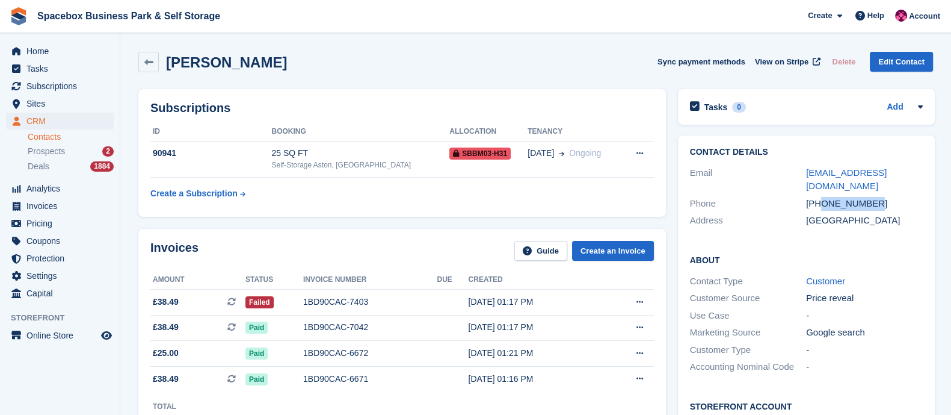
drag, startPoint x: 820, startPoint y: 191, endPoint x: 891, endPoint y: 193, distance: 71.1
click at [891, 197] on div "+447737233275" at bounding box center [864, 204] width 117 height 14
copy div "7737233275"
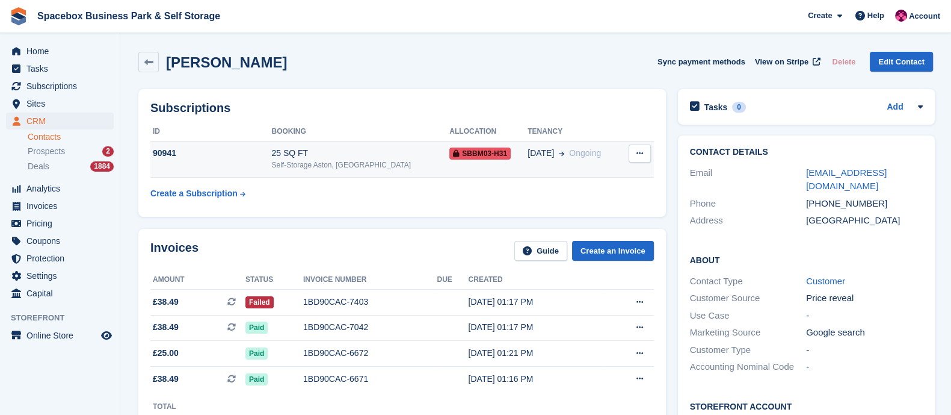
click at [261, 152] on div "90941" at bounding box center [210, 153] width 121 height 13
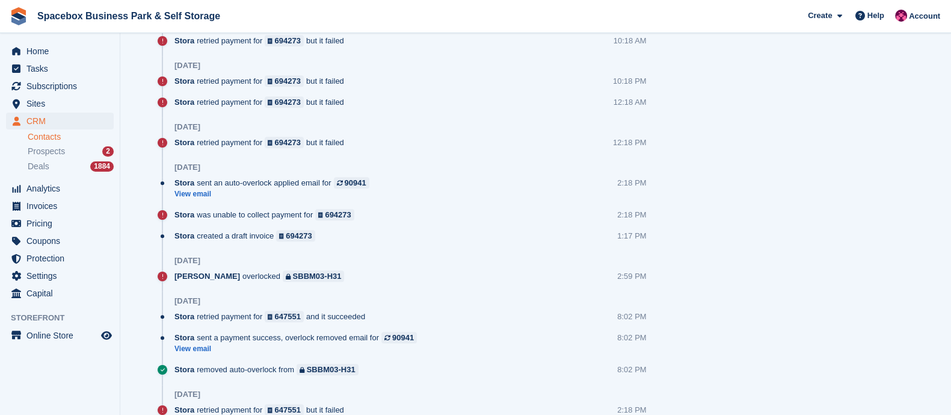
scroll to position [796, 0]
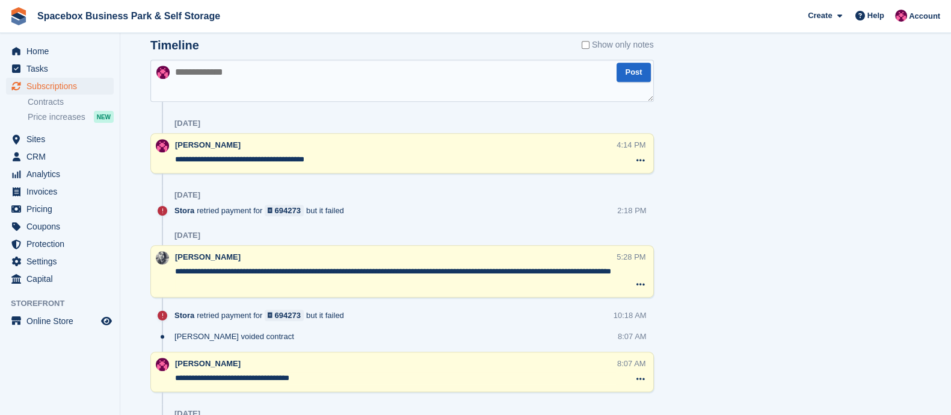
scroll to position [734, 0]
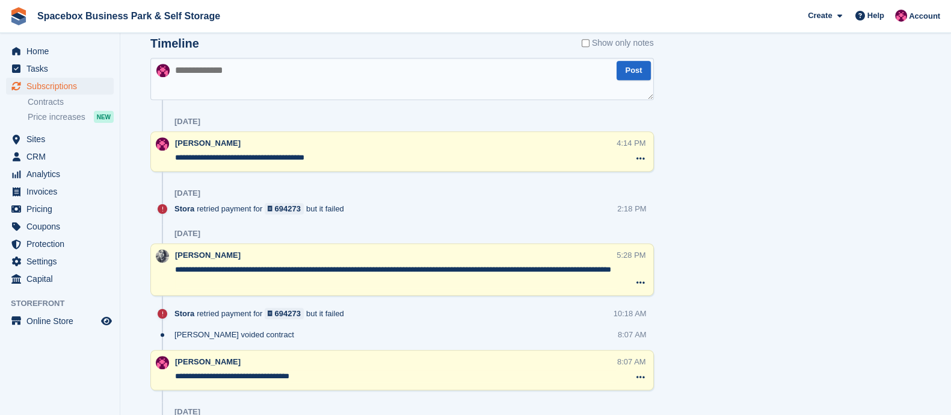
drag, startPoint x: 338, startPoint y: 162, endPoint x: 177, endPoint y: 160, distance: 161.3
click at [177, 160] on div "**********" at bounding box center [396, 151] width 442 height 29
drag, startPoint x: 177, startPoint y: 160, endPoint x: 345, endPoint y: 164, distance: 168.5
click at [345, 164] on div "**********" at bounding box center [396, 151] width 442 height 29
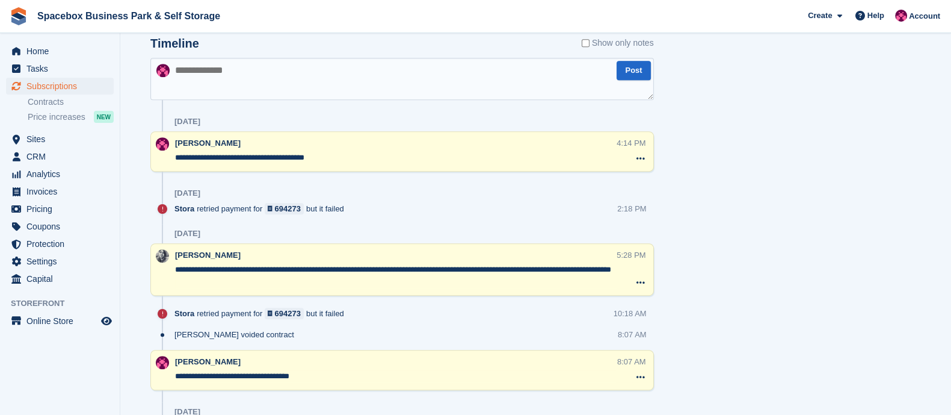
drag, startPoint x: 339, startPoint y: 158, endPoint x: 166, endPoint y: 161, distance: 172.7
click at [166, 161] on div "**********" at bounding box center [402, 151] width 504 height 40
click at [211, 81] on textarea at bounding box center [402, 79] width 504 height 42
paste textarea "**********"
type textarea "**********"
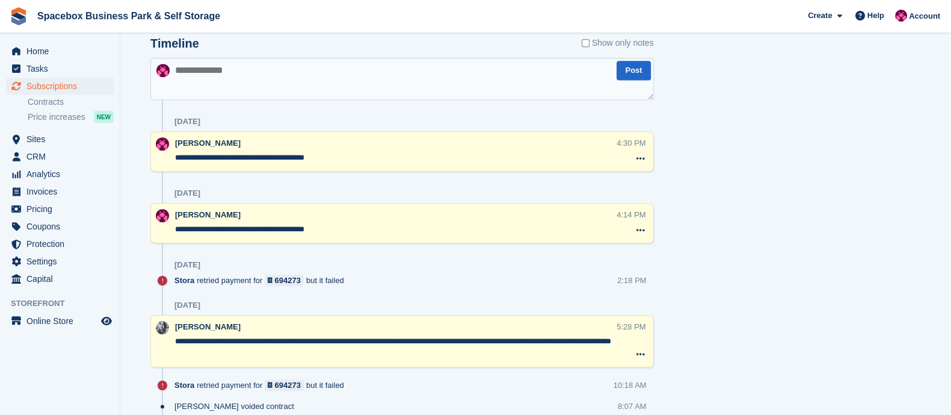
scroll to position [0, 0]
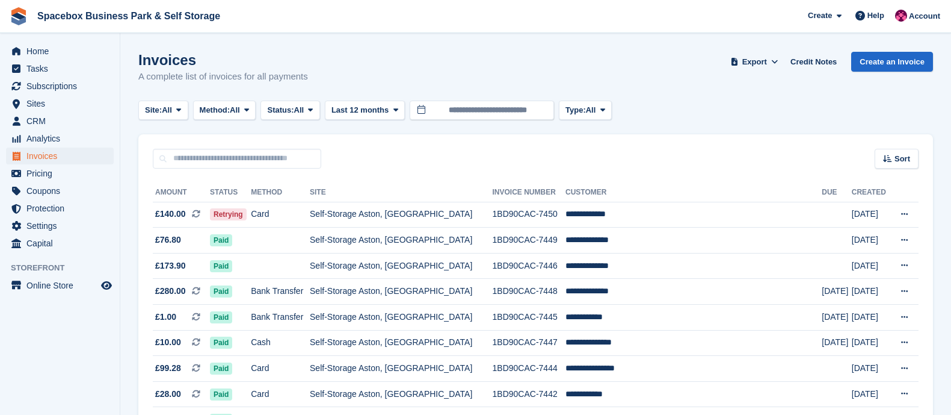
scroll to position [1138, 0]
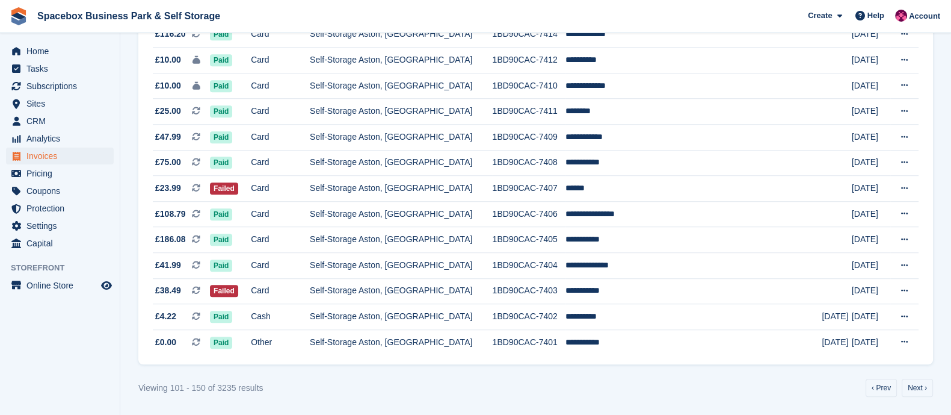
click at [900, 392] on nav "‹ Prev Next ›" at bounding box center [900, 388] width 72 height 18
click at [907, 392] on link "Next ›" at bounding box center [917, 388] width 31 height 18
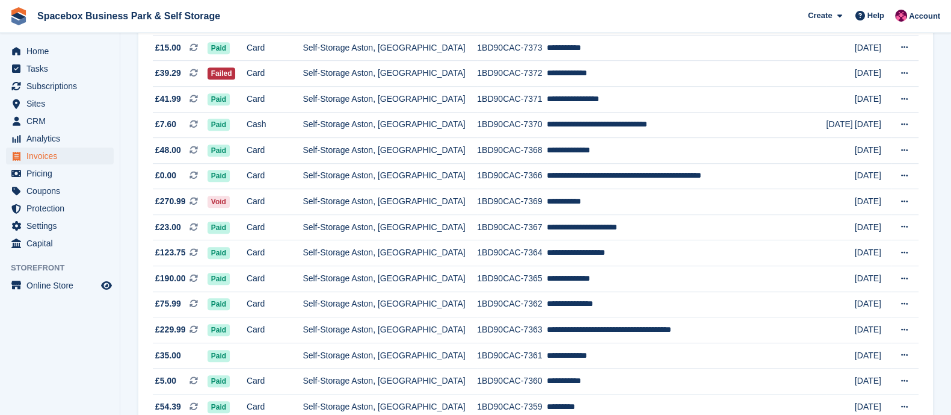
scroll to position [862, 0]
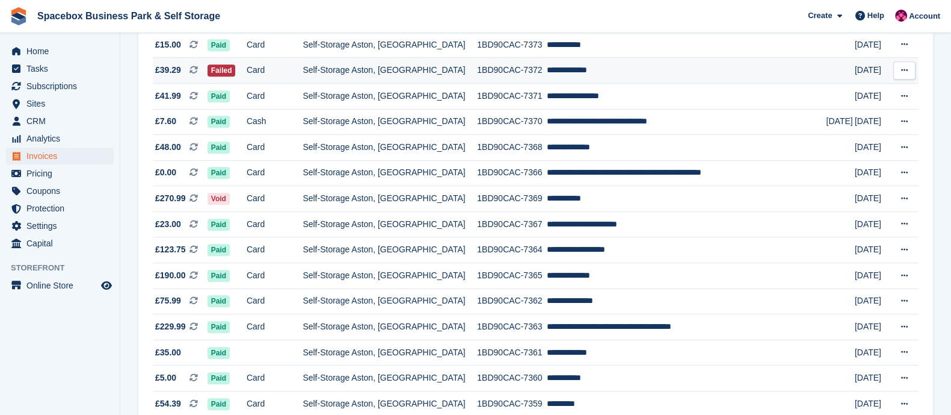
click at [363, 70] on td "Self-Storage Aston, [GEOGRAPHIC_DATA]" at bounding box center [390, 71] width 175 height 26
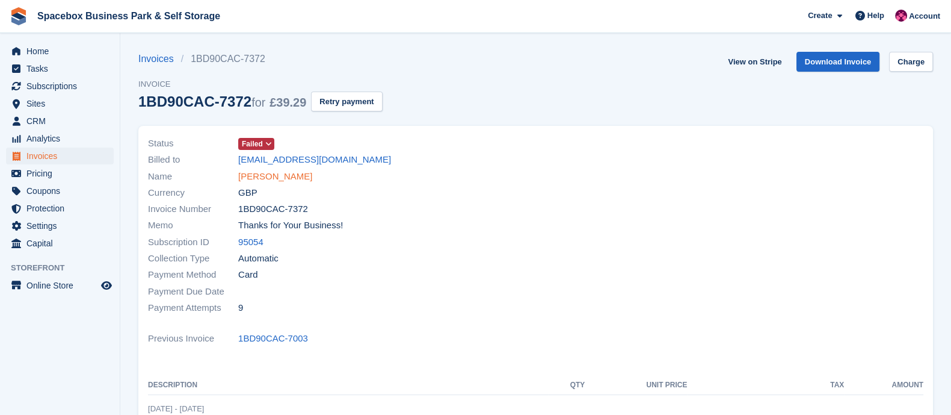
click at [270, 170] on link "[PERSON_NAME]" at bounding box center [275, 177] width 74 height 14
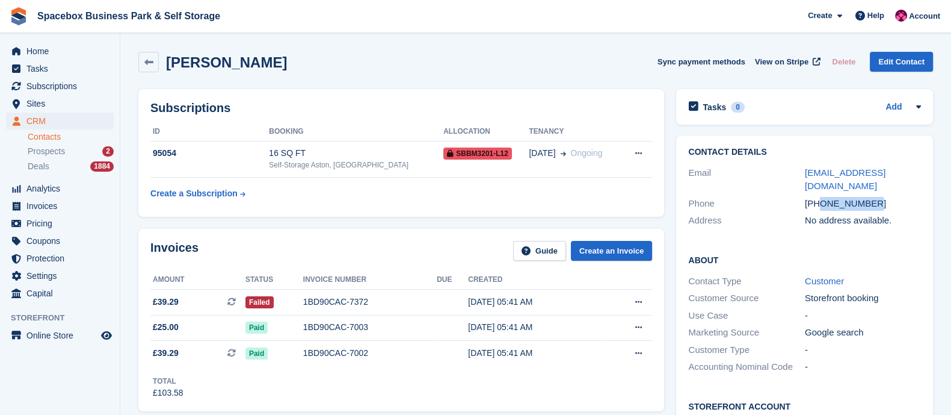
drag, startPoint x: 820, startPoint y: 190, endPoint x: 877, endPoint y: 193, distance: 57.2
click at [877, 197] on div "[PHONE_NUMBER]" at bounding box center [863, 204] width 117 height 14
copy div "7397755765"
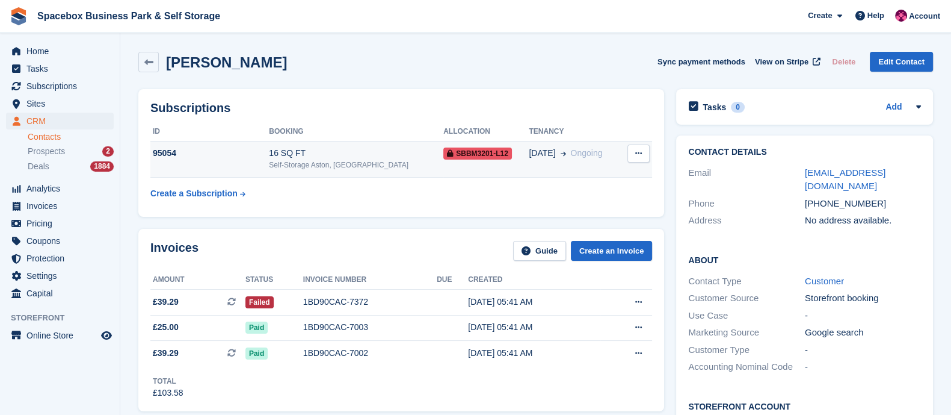
click at [282, 164] on div "Self-Storage Aston, [GEOGRAPHIC_DATA]" at bounding box center [356, 164] width 175 height 11
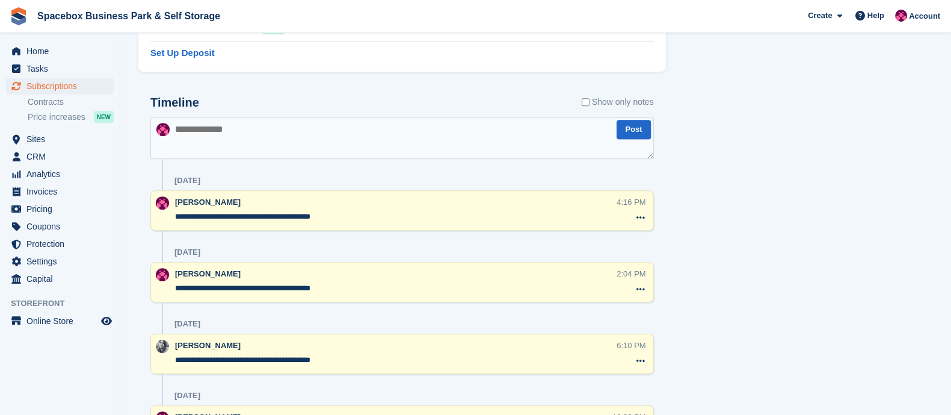
scroll to position [647, 0]
drag, startPoint x: 344, startPoint y: 221, endPoint x: 172, endPoint y: 226, distance: 172.8
click at [172, 226] on div "**********" at bounding box center [402, 211] width 504 height 40
click at [223, 128] on textarea at bounding box center [402, 138] width 504 height 42
paste textarea "**********"
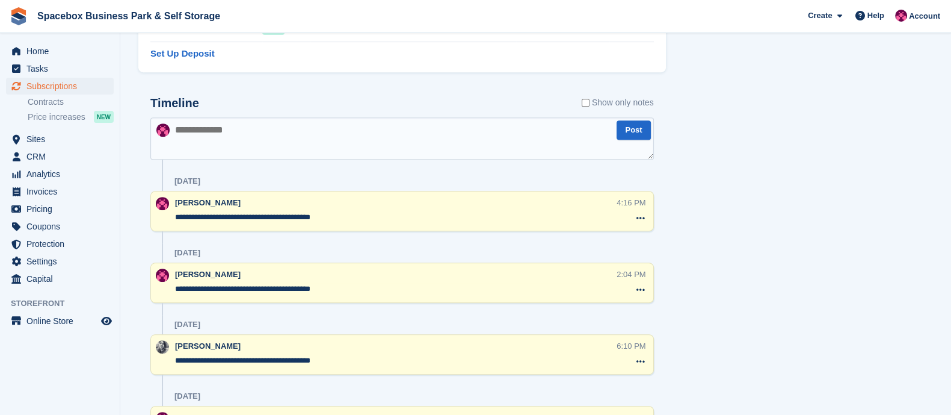
type textarea "**********"
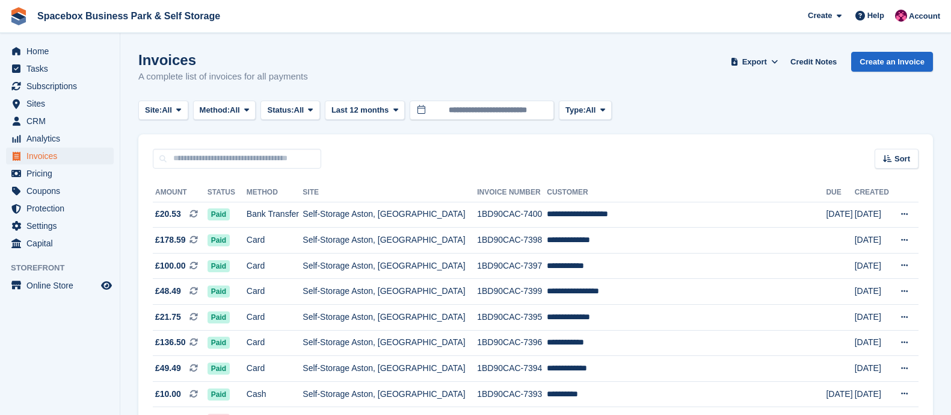
scroll to position [1138, 0]
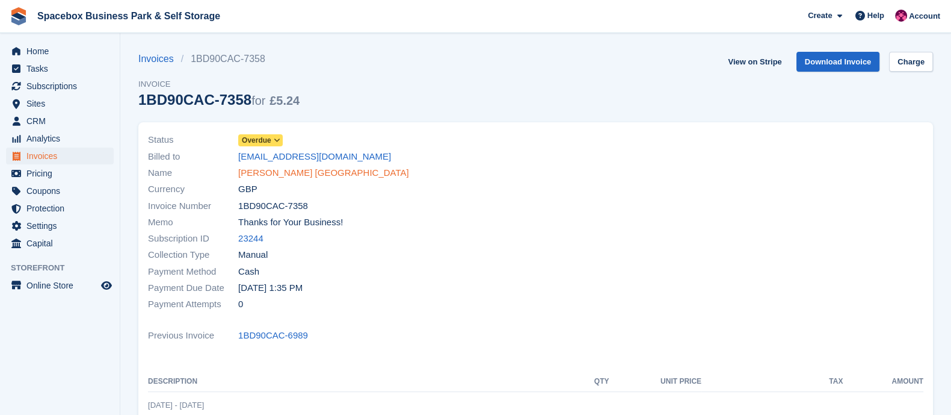
click at [283, 177] on link "[PERSON_NAME] [GEOGRAPHIC_DATA]" at bounding box center [323, 173] width 171 height 14
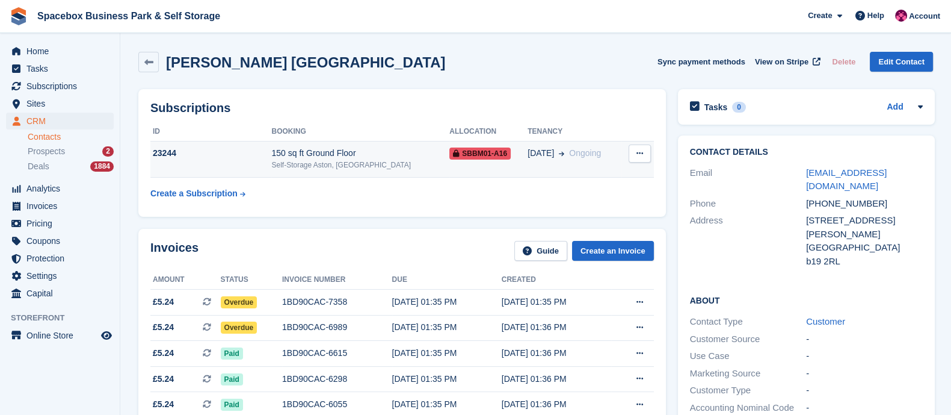
click at [317, 164] on div "Self-Storage Aston, [GEOGRAPHIC_DATA]" at bounding box center [360, 164] width 178 height 11
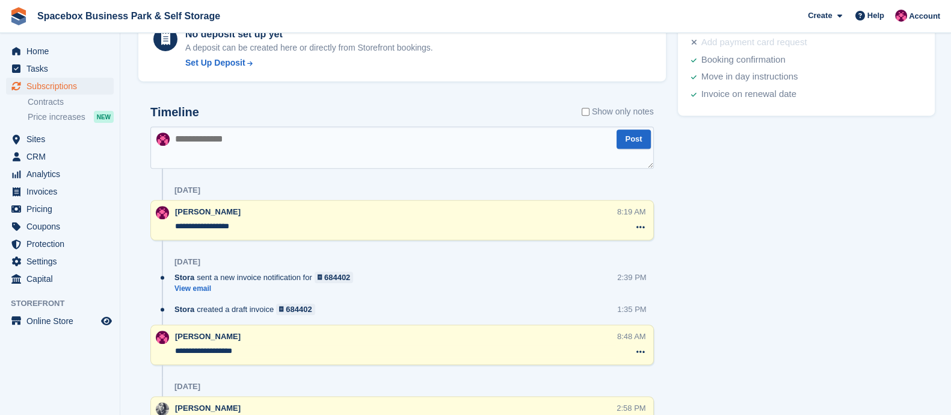
scroll to position [699, 0]
click at [243, 155] on textarea at bounding box center [402, 147] width 504 height 42
type textarea "**"
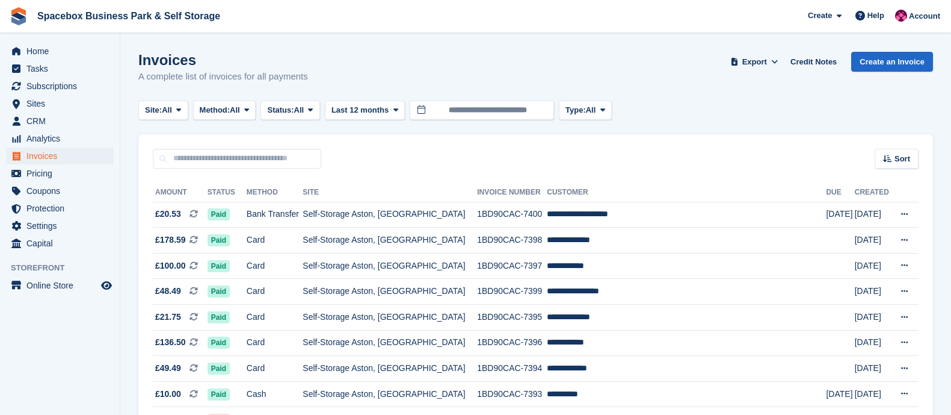
scroll to position [1138, 0]
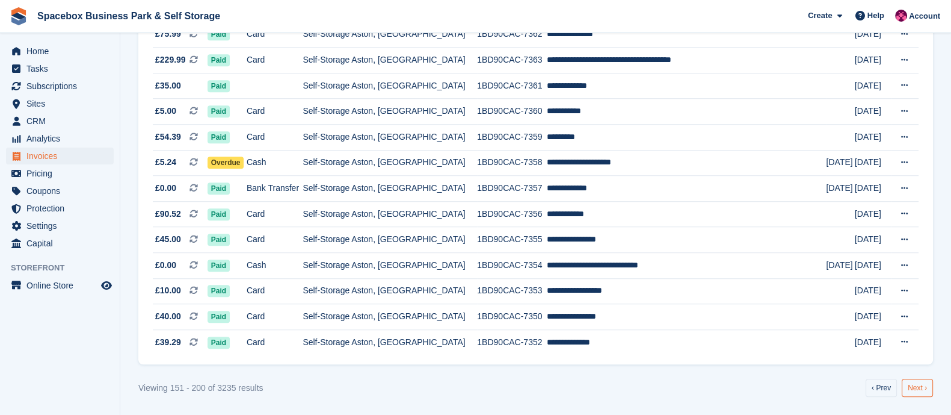
click at [907, 383] on link "Next ›" at bounding box center [917, 388] width 31 height 18
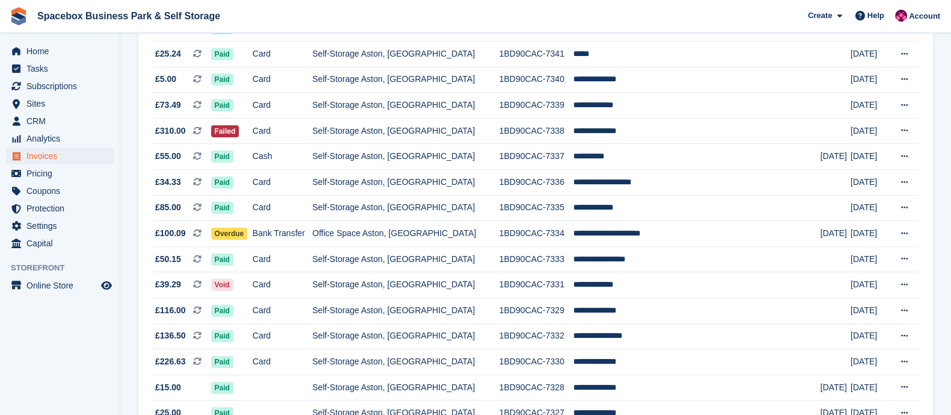
scroll to position [394, 0]
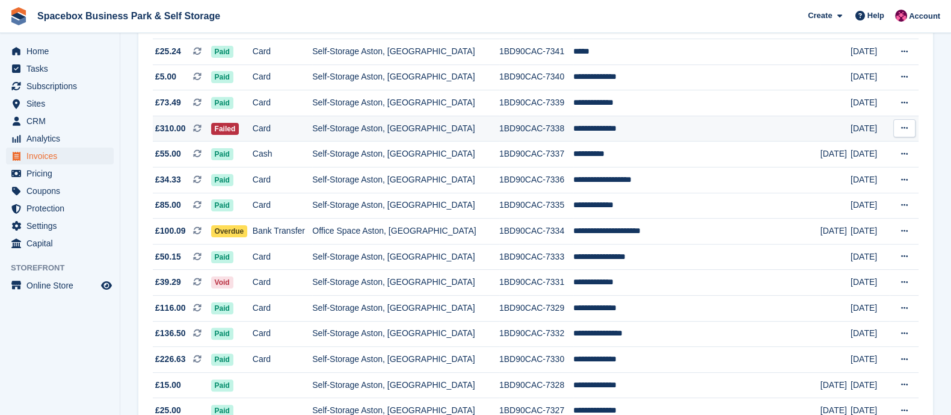
click at [413, 134] on td "Self-Storage Aston, [GEOGRAPHIC_DATA]" at bounding box center [405, 129] width 187 height 26
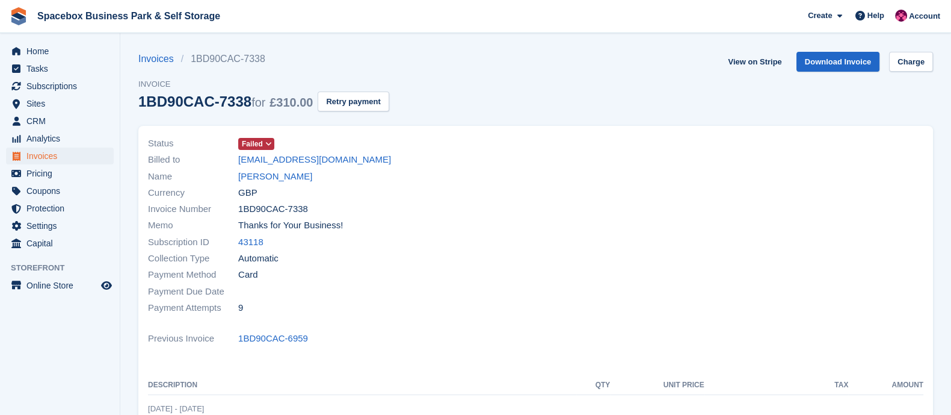
click at [268, 182] on link "[PERSON_NAME]" at bounding box center [275, 177] width 74 height 14
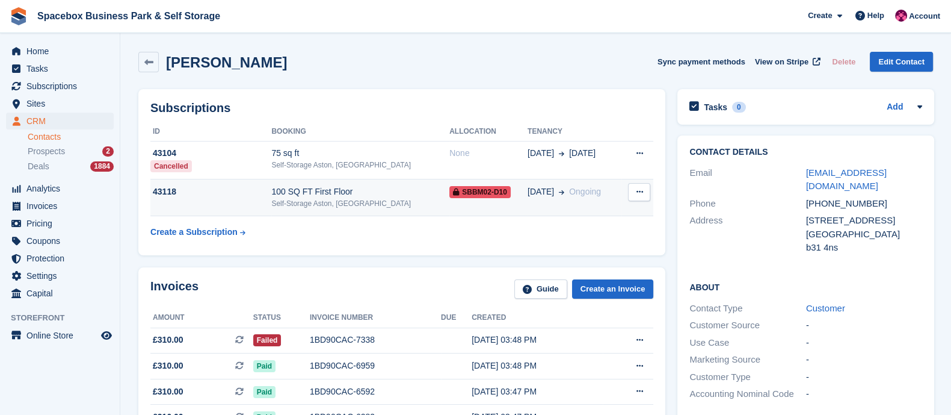
click at [316, 191] on div "100 SQ FT First Floor" at bounding box center [360, 191] width 178 height 13
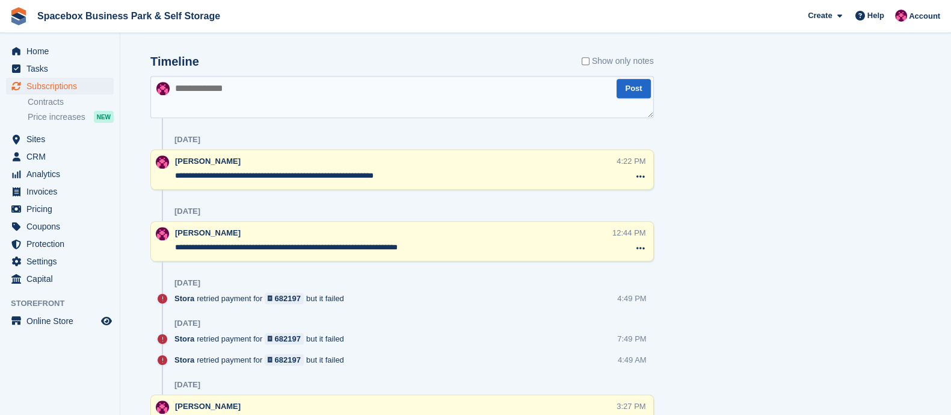
scroll to position [750, 0]
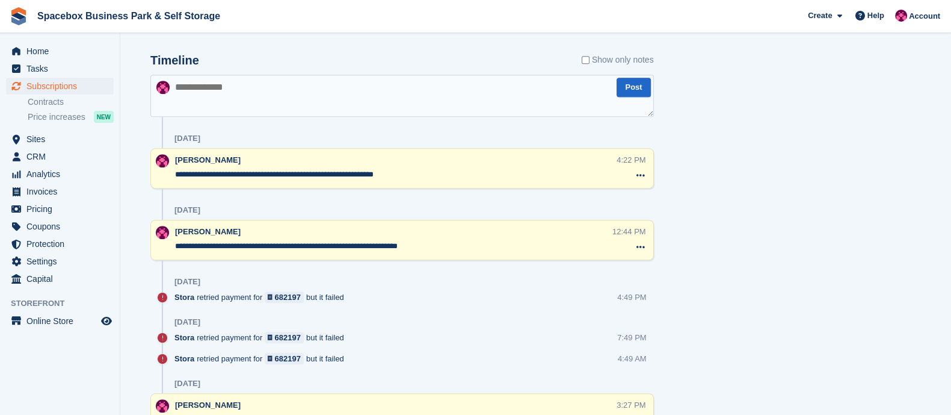
drag, startPoint x: 419, startPoint y: 170, endPoint x: 135, endPoint y: 172, distance: 283.4
paste textarea "**********"
click at [252, 100] on textarea at bounding box center [402, 96] width 504 height 42
drag, startPoint x: 382, startPoint y: 85, endPoint x: 499, endPoint y: 91, distance: 117.5
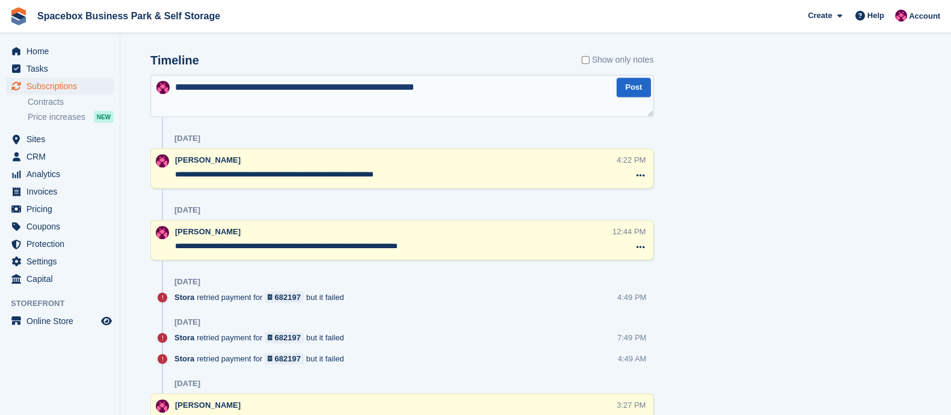
click at [499, 91] on textarea "**********" at bounding box center [402, 96] width 504 height 42
type textarea "**********"
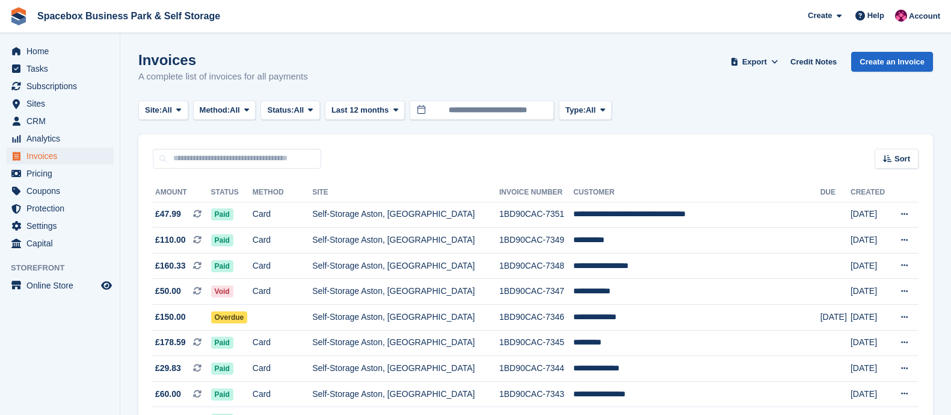
scroll to position [454, 0]
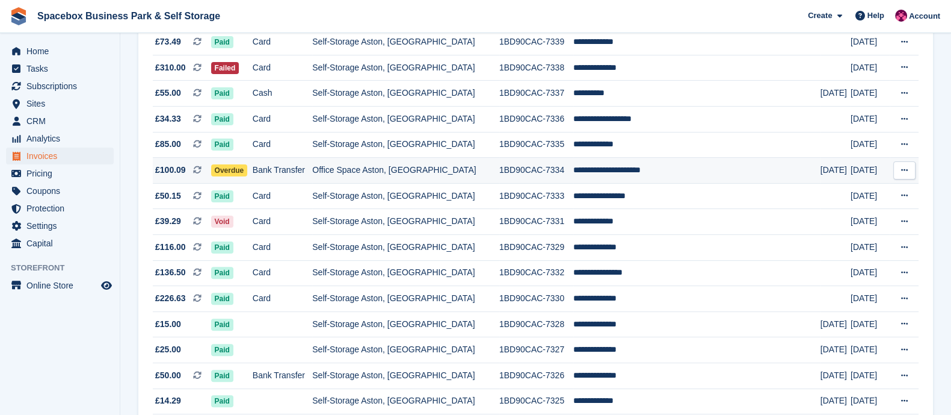
click at [295, 179] on td "Bank Transfer" at bounding box center [283, 171] width 60 height 26
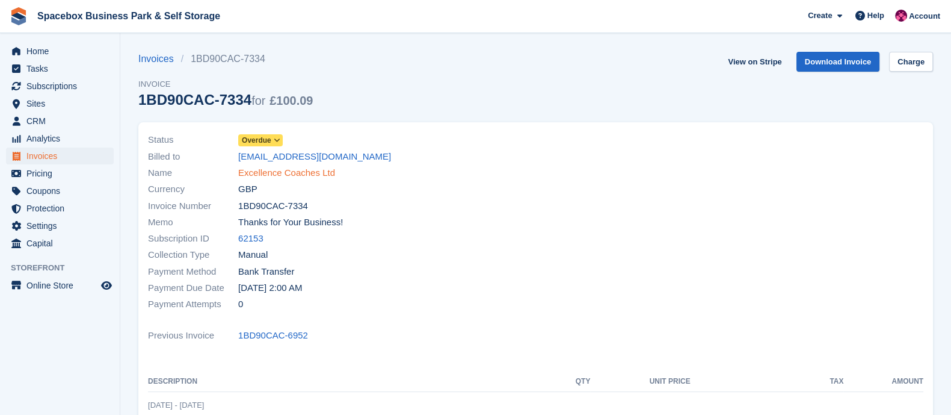
click at [256, 175] on link "Excellence Coaches Ltd" at bounding box center [286, 173] width 97 height 14
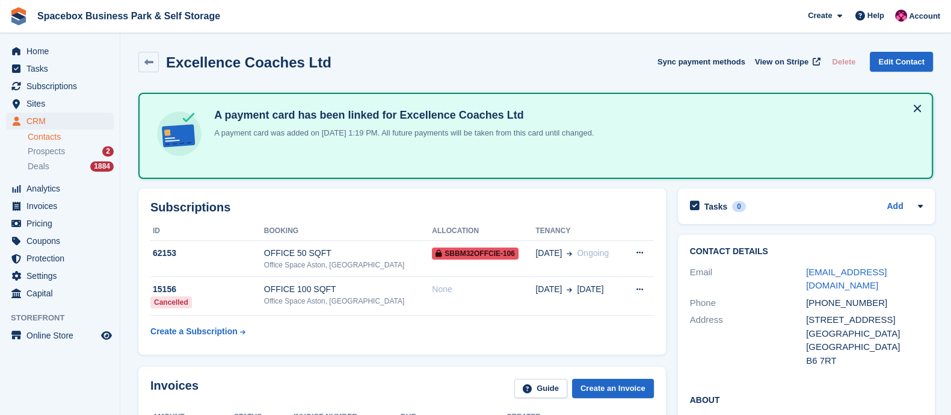
scroll to position [192, 0]
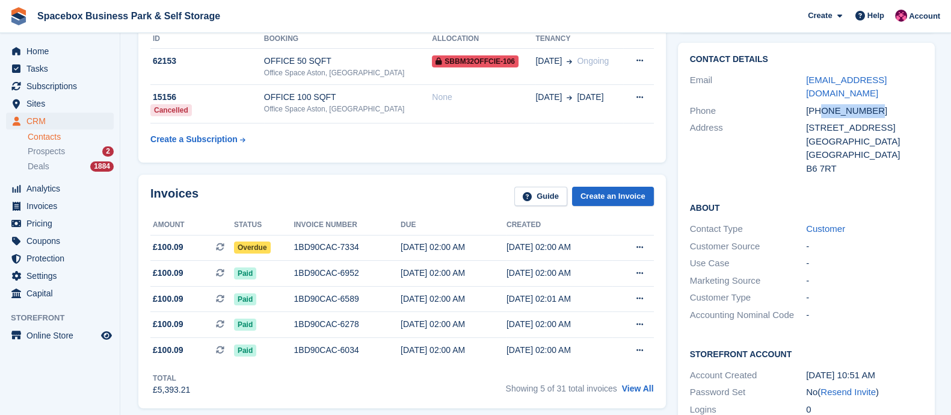
drag, startPoint x: 821, startPoint y: 110, endPoint x: 876, endPoint y: 109, distance: 54.8
click at [876, 109] on div "[PHONE_NUMBER]" at bounding box center [864, 111] width 117 height 14
copy div "7423326306"
drag, startPoint x: 847, startPoint y: 85, endPoint x: 796, endPoint y: 75, distance: 52.8
click at [796, 75] on div "Email excellencecoachesltd@hotmail.com" at bounding box center [806, 87] width 233 height 31
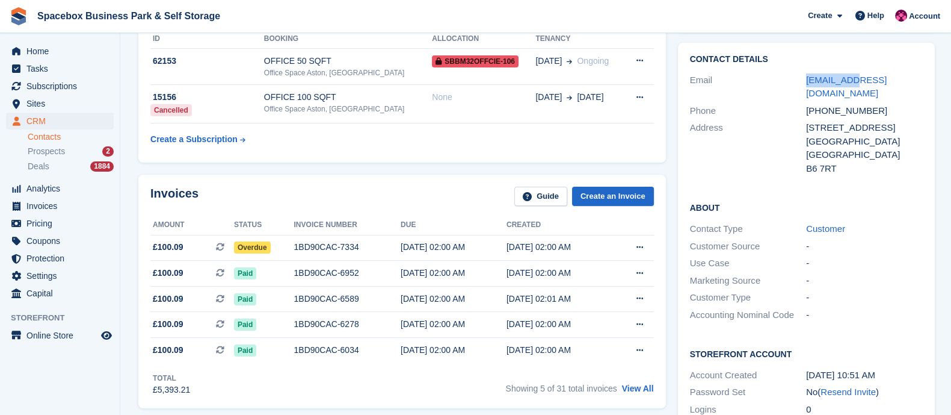
drag, startPoint x: 840, startPoint y: 93, endPoint x: 796, endPoint y: 70, distance: 49.3
click at [796, 72] on div "Email excellencecoachesltd@hotmail.com" at bounding box center [806, 87] width 233 height 31
copy div "excellencecoachesltd@hotmail.com"
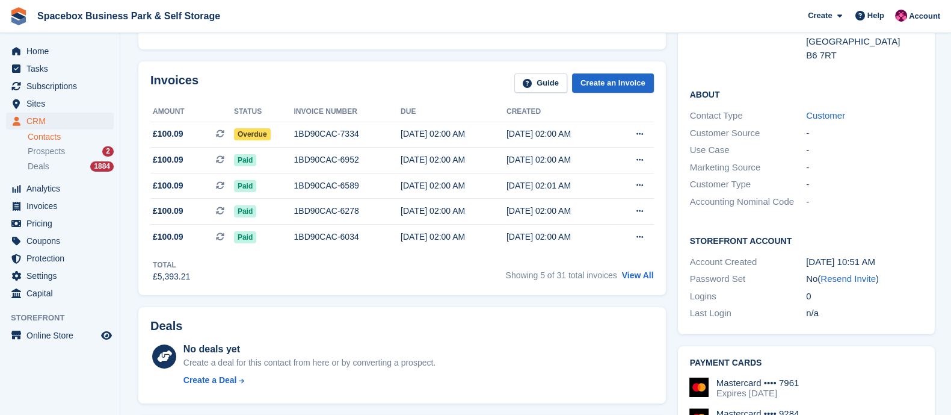
scroll to position [0, 0]
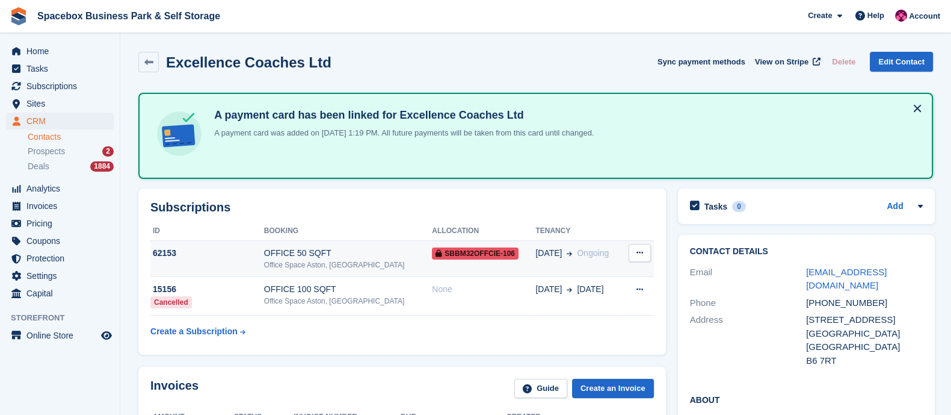
click at [275, 252] on div "OFFICE 50 SQFT" at bounding box center [348, 253] width 168 height 13
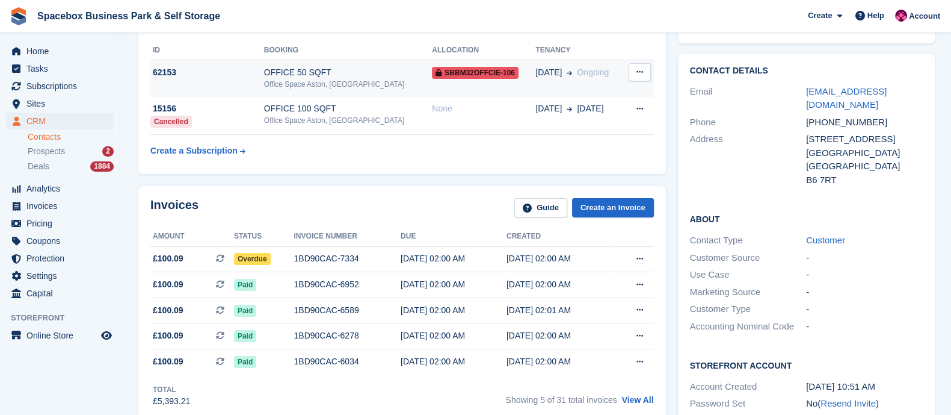
scroll to position [210, 0]
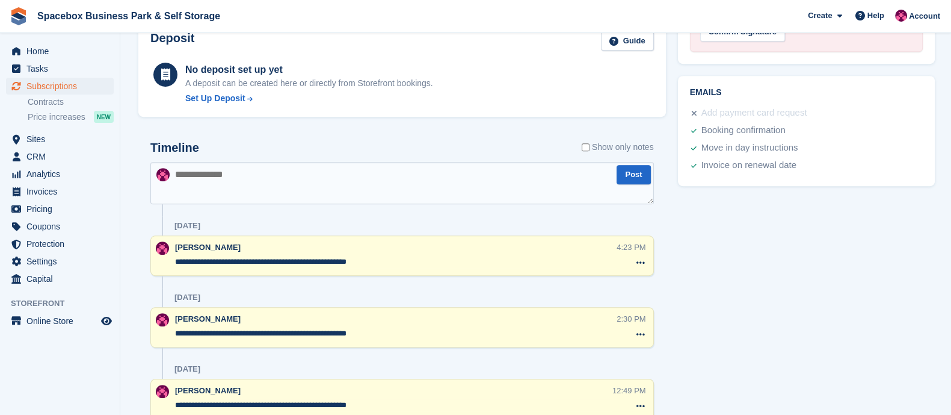
scroll to position [667, 0]
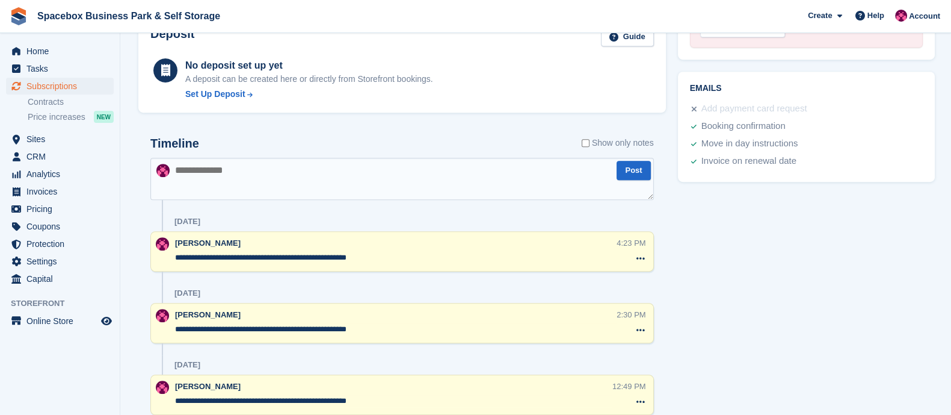
drag, startPoint x: 391, startPoint y: 257, endPoint x: 172, endPoint y: 261, distance: 219.1
click at [172, 261] on div "**********" at bounding box center [402, 251] width 504 height 40
click at [207, 170] on textarea at bounding box center [402, 179] width 504 height 42
paste textarea "**********"
type textarea "**********"
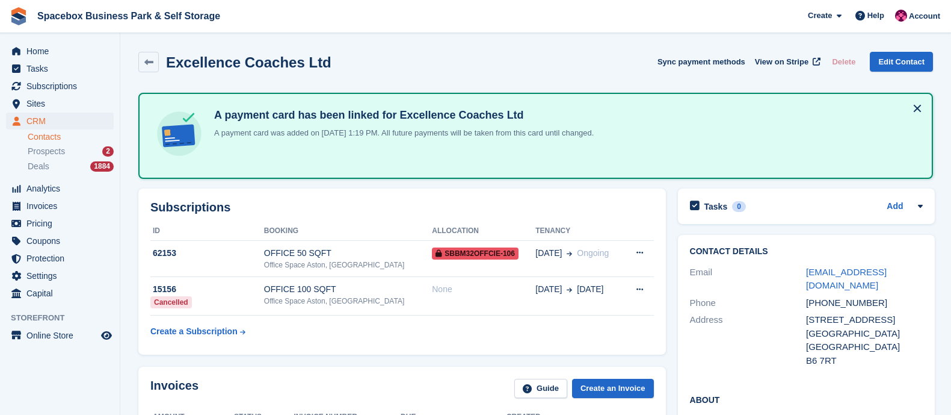
scroll to position [211, 0]
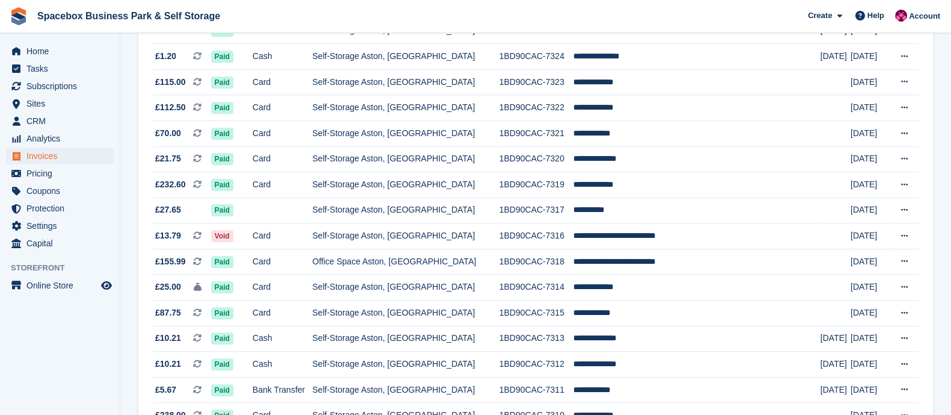
scroll to position [1138, 0]
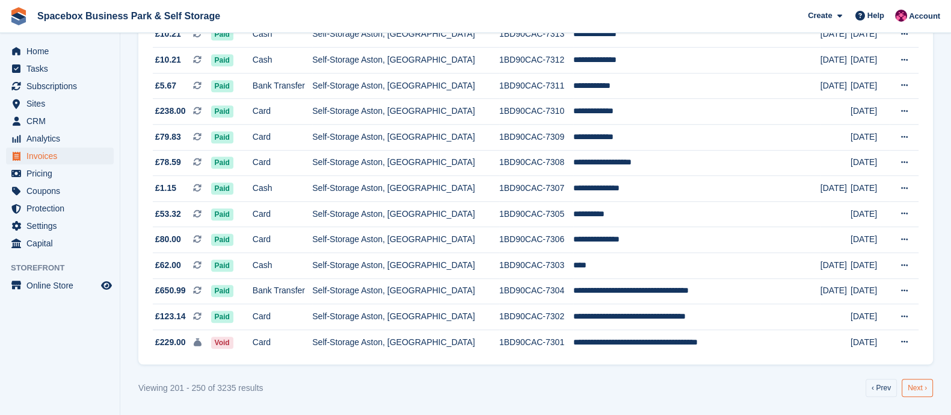
click at [920, 379] on link "Next ›" at bounding box center [917, 388] width 31 height 18
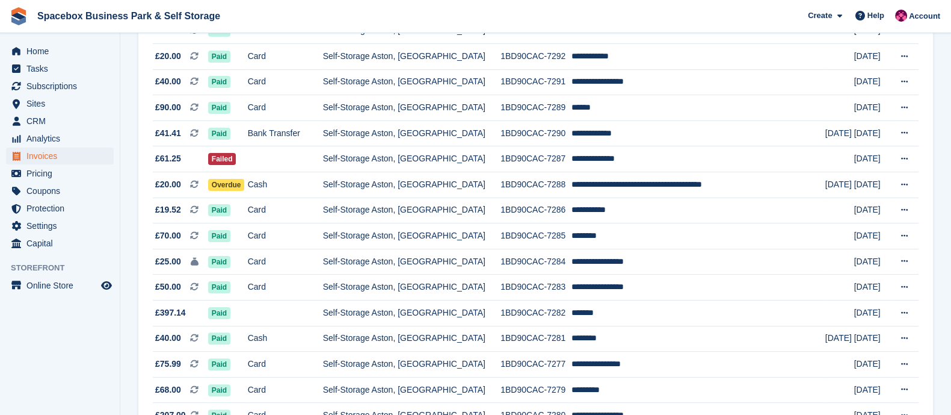
scroll to position [418, 0]
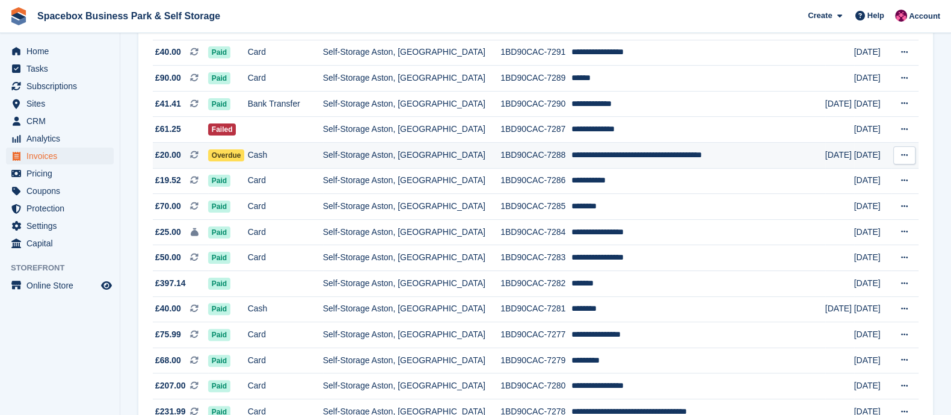
click at [374, 153] on td "Self-Storage Aston, [GEOGRAPHIC_DATA]" at bounding box center [412, 156] width 178 height 26
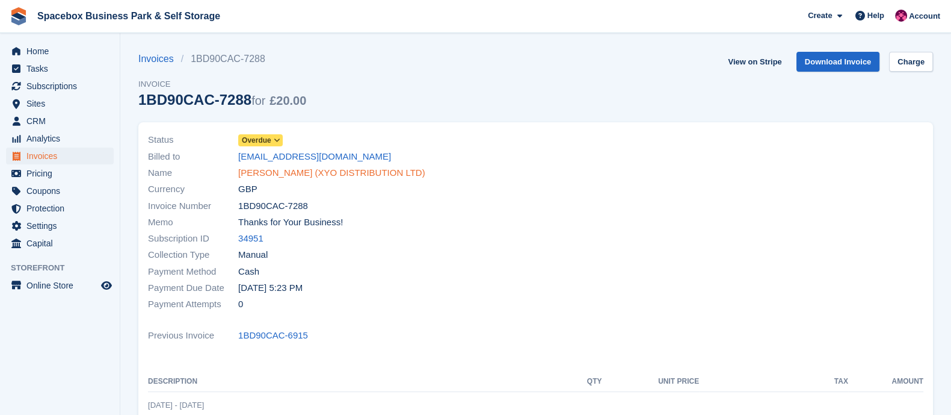
click at [298, 174] on link "[PERSON_NAME] (XYO DISTRIBUTION LTD)" at bounding box center [331, 173] width 187 height 14
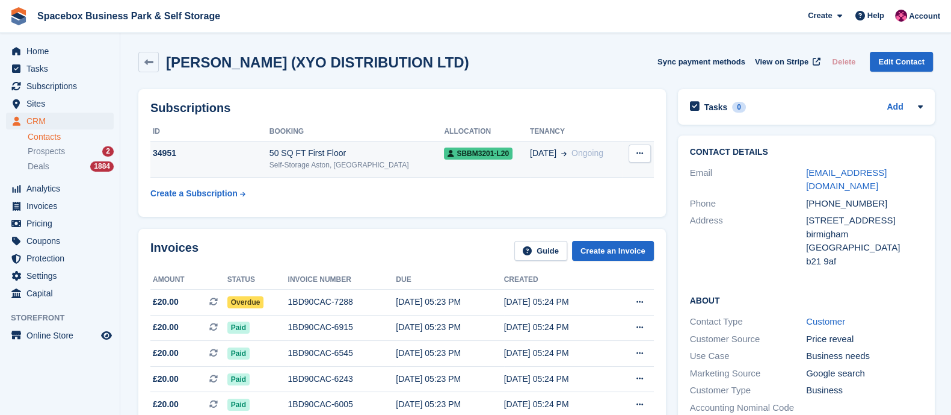
click at [323, 172] on td "50 SQ FT First Floor Self-Storage Aston, Birmingham" at bounding box center [357, 159] width 175 height 37
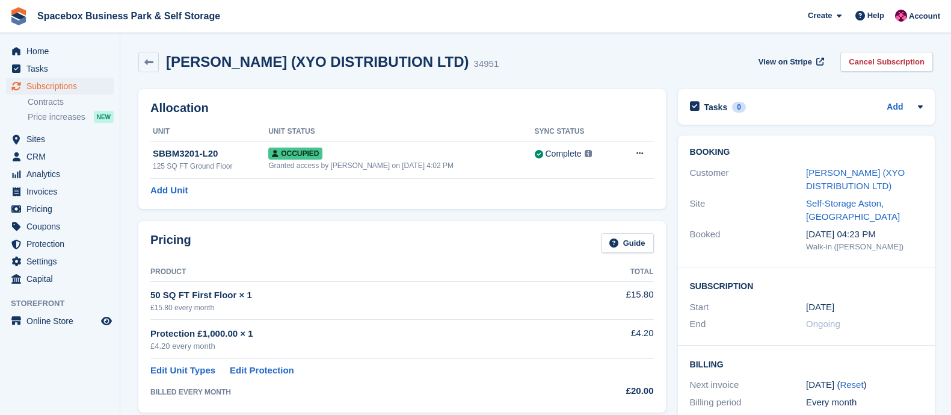
scroll to position [613, 0]
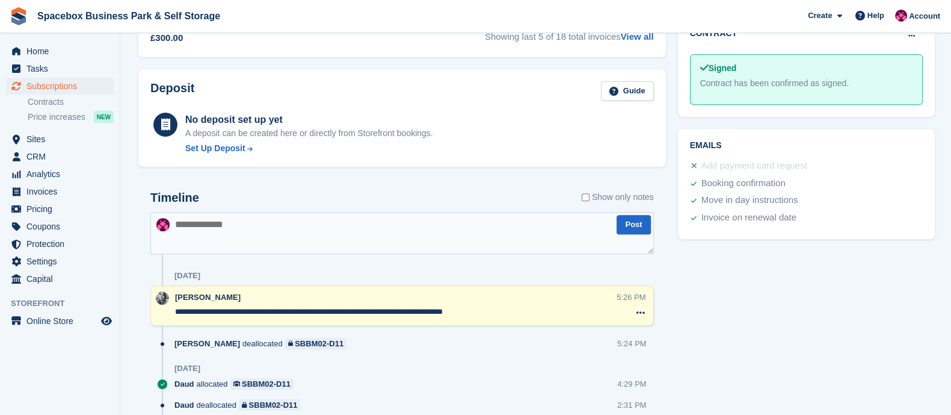
click at [274, 227] on textarea at bounding box center [402, 233] width 504 height 42
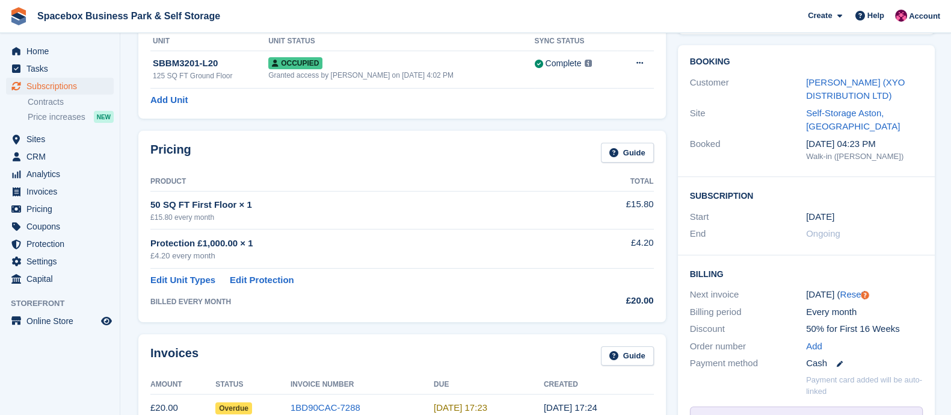
scroll to position [292, 0]
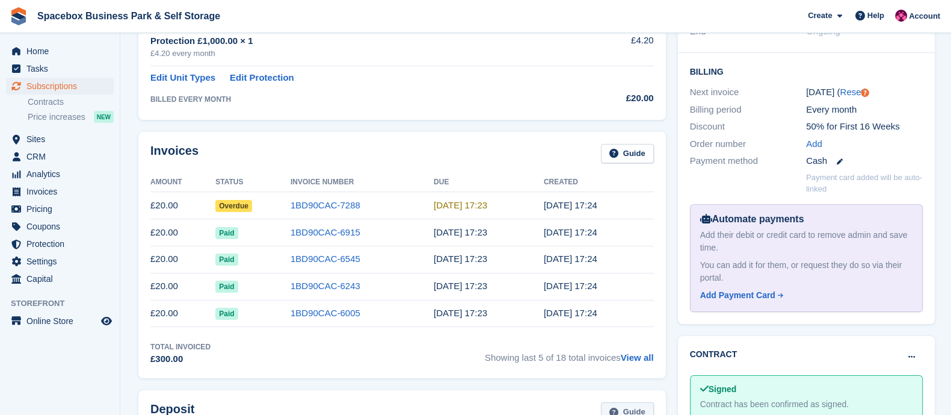
type textarea "**"
click at [314, 206] on link "1BD90CAC-7288" at bounding box center [326, 205] width 70 height 10
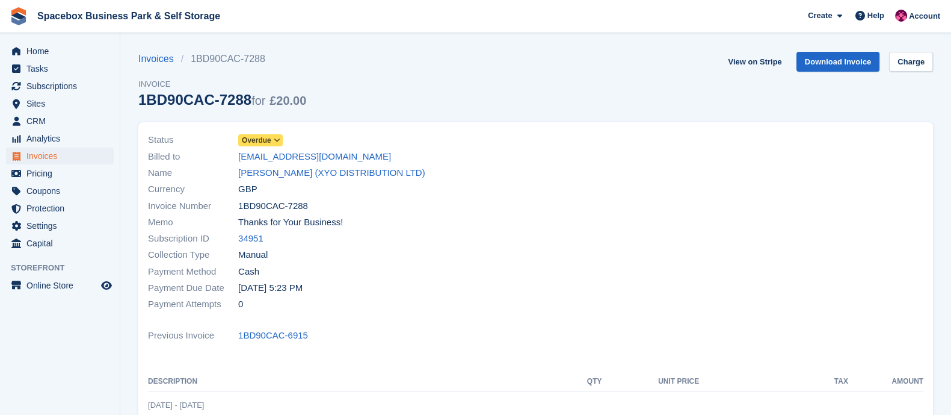
click at [277, 141] on icon at bounding box center [277, 140] width 7 height 7
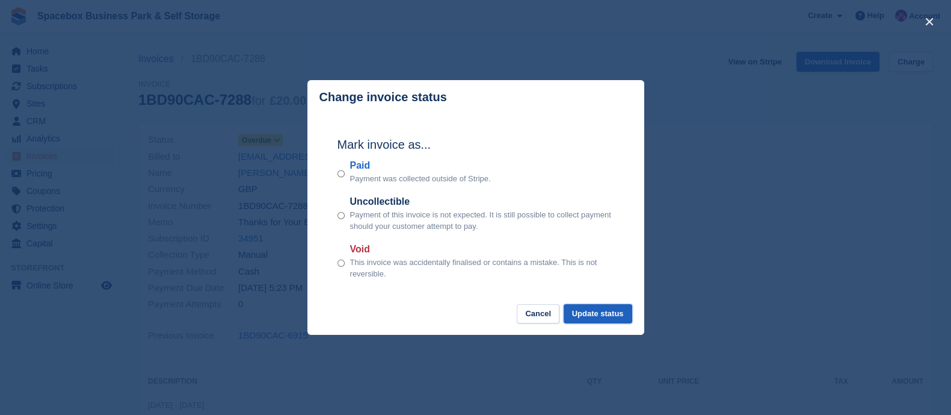
click at [589, 320] on button "Update status" at bounding box center [598, 314] width 69 height 20
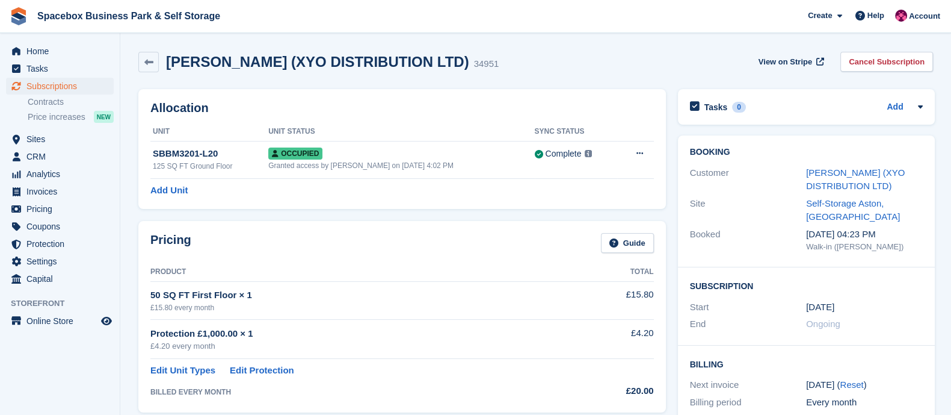
scroll to position [292, 0]
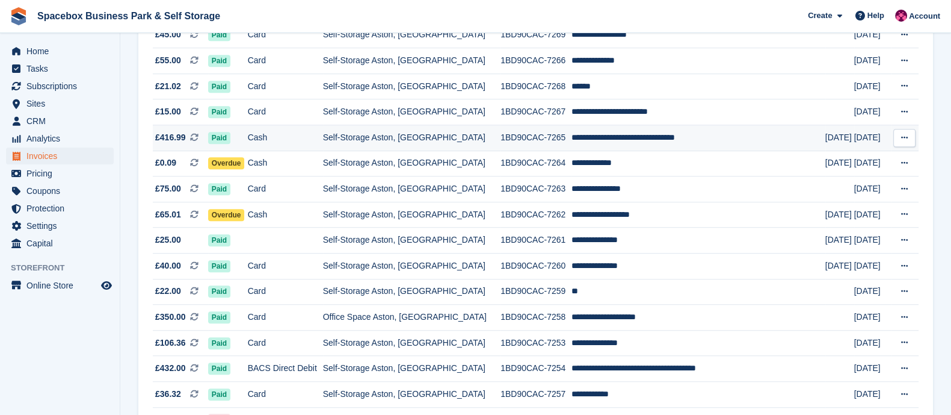
scroll to position [1138, 0]
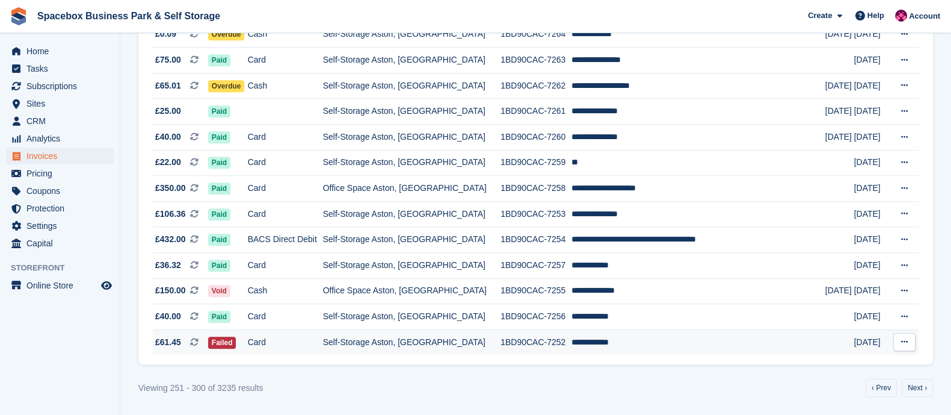
click at [367, 341] on td "Self-Storage Aston, [GEOGRAPHIC_DATA]" at bounding box center [412, 341] width 178 height 25
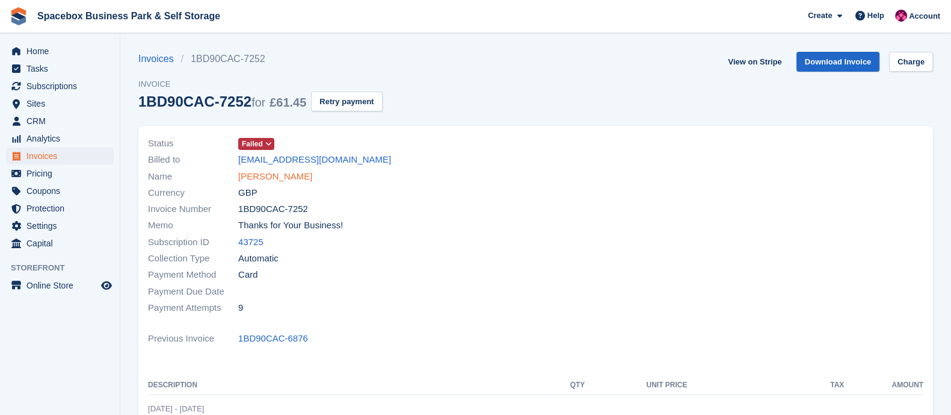
click at [292, 180] on link "[PERSON_NAME]" at bounding box center [275, 177] width 74 height 14
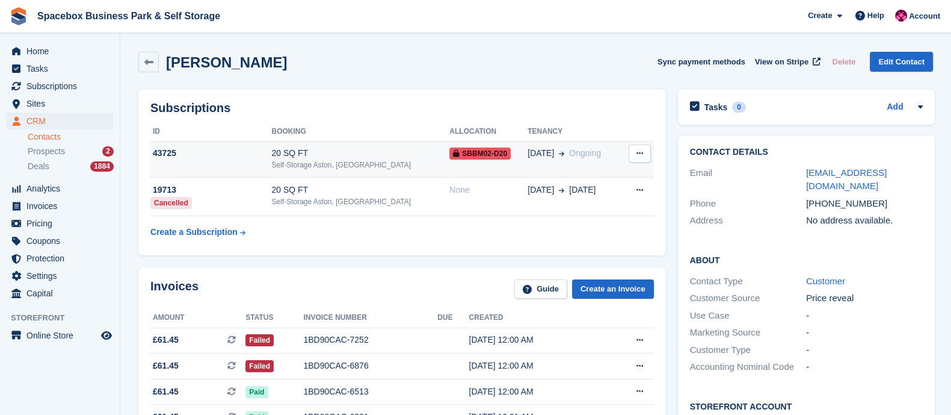
click at [309, 149] on div "20 SQ FT" at bounding box center [360, 153] width 178 height 13
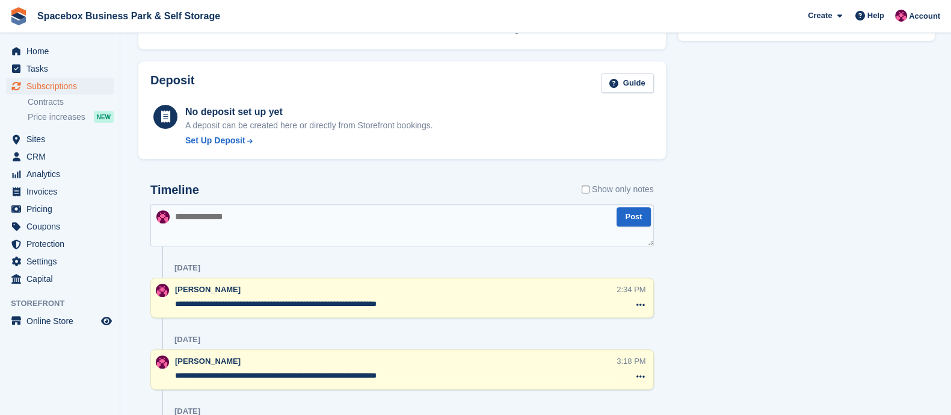
scroll to position [654, 0]
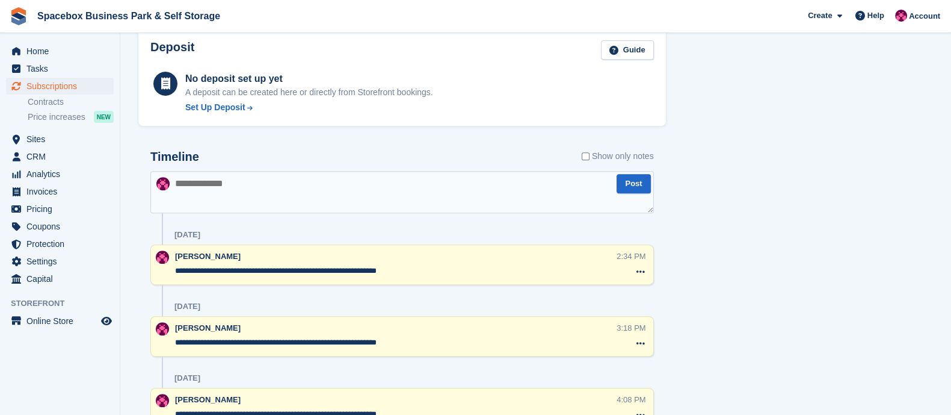
drag, startPoint x: 437, startPoint y: 271, endPoint x: 159, endPoint y: 273, distance: 278.0
click at [159, 273] on div "**********" at bounding box center [402, 264] width 504 height 40
paste textarea "**********"
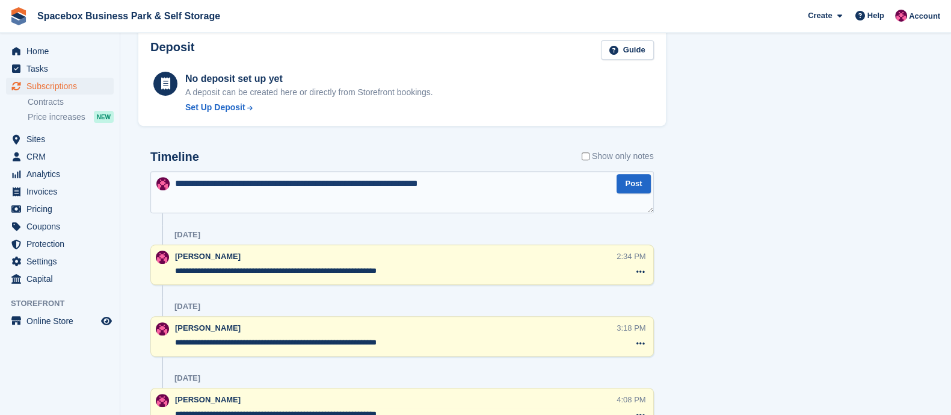
click at [233, 206] on textarea "**********" at bounding box center [402, 192] width 504 height 42
type textarea "**********"
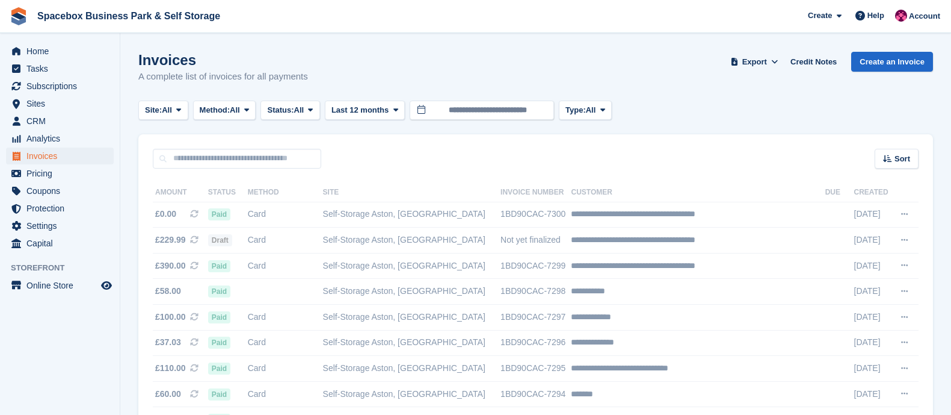
scroll to position [1138, 0]
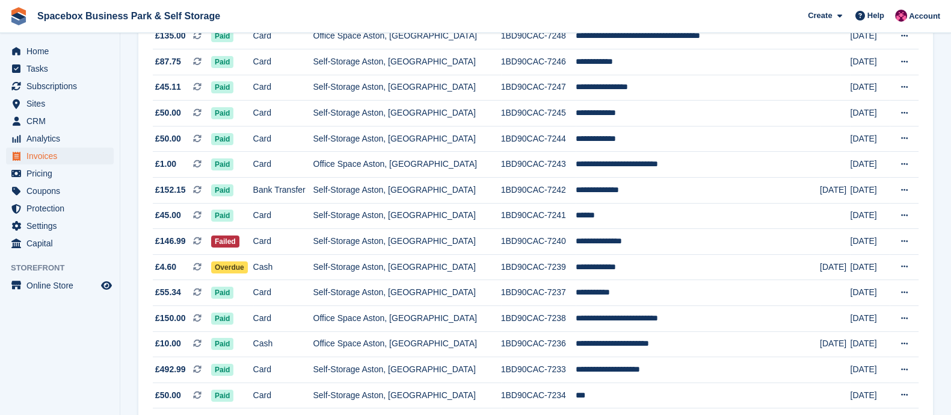
scroll to position [256, 0]
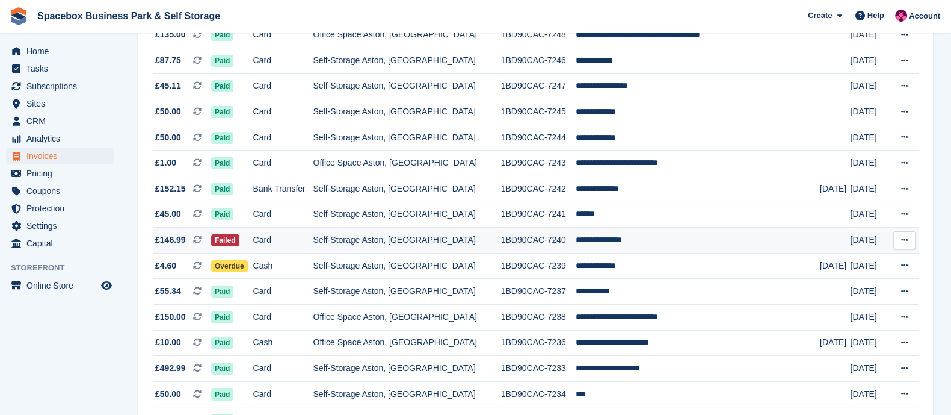
click at [314, 240] on td "Card" at bounding box center [283, 240] width 60 height 26
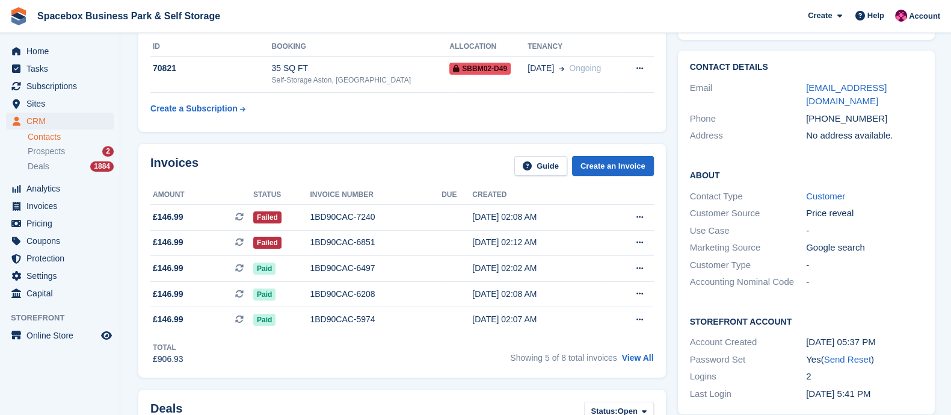
scroll to position [85, 0]
drag, startPoint x: 821, startPoint y: 101, endPoint x: 887, endPoint y: 100, distance: 65.6
click at [887, 111] on div "+447481169304" at bounding box center [864, 118] width 117 height 14
copy div "7481169304"
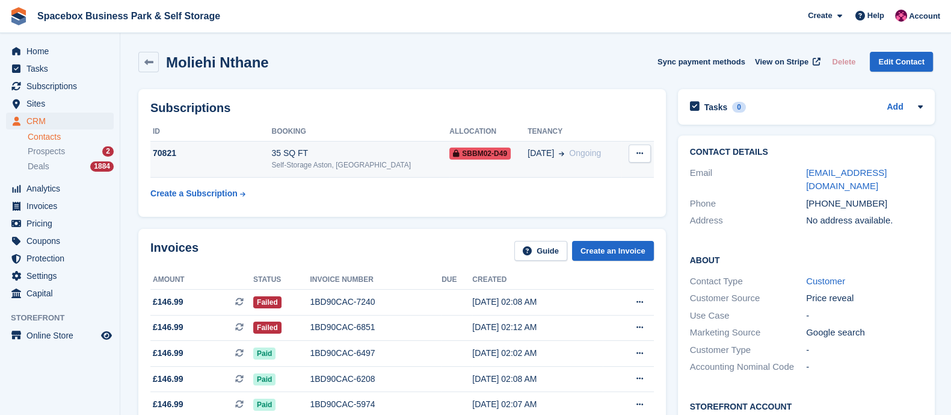
click at [335, 158] on div "35 SQ FT" at bounding box center [360, 153] width 178 height 13
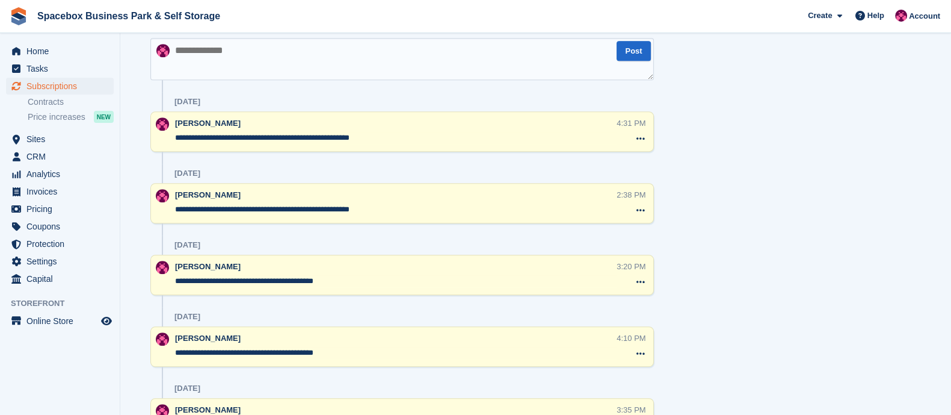
scroll to position [811, 0]
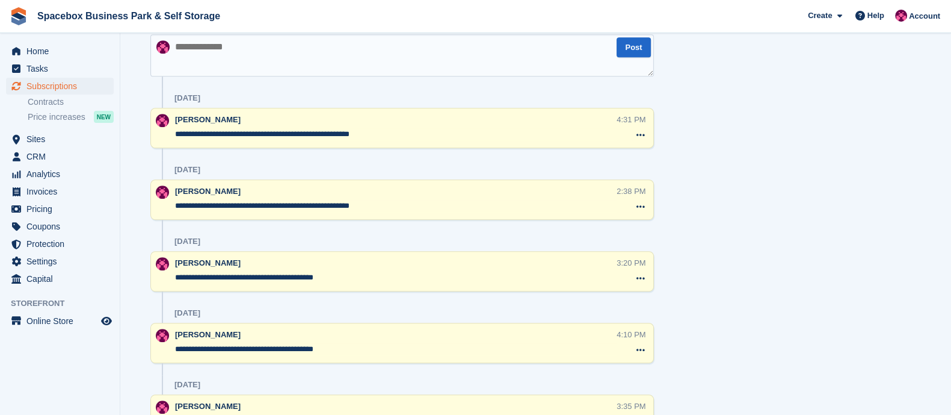
drag, startPoint x: 396, startPoint y: 135, endPoint x: 172, endPoint y: 146, distance: 224.7
paste textarea "**********"
type textarea "**********"
click at [227, 58] on textarea "**********" at bounding box center [402, 55] width 504 height 42
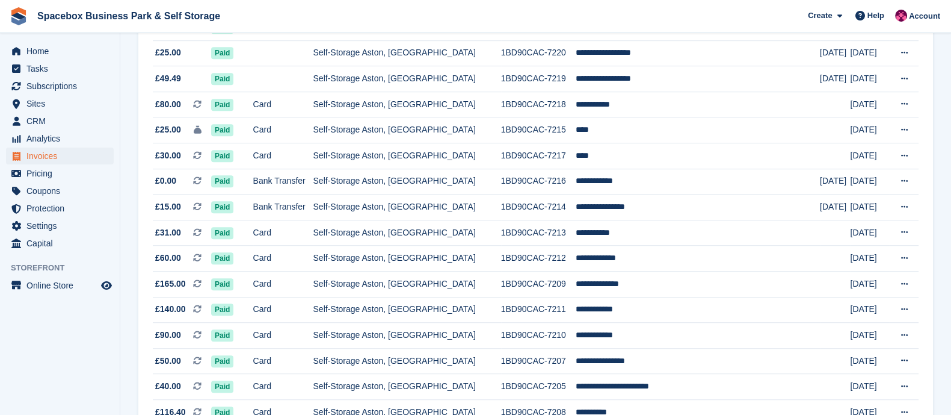
scroll to position [1138, 0]
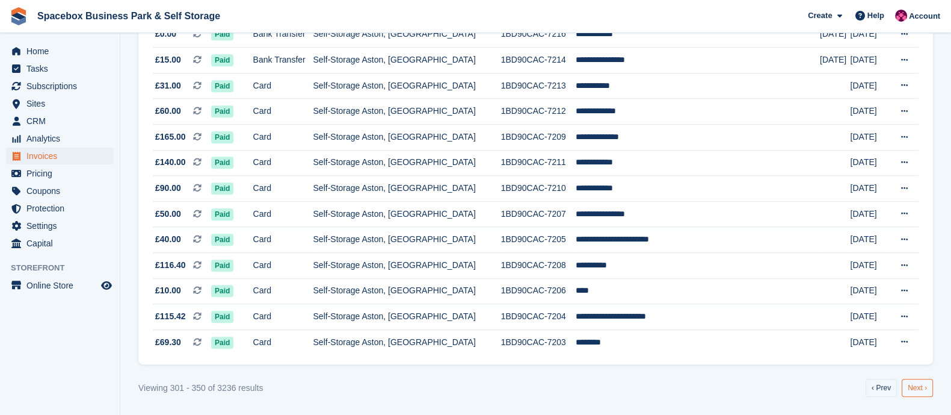
click at [926, 388] on link "Next ›" at bounding box center [917, 388] width 31 height 18
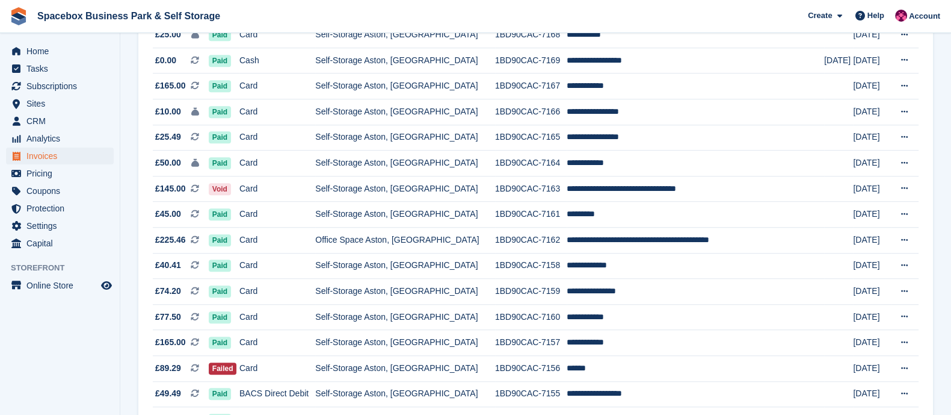
scroll to position [1138, 0]
